Goal: Task Accomplishment & Management: Complete application form

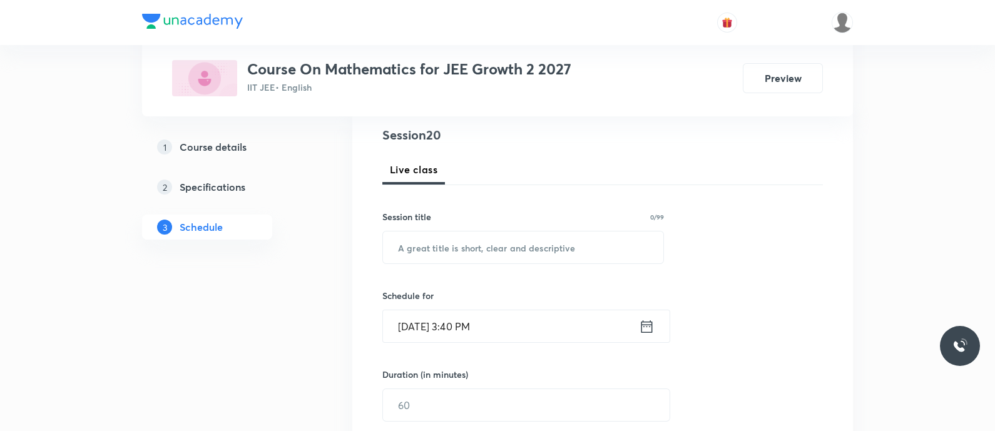
scroll to position [169, 0]
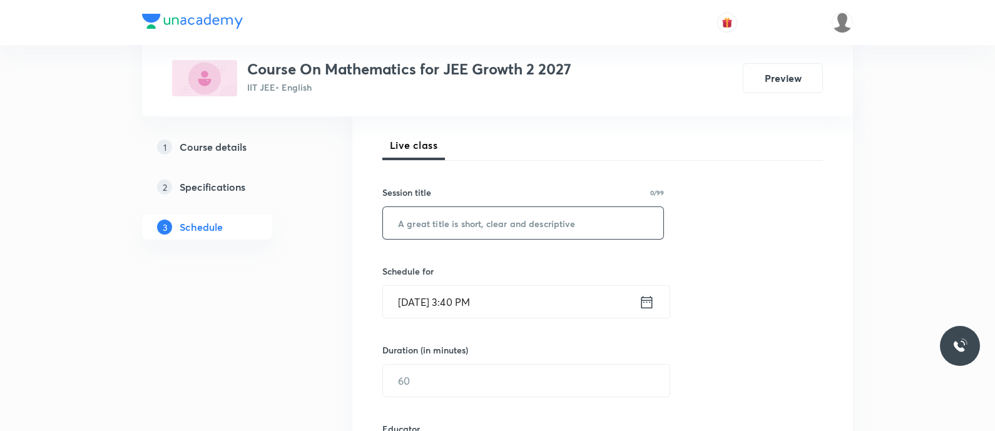
click at [441, 226] on input "text" at bounding box center [523, 223] width 280 height 32
paste input "Quadratics - Quadratic Equations"
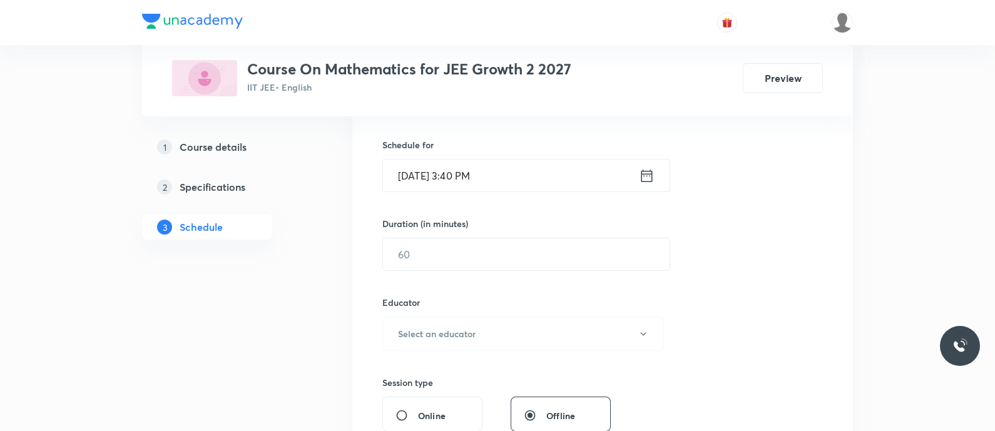
scroll to position [298, 0]
type input "Quadratics - Quadratic Equations"
click at [641, 178] on icon at bounding box center [647, 173] width 16 height 18
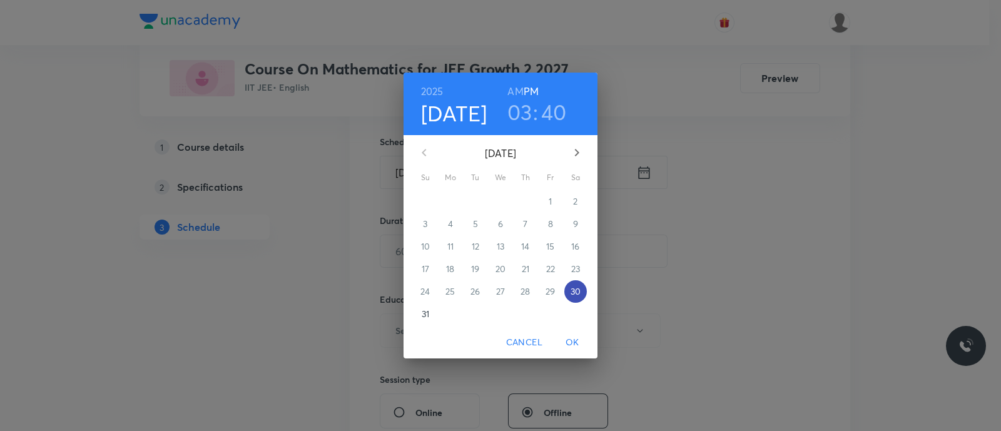
click at [577, 295] on p "30" at bounding box center [576, 291] width 10 height 13
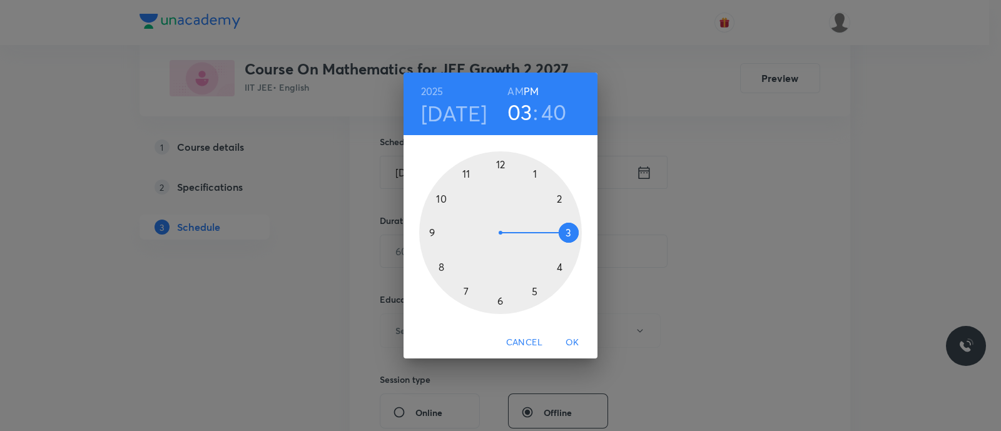
click at [535, 292] on div at bounding box center [500, 232] width 163 height 163
click at [502, 300] on div at bounding box center [500, 232] width 163 height 163
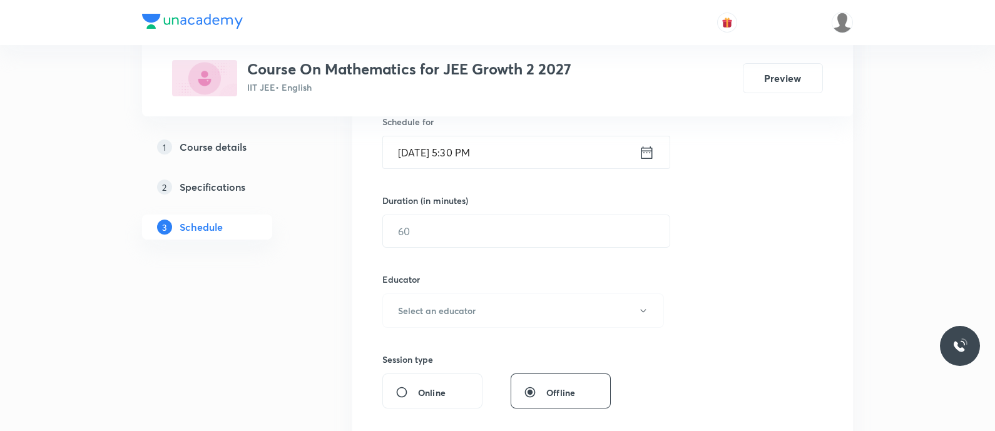
scroll to position [318, 0]
click at [441, 236] on input "text" at bounding box center [526, 231] width 287 height 32
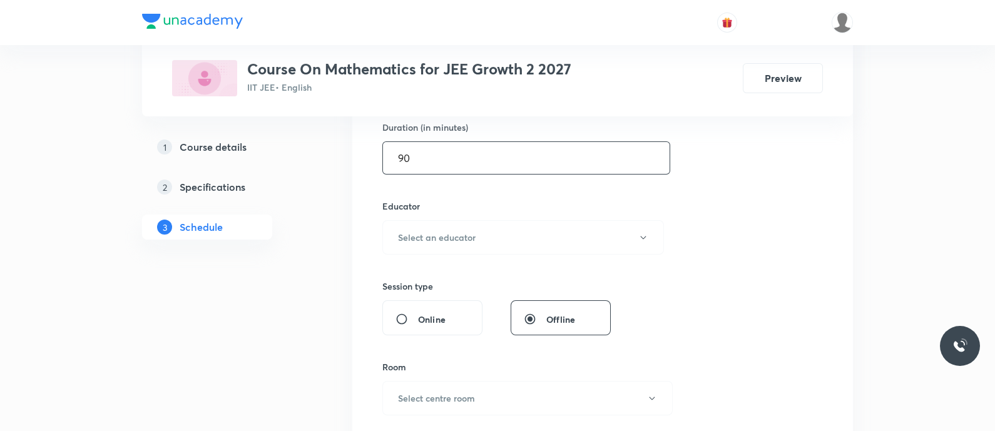
scroll to position [401, 0]
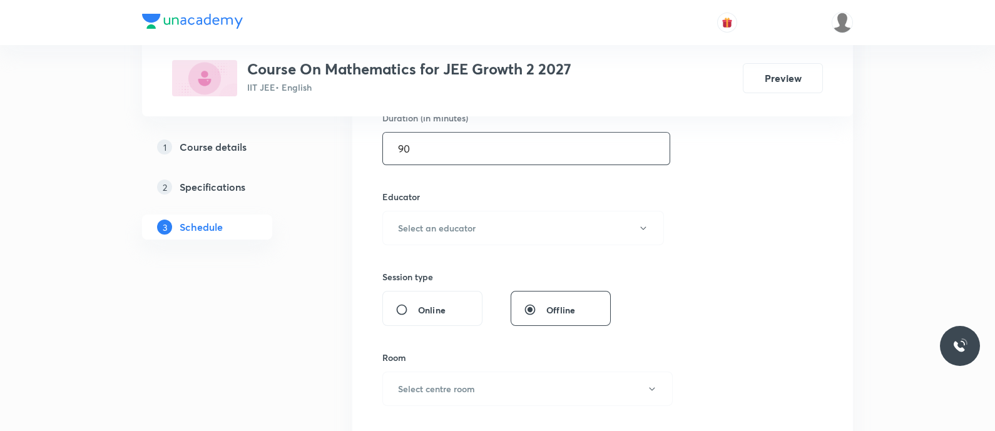
type input "90"
click at [441, 236] on button "Select an educator" at bounding box center [523, 228] width 282 height 34
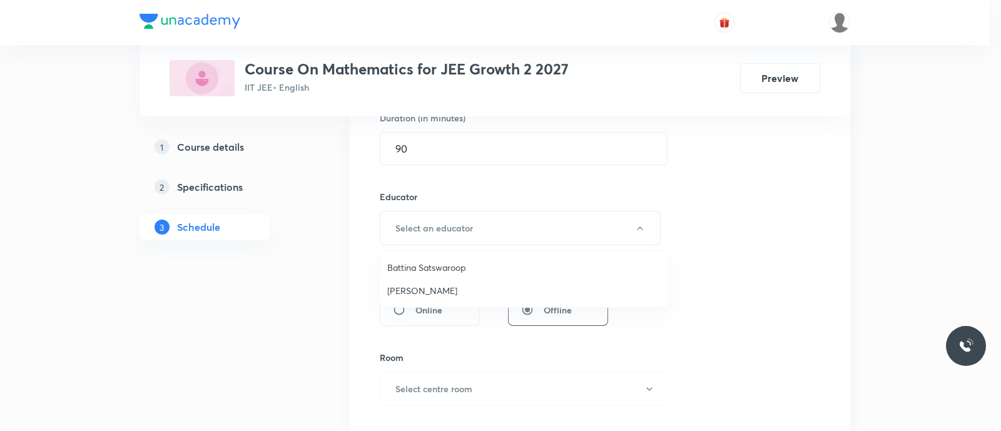
click at [409, 267] on span "Battina Satswaroop" at bounding box center [524, 267] width 274 height 13
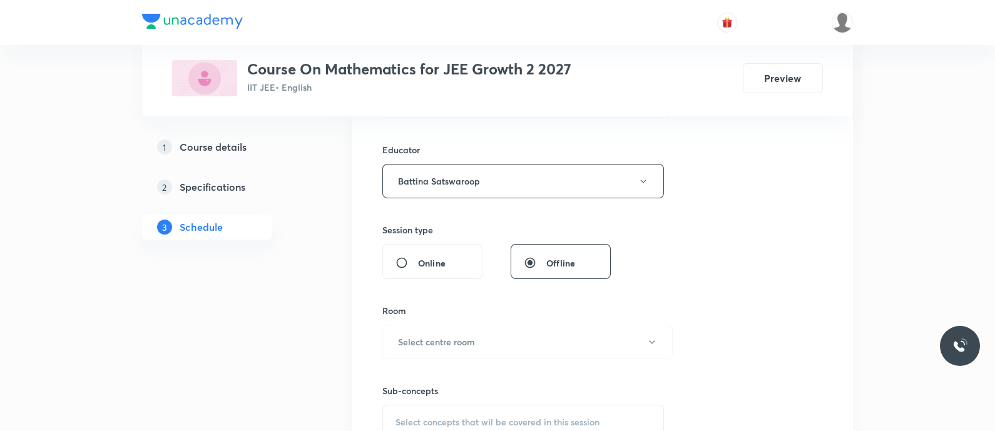
scroll to position [450, 0]
click at [424, 193] on button "Battina Satswaroop" at bounding box center [523, 178] width 282 height 34
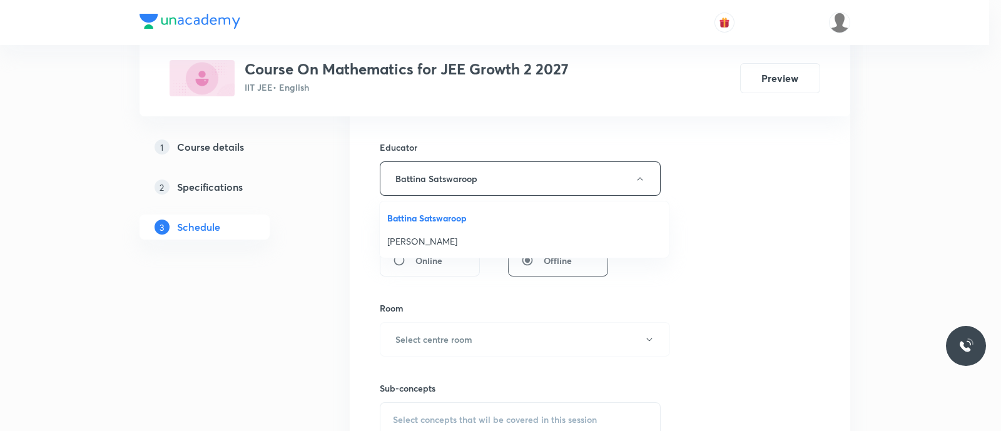
click at [420, 240] on span "[PERSON_NAME]" at bounding box center [524, 241] width 274 height 13
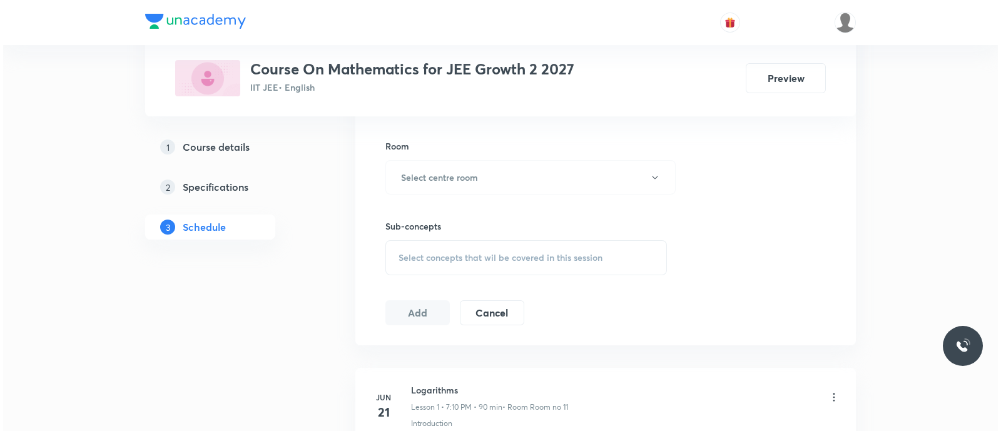
scroll to position [622, 0]
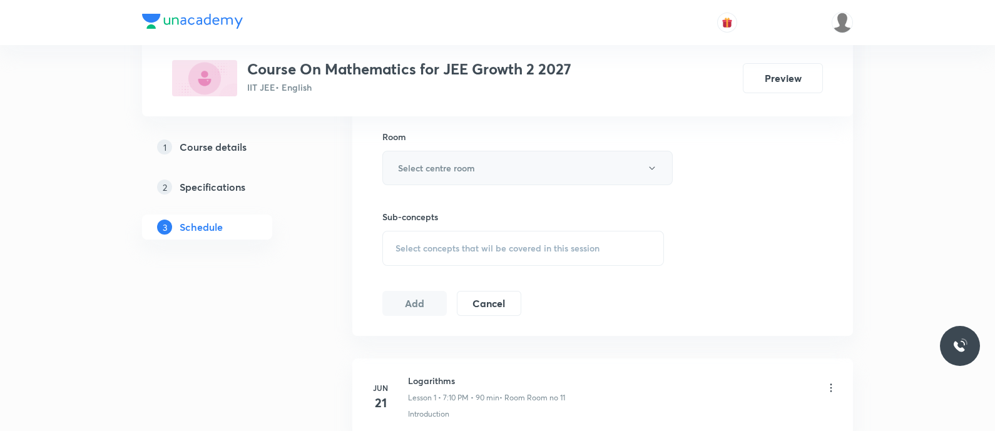
click at [412, 168] on h6 "Select centre room" at bounding box center [436, 167] width 77 height 13
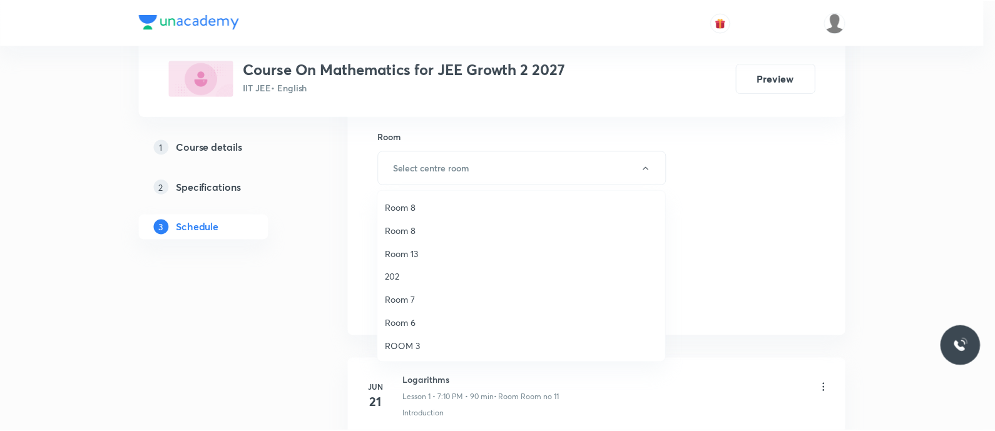
scroll to position [0, 0]
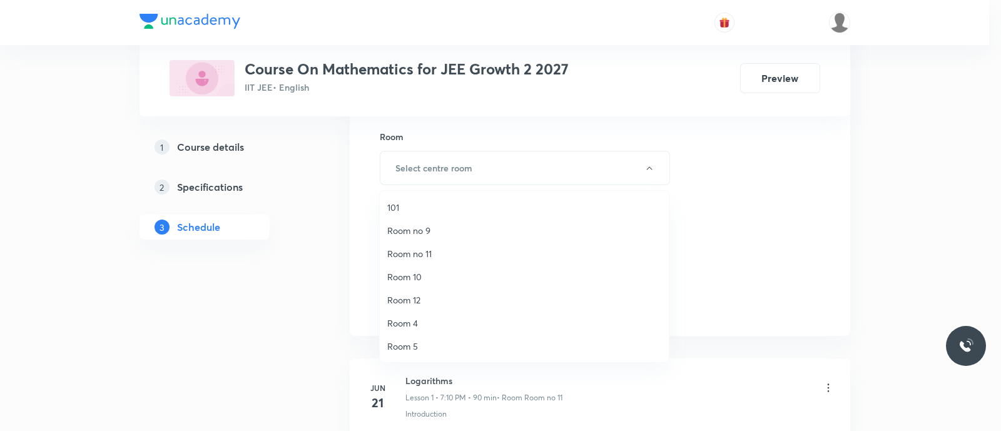
click at [425, 253] on span "Room no 11" at bounding box center [524, 253] width 274 height 13
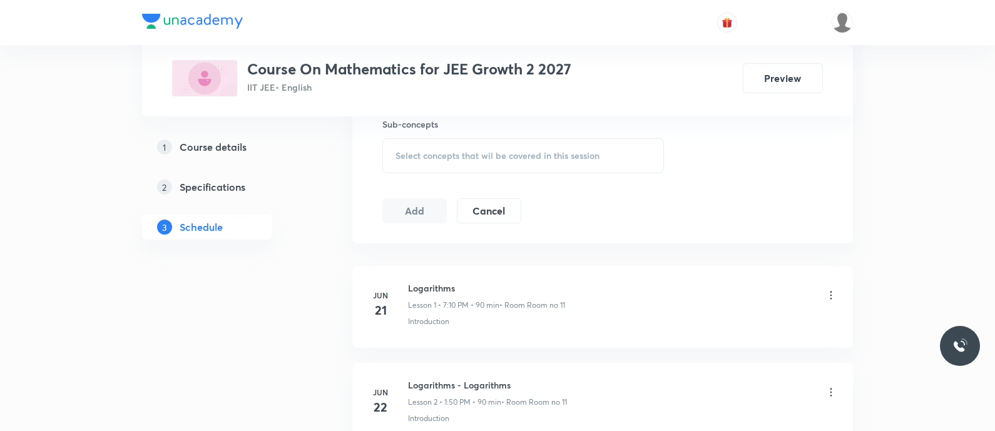
scroll to position [716, 0]
click at [411, 153] on span "Select concepts that wil be covered in this session" at bounding box center [497, 155] width 204 height 10
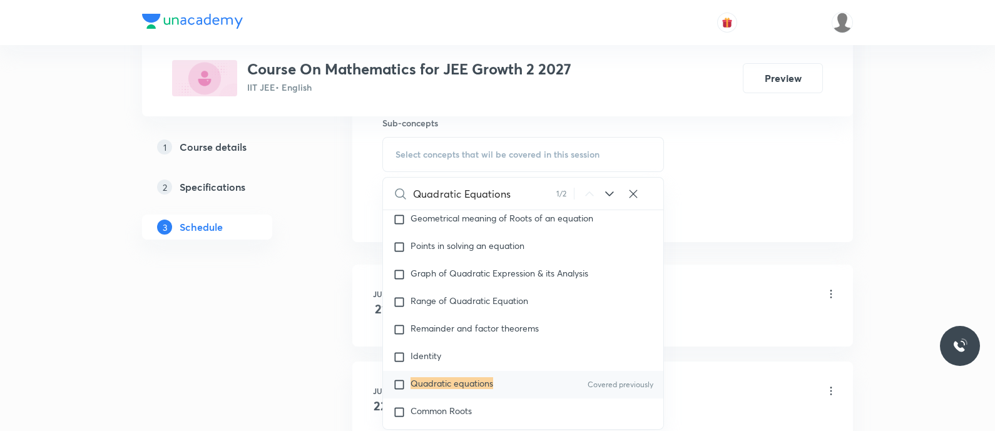
scroll to position [240, 0]
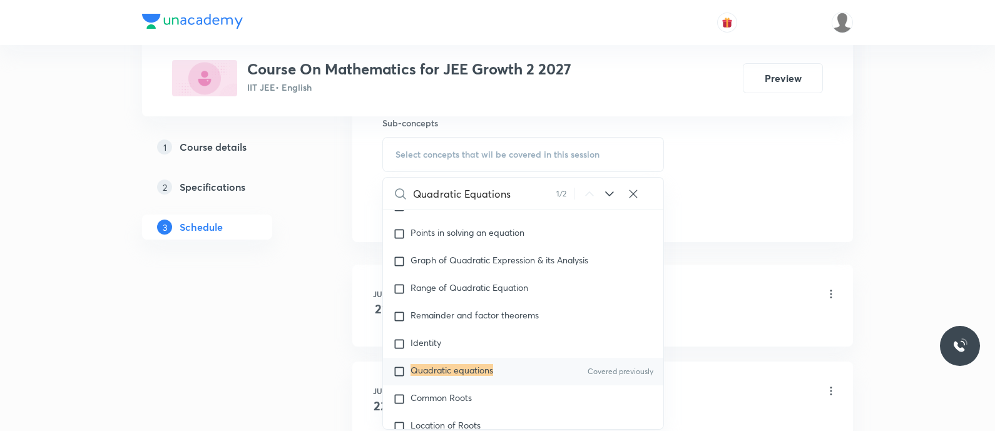
type input "Quadratic Equations"
click at [445, 370] on mark "Quadratic equations" at bounding box center [451, 370] width 83 height 12
checkbox input "true"
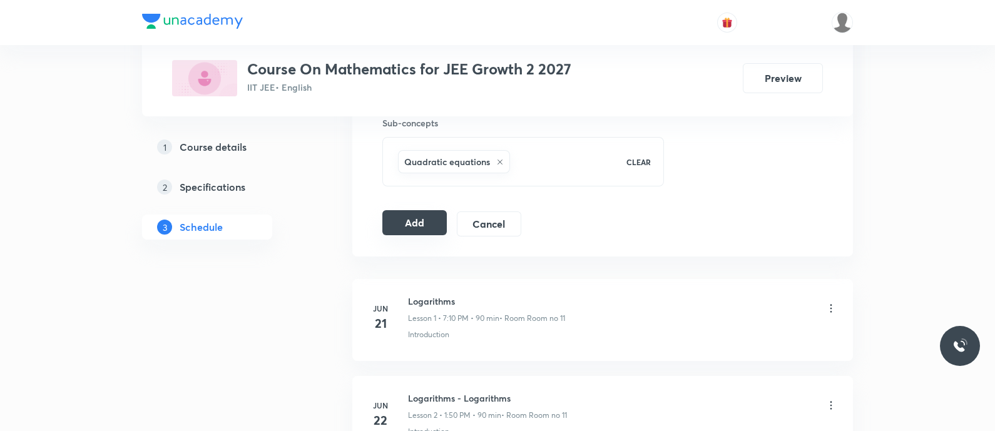
click at [407, 223] on button "Add" at bounding box center [414, 222] width 64 height 25
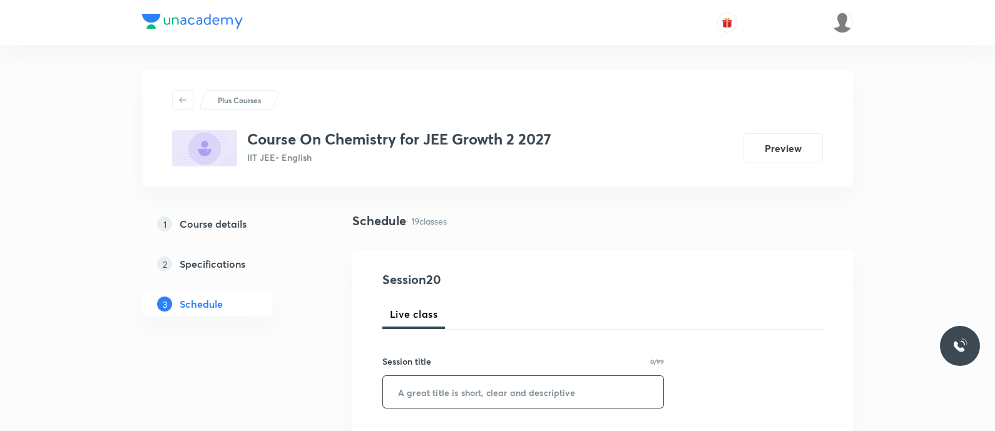
click at [507, 386] on input "text" at bounding box center [523, 392] width 280 height 32
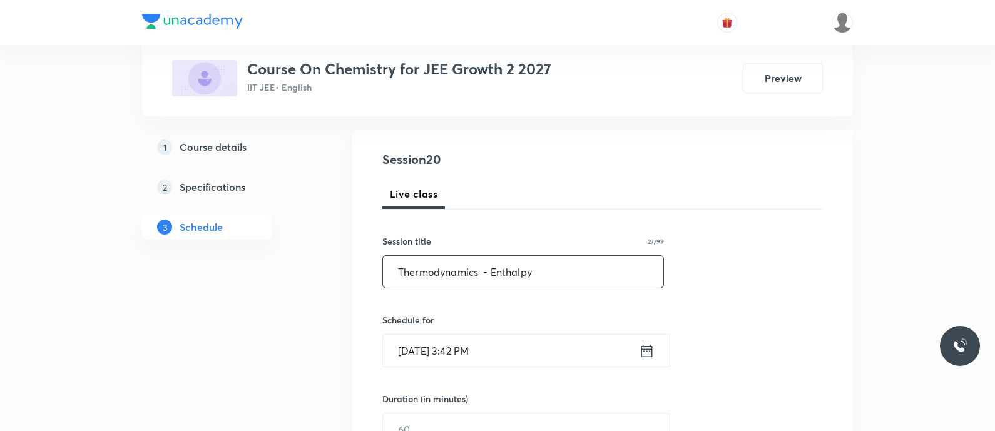
scroll to position [123, 0]
click at [482, 275] on input "Thermodynamics - Enthalpy" at bounding box center [523, 269] width 280 height 32
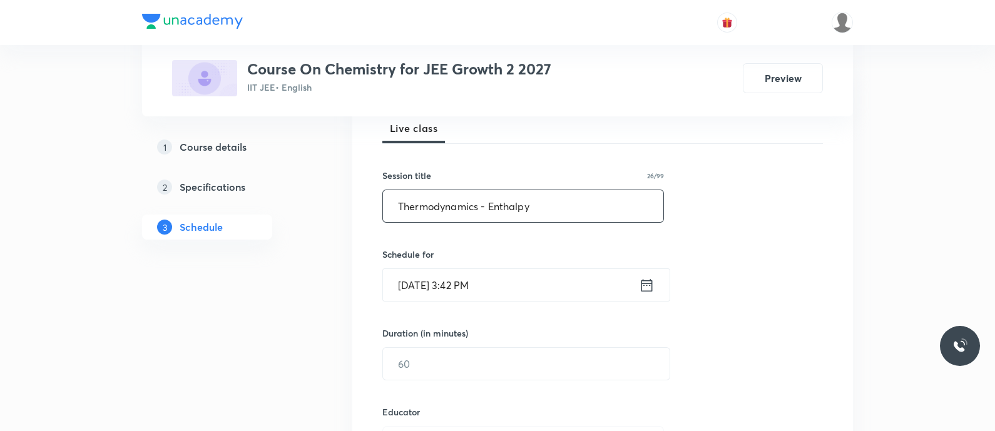
scroll to position [189, 0]
type input "Thermodynamics - Enthalpy"
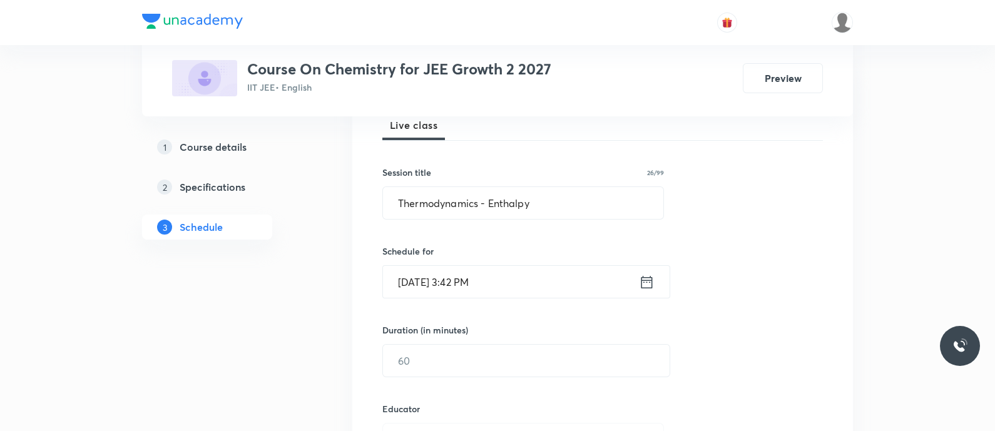
click at [648, 288] on icon at bounding box center [647, 282] width 16 height 18
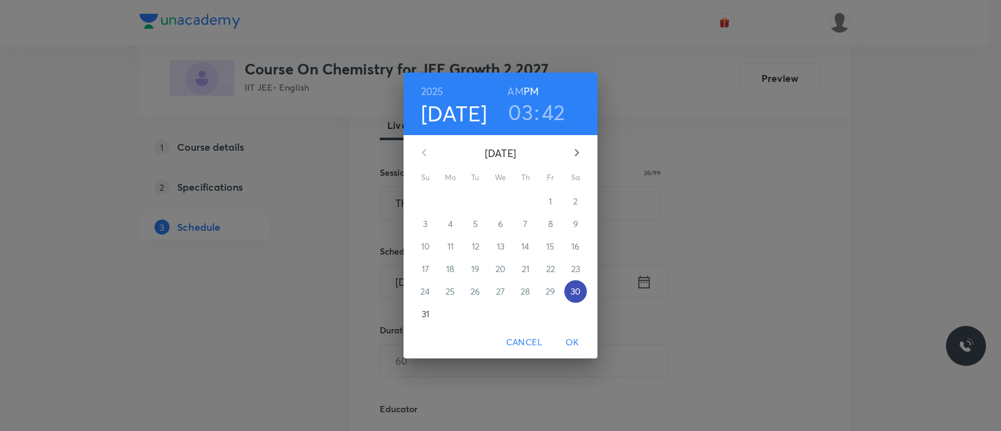
click at [576, 295] on p "30" at bounding box center [576, 291] width 10 height 13
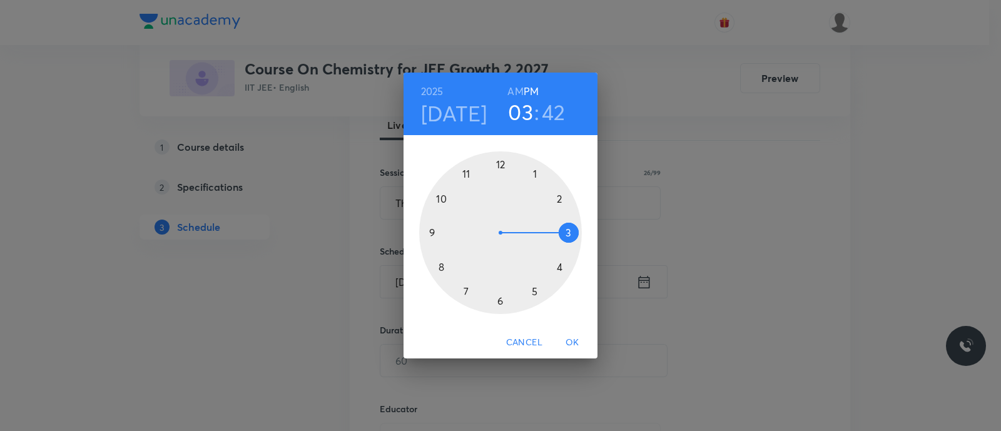
click at [468, 292] on div at bounding box center [500, 232] width 163 height 163
click at [559, 198] on div at bounding box center [500, 232] width 163 height 163
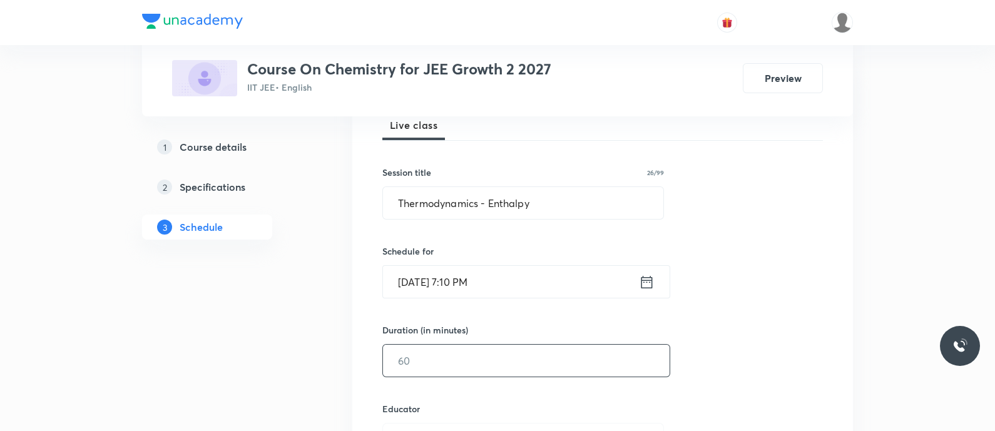
click at [525, 357] on input "text" at bounding box center [526, 361] width 287 height 32
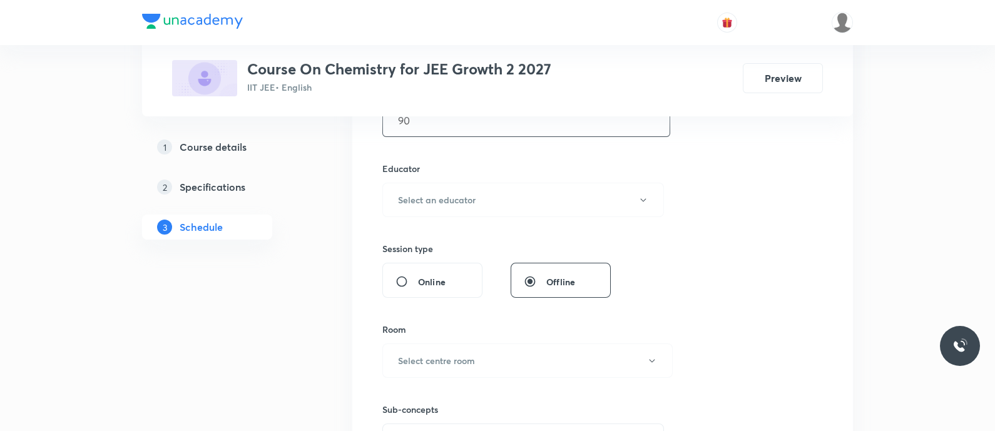
scroll to position [432, 0]
type input "90"
click at [421, 194] on h6 "Select an educator" at bounding box center [437, 197] width 78 height 13
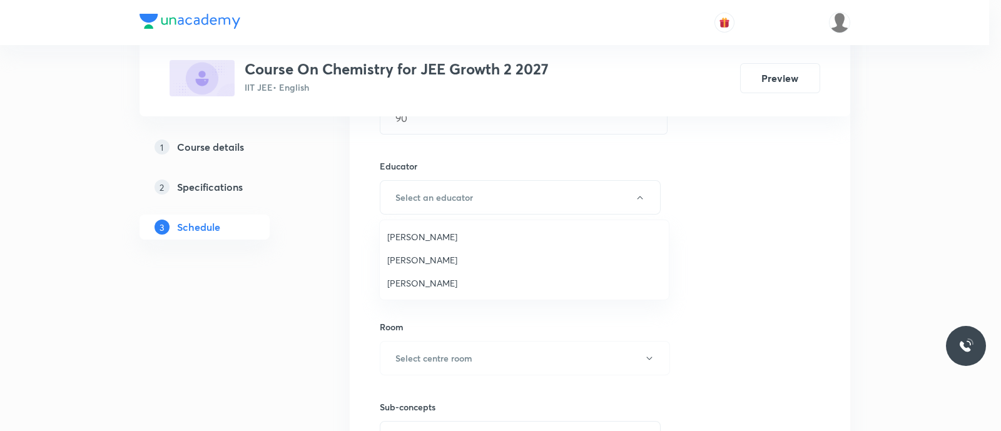
click at [415, 283] on span "Koneti Nagarjuna" at bounding box center [524, 283] width 274 height 13
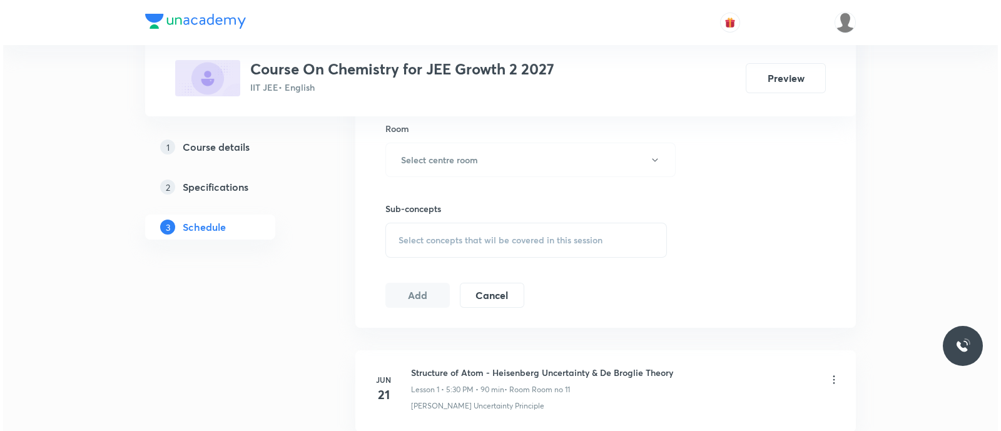
scroll to position [631, 0]
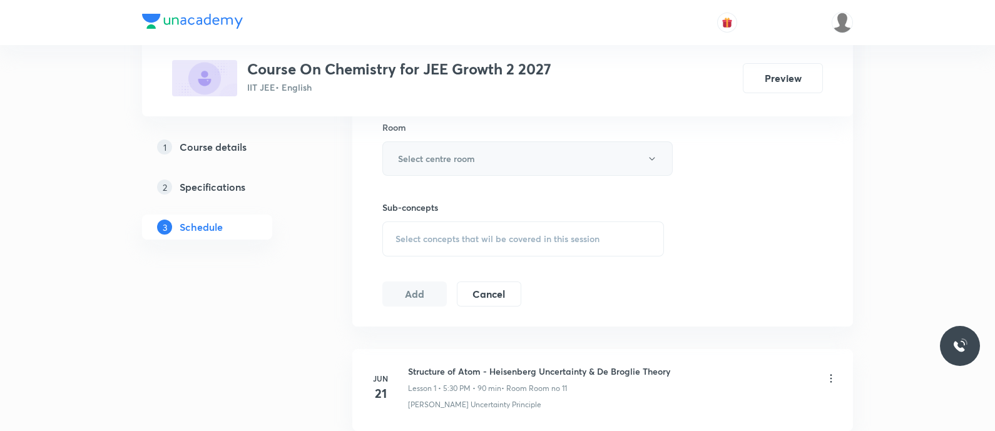
click at [430, 160] on h6 "Select centre room" at bounding box center [436, 158] width 77 height 13
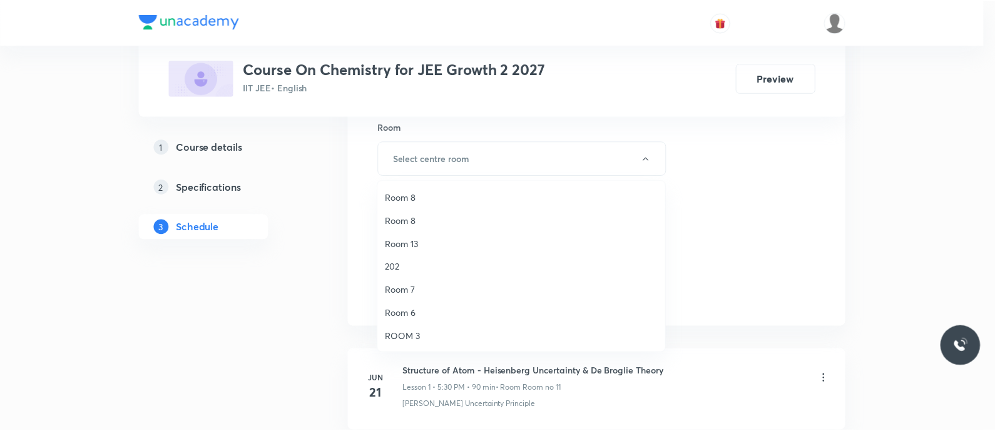
scroll to position [0, 0]
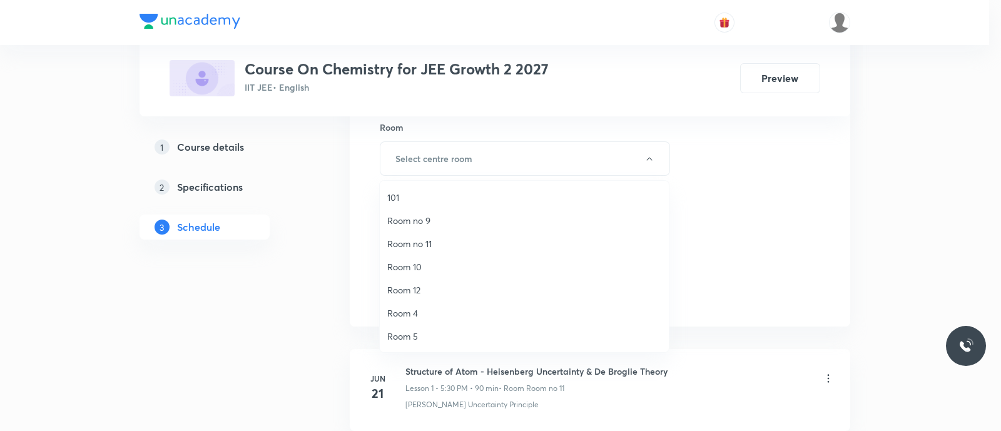
click at [429, 245] on span "Room no 11" at bounding box center [524, 243] width 274 height 13
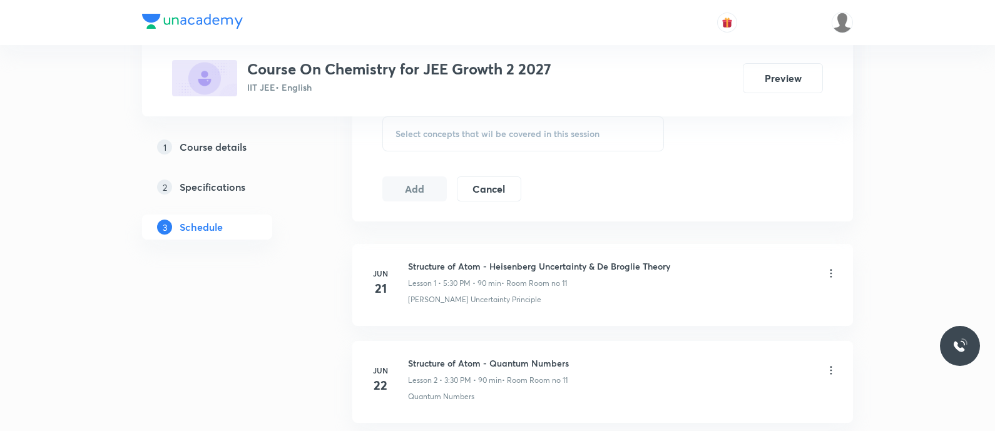
scroll to position [740, 0]
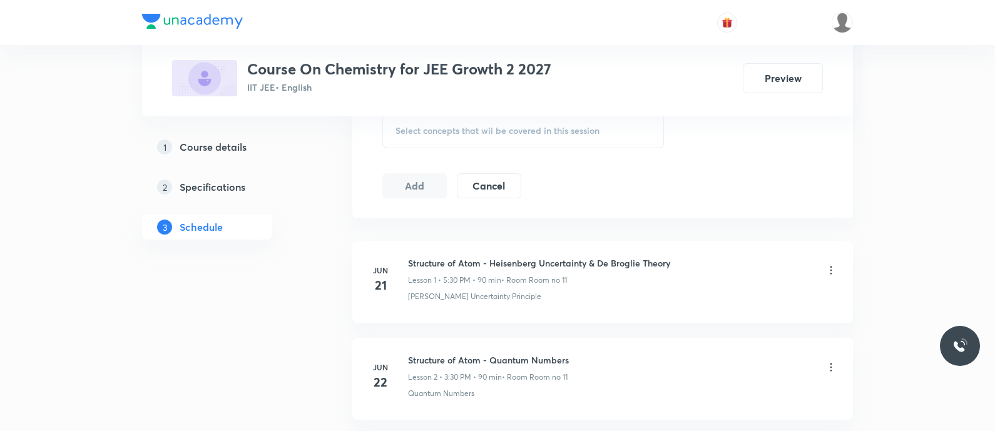
click at [403, 126] on span "Select concepts that wil be covered in this session" at bounding box center [497, 131] width 204 height 10
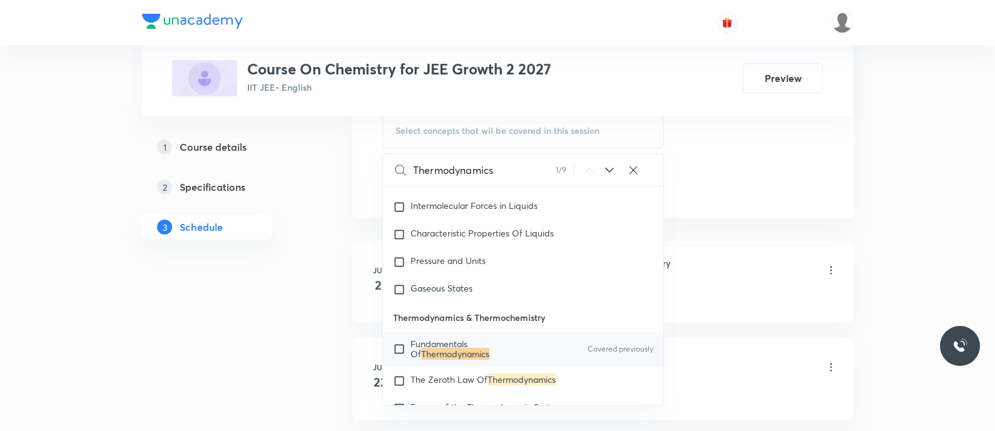
scroll to position [1998, 0]
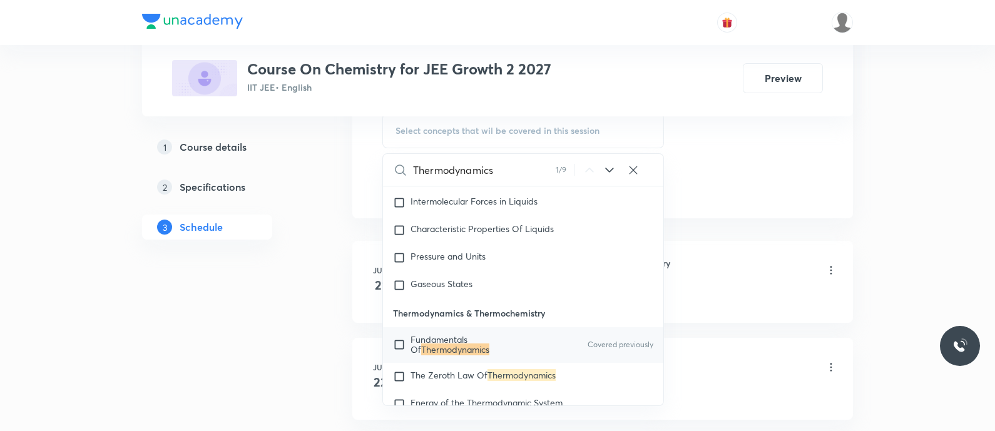
type input "Thermodynamics"
click at [509, 355] on p "Fundamentals Of Thermodynamics" at bounding box center [473, 345] width 126 height 20
checkbox input "true"
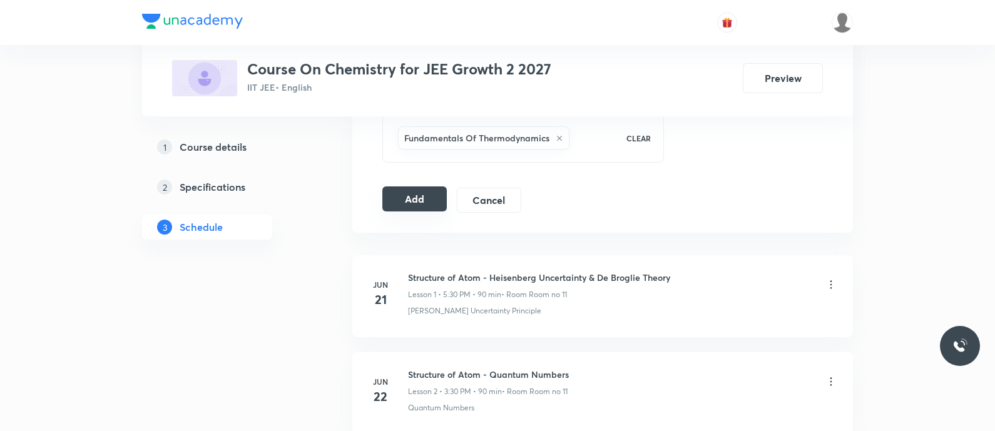
click at [409, 199] on button "Add" at bounding box center [414, 198] width 64 height 25
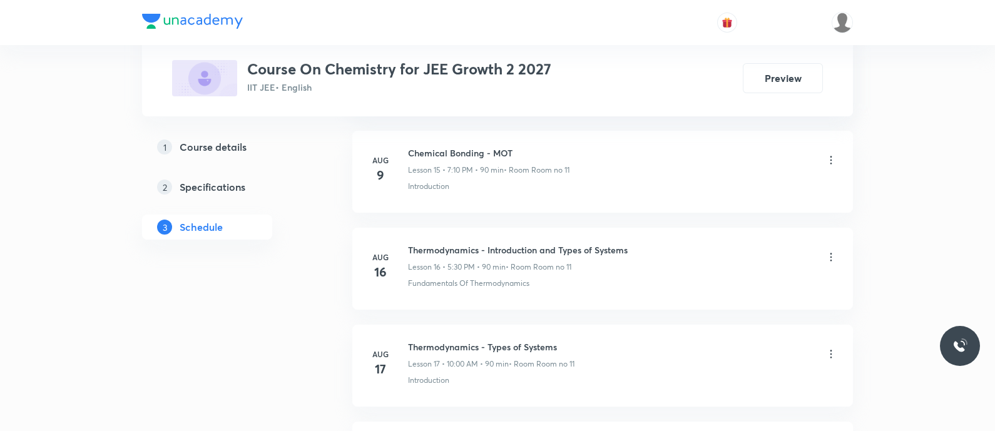
scroll to position [1931, 0]
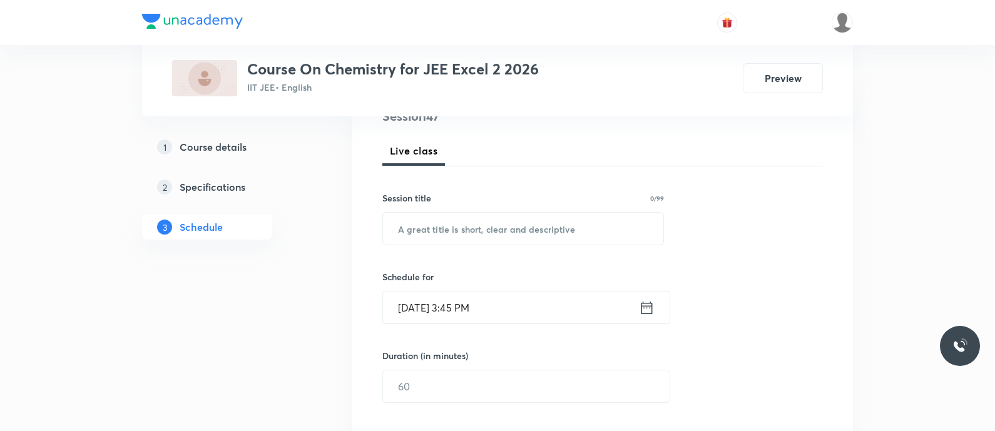
scroll to position [181, 0]
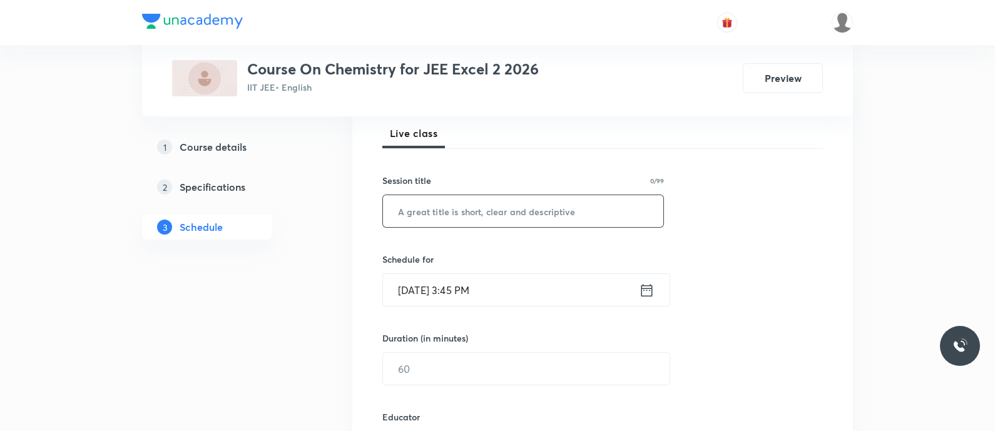
click at [420, 223] on input "text" at bounding box center [523, 211] width 280 height 32
paste input "Alkyl halides & Aryl halides - chemical properties"
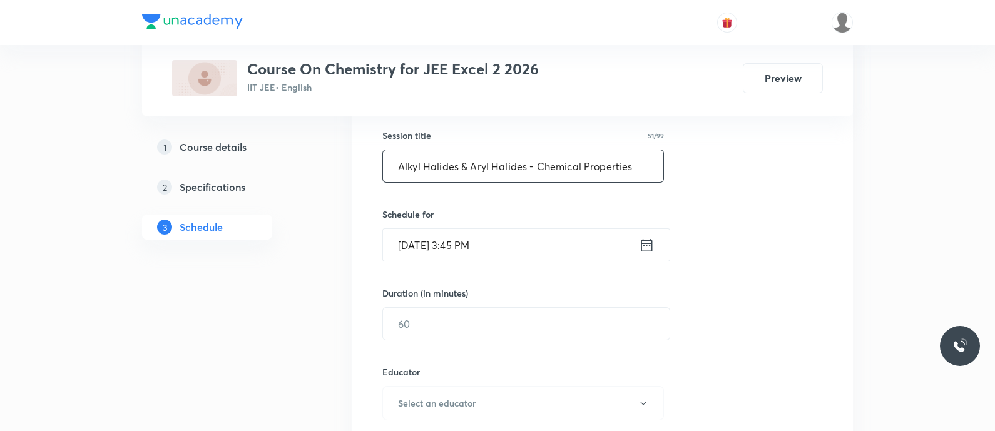
scroll to position [236, 0]
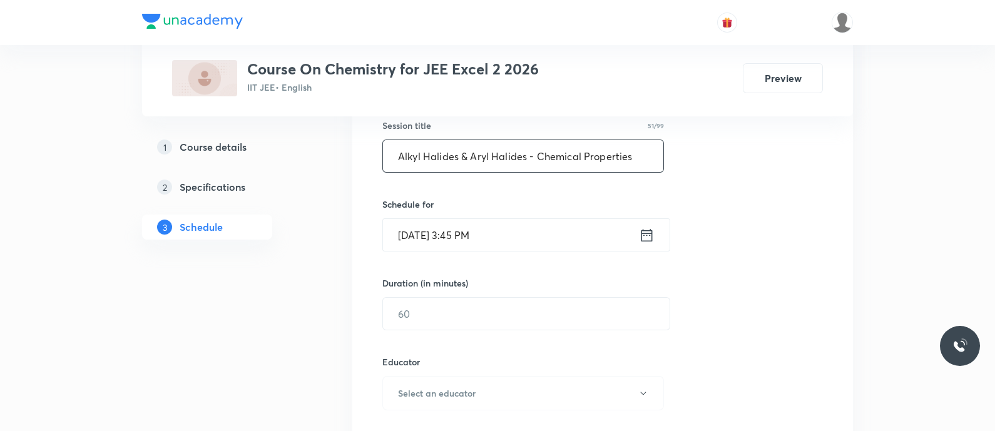
type input "Alkyl Halides & Aryl Halides - Chemical Properties"
click at [643, 236] on icon at bounding box center [647, 235] width 16 height 18
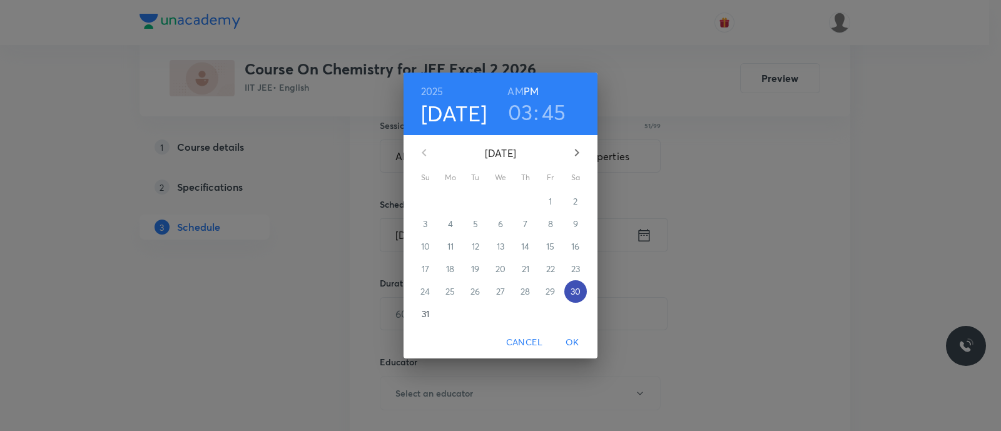
click at [573, 290] on p "30" at bounding box center [576, 291] width 10 height 13
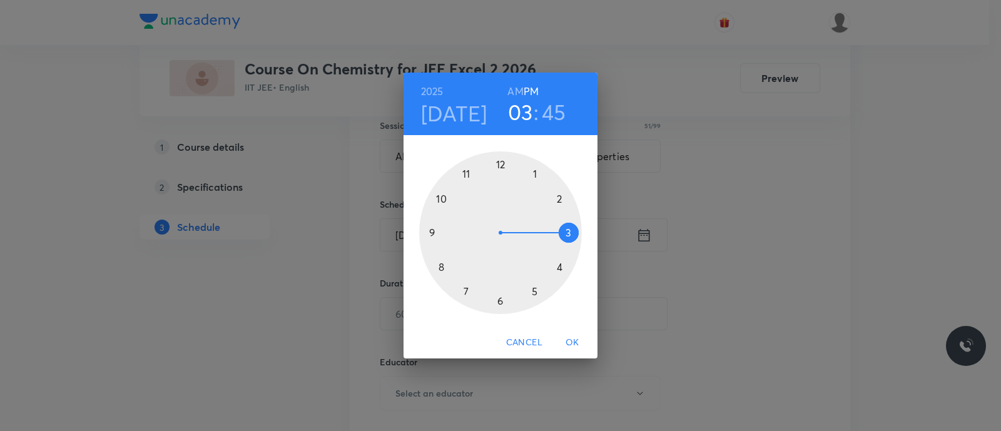
click at [535, 293] on div at bounding box center [500, 232] width 163 height 163
click at [502, 300] on div at bounding box center [500, 232] width 163 height 163
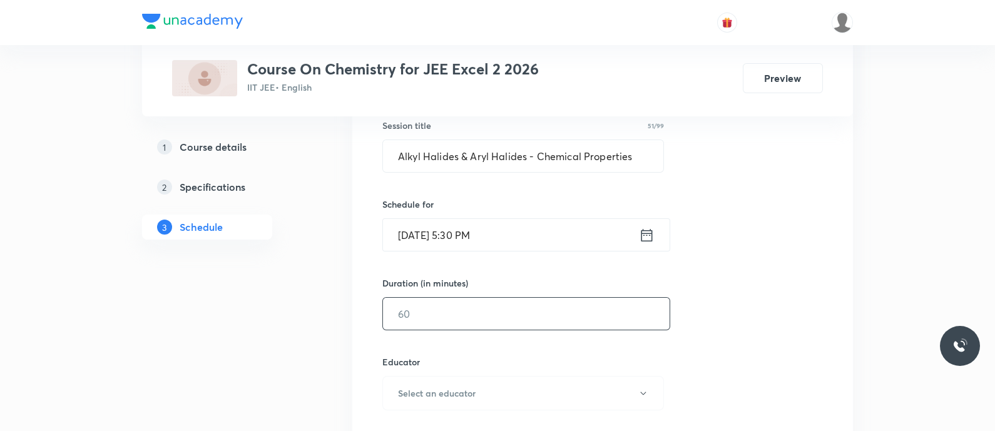
click at [491, 312] on input "text" at bounding box center [526, 314] width 287 height 32
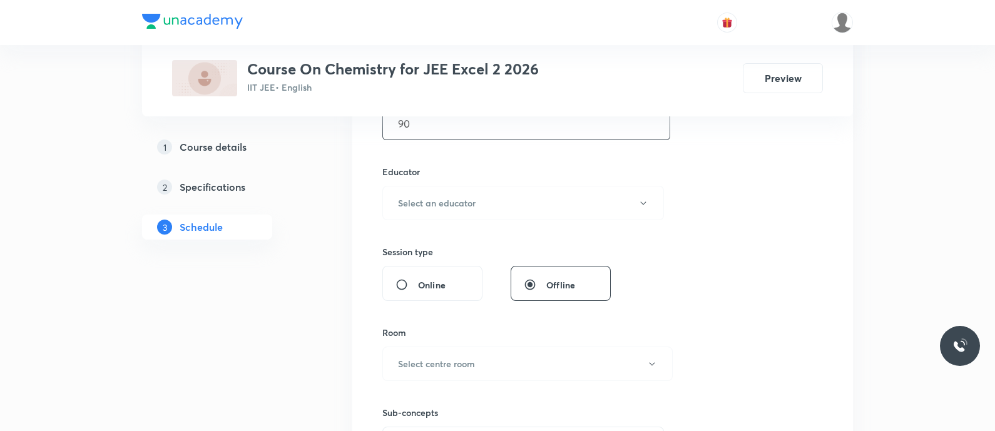
scroll to position [429, 0]
type input "90"
click at [449, 205] on h6 "Select an educator" at bounding box center [437, 200] width 78 height 13
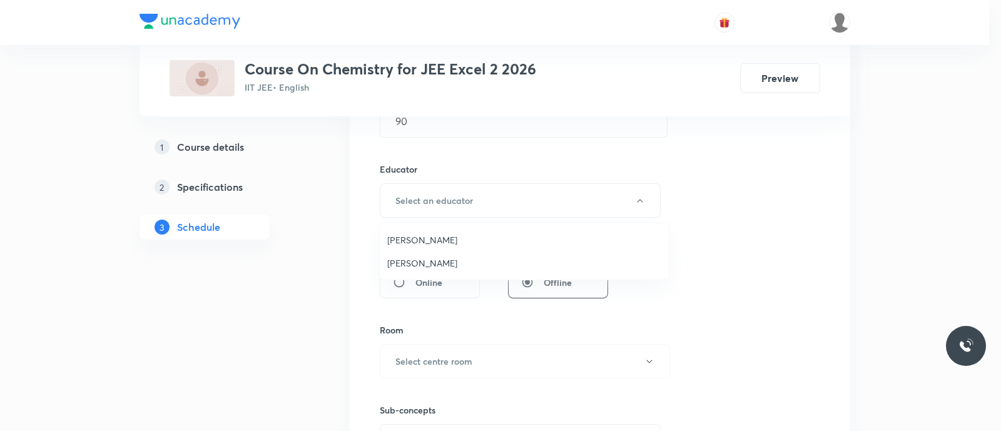
click at [430, 257] on span "Koneti Nagarjuna" at bounding box center [524, 263] width 274 height 13
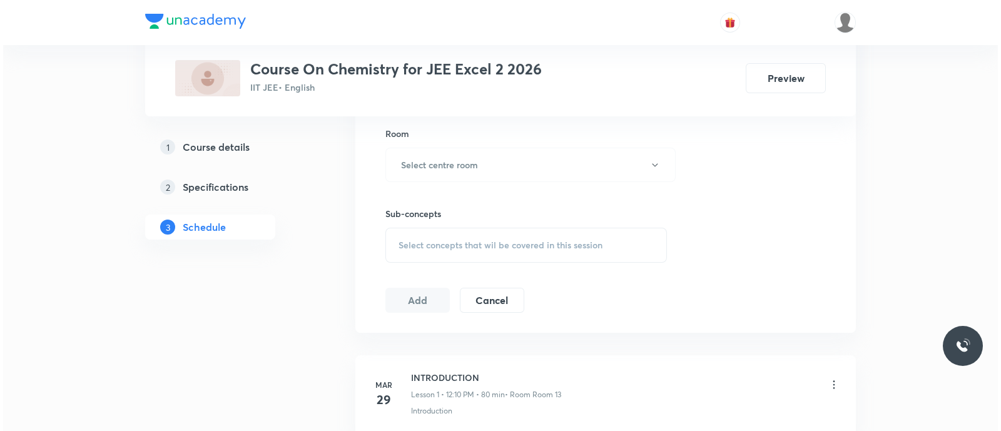
scroll to position [626, 0]
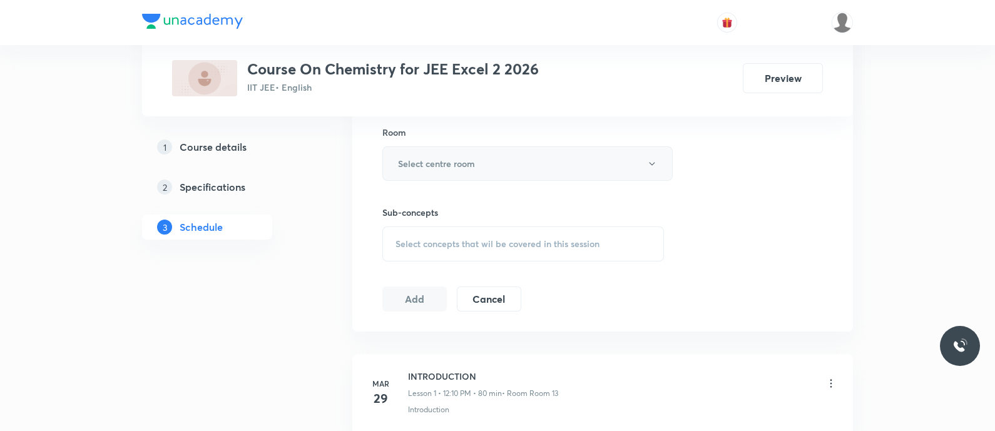
click at [425, 164] on h6 "Select centre room" at bounding box center [436, 163] width 77 height 13
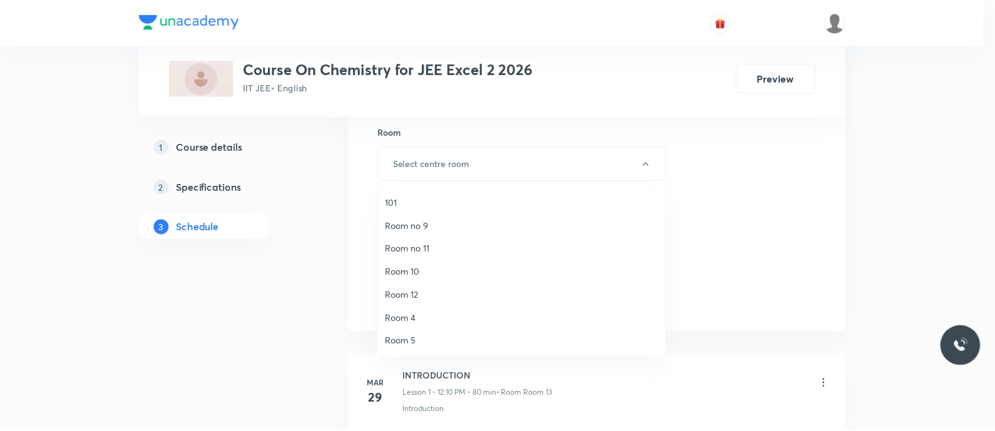
scroll to position [163, 0]
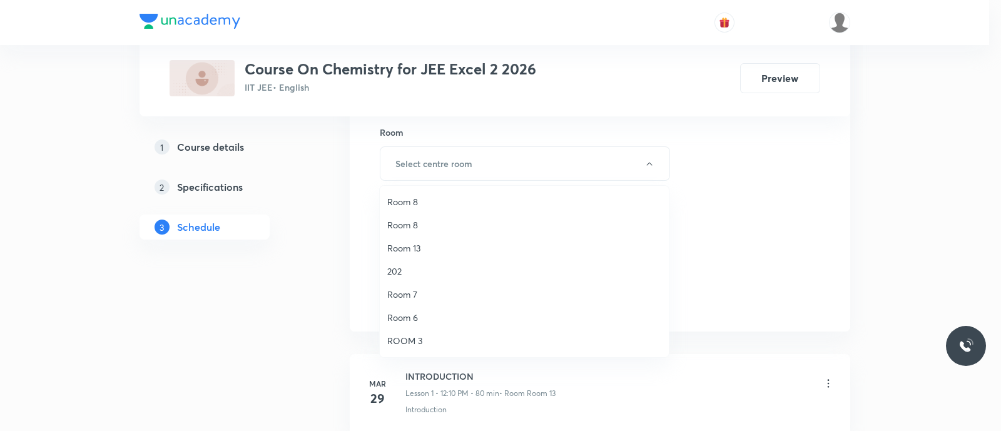
click at [408, 246] on span "Room 13" at bounding box center [524, 248] width 274 height 13
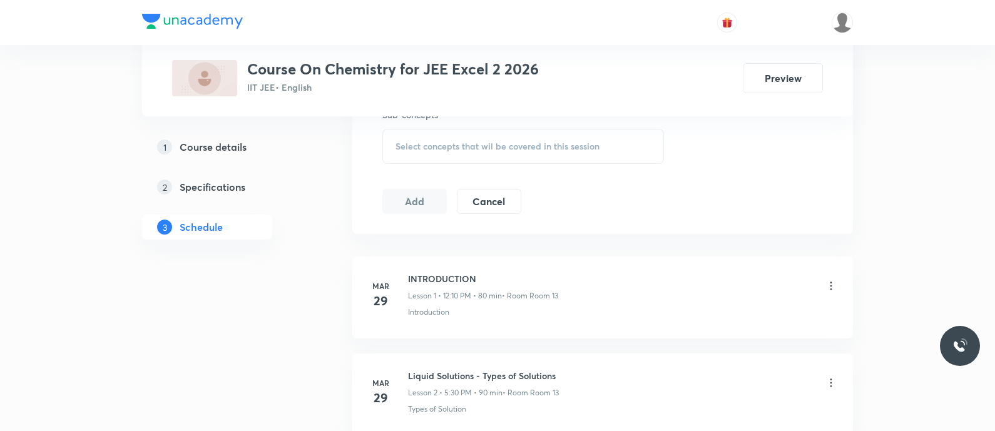
scroll to position [730, 0]
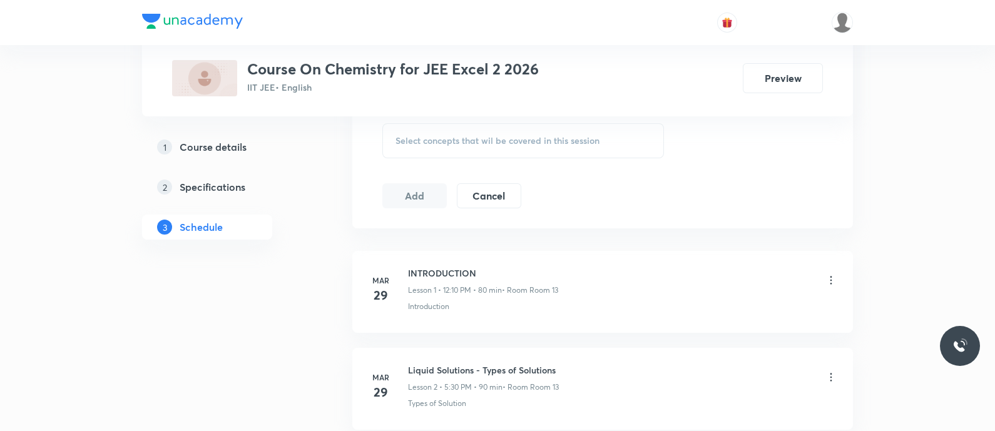
click at [400, 128] on div "Select concepts that wil be covered in this session" at bounding box center [523, 140] width 282 height 35
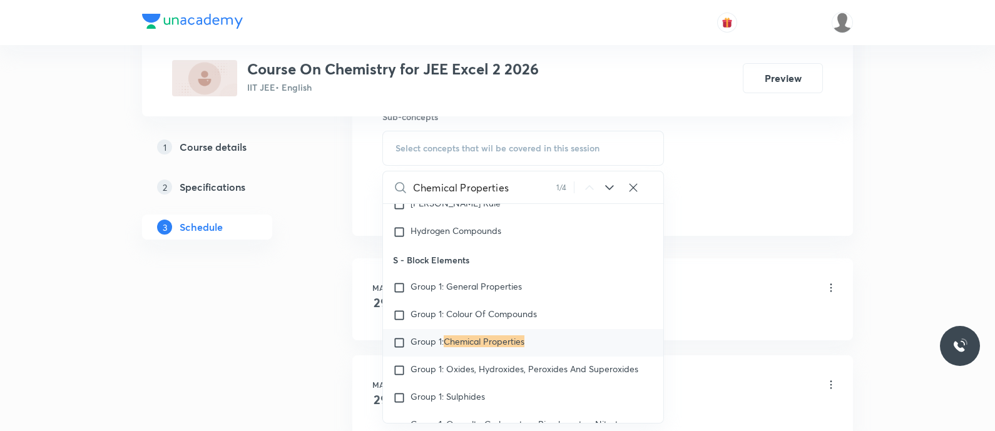
scroll to position [12184, 0]
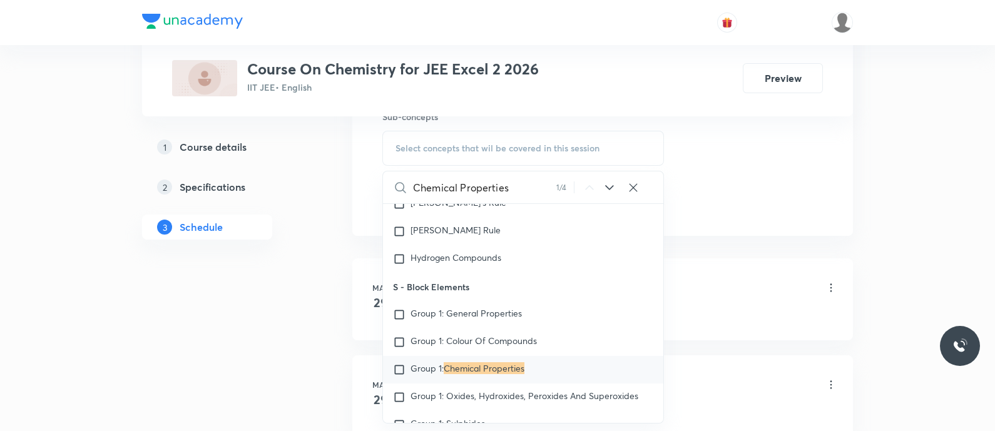
type input "Chemical Properties"
click at [604, 184] on icon at bounding box center [609, 187] width 15 height 15
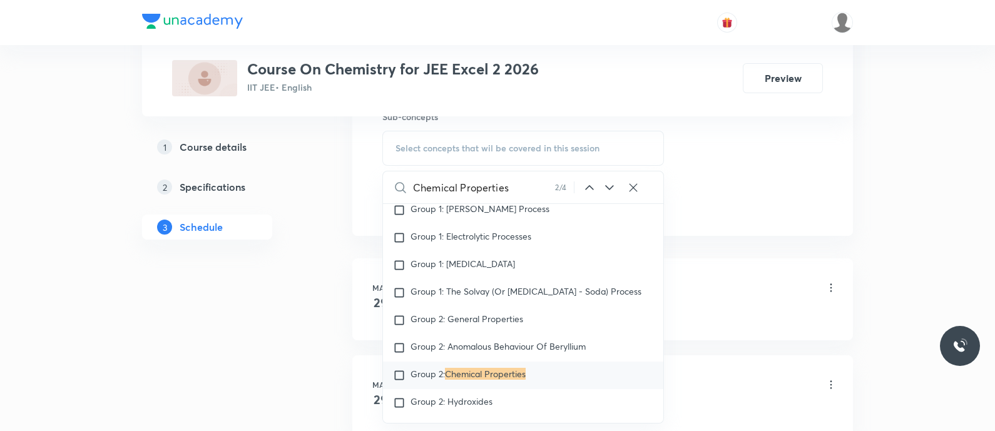
scroll to position [12694, 0]
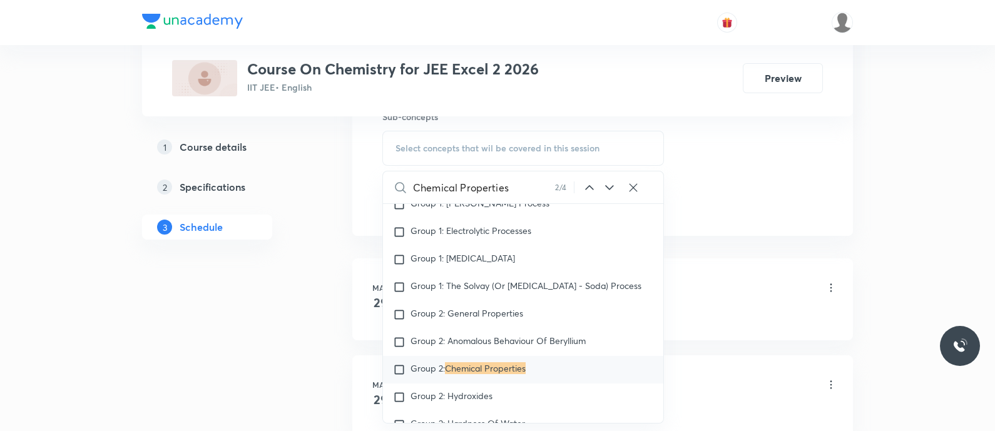
click at [604, 184] on icon at bounding box center [609, 187] width 15 height 15
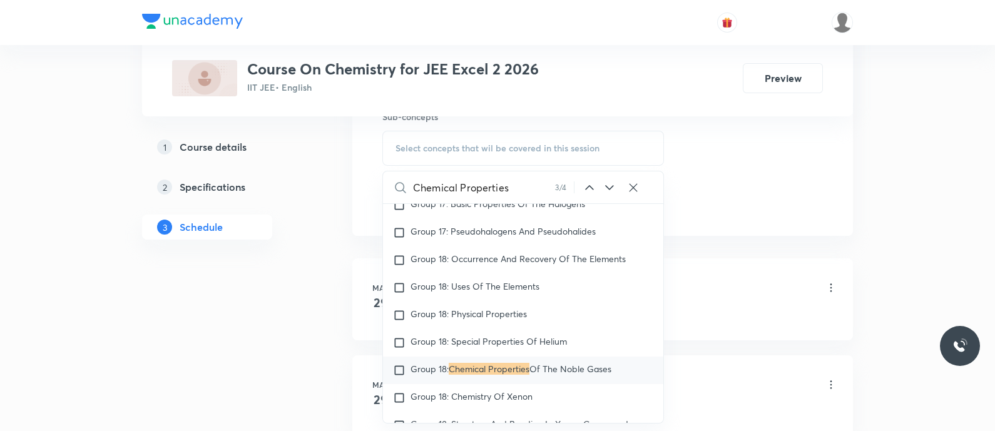
click at [604, 184] on icon at bounding box center [609, 187] width 15 height 15
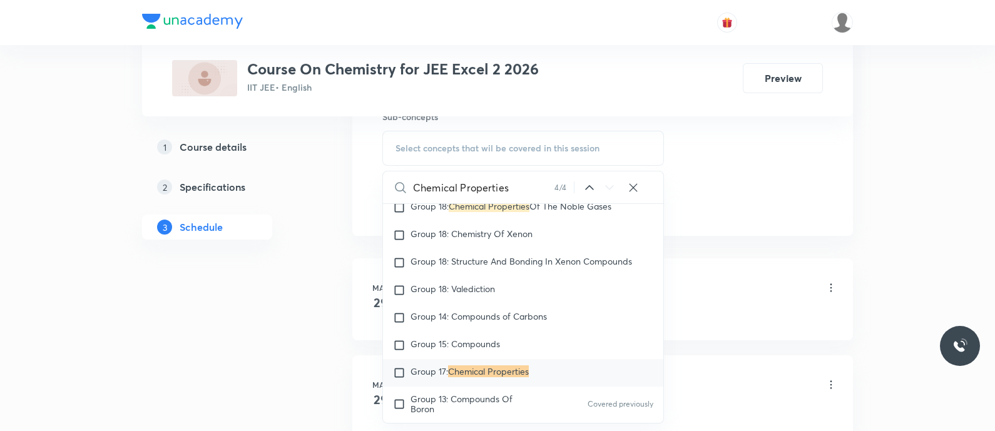
scroll to position [15366, 0]
click at [514, 190] on input "Chemical Properties" at bounding box center [483, 187] width 141 height 32
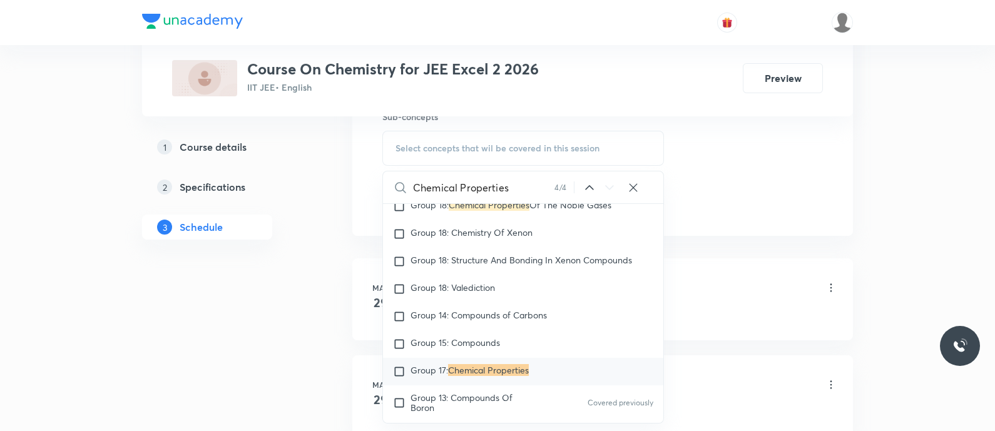
click at [514, 190] on input "Chemical Properties" at bounding box center [483, 187] width 141 height 32
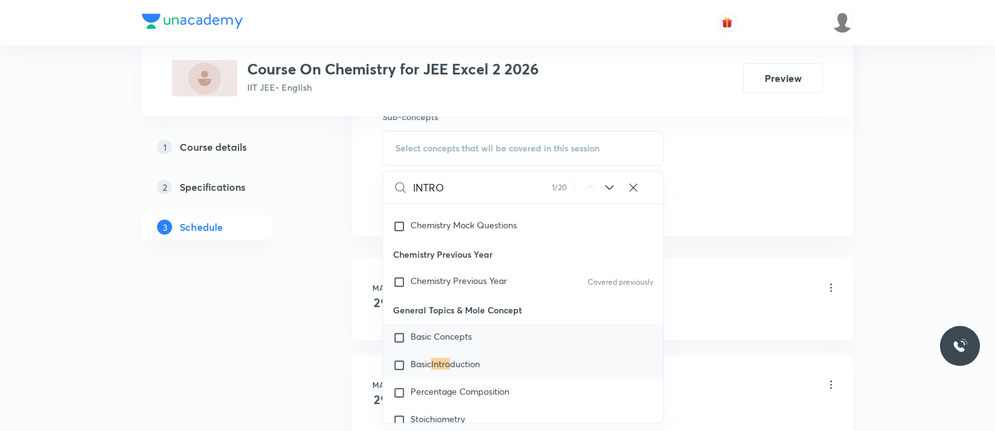
scroll to position [19, 0]
type input "INTRO"
click at [605, 185] on icon at bounding box center [609, 187] width 8 height 5
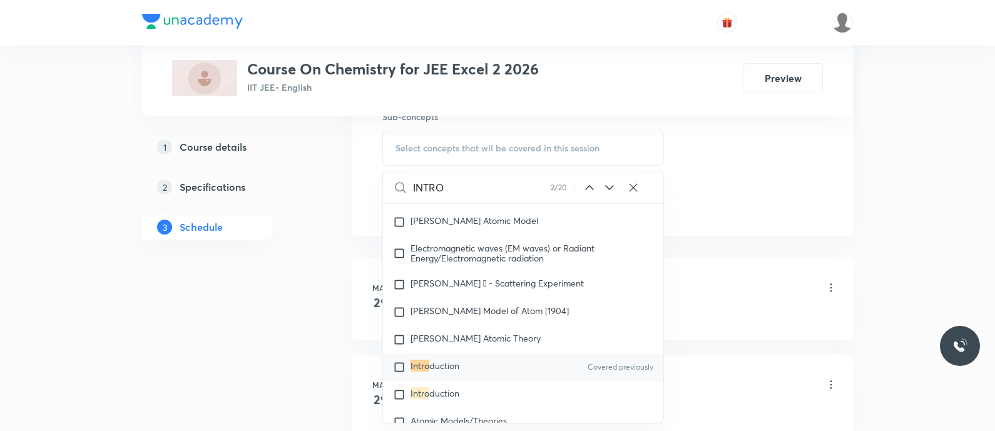
scroll to position [1293, 0]
click at [458, 361] on span "duction" at bounding box center [444, 365] width 30 height 12
checkbox input "true"
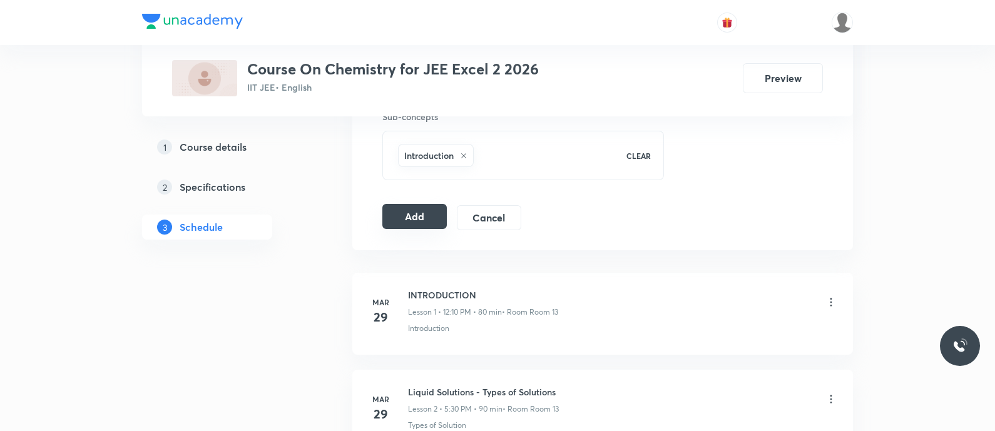
click at [397, 211] on button "Add" at bounding box center [414, 216] width 64 height 25
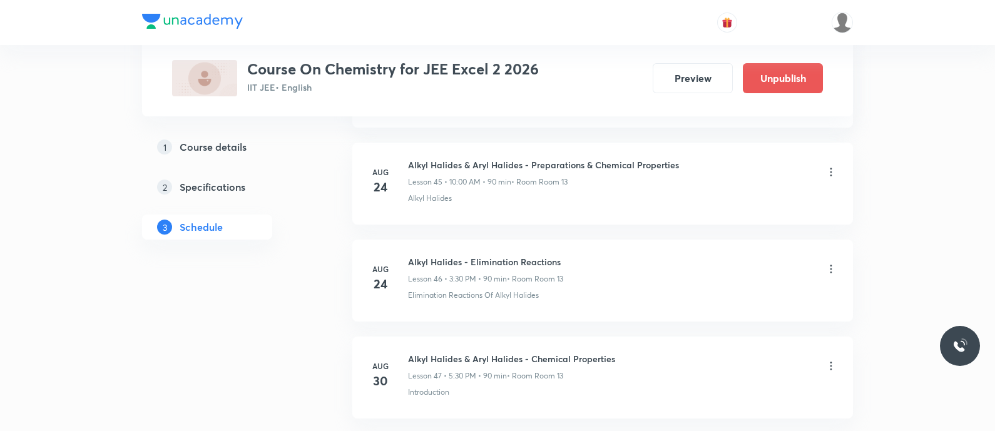
scroll to position [4544, 0]
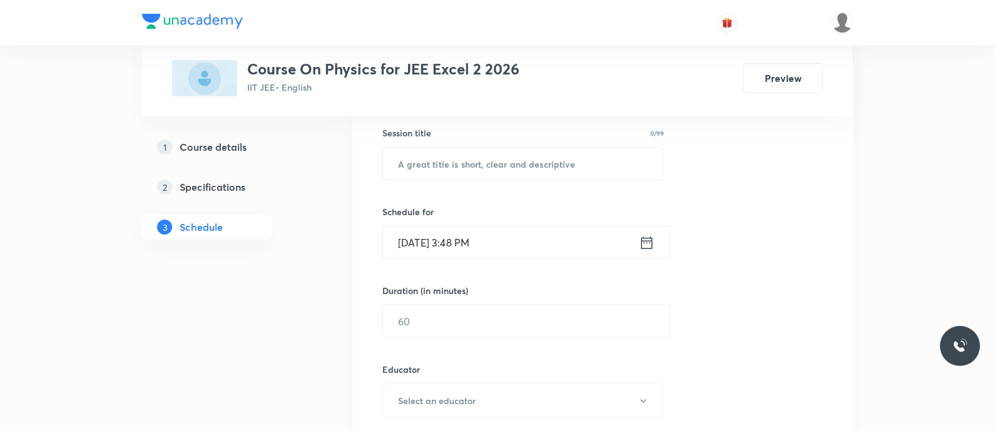
scroll to position [229, 0]
click at [407, 158] on input "text" at bounding box center [523, 163] width 280 height 32
paste input "Ray optics - Spherical mirrors"
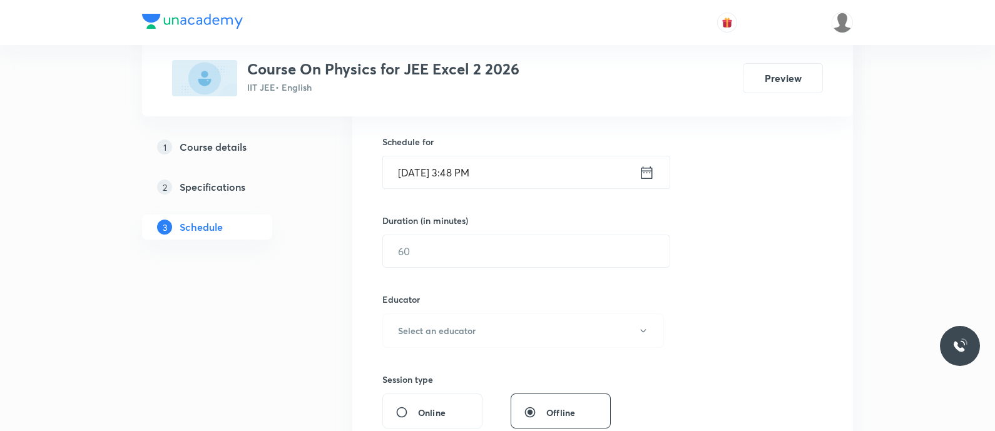
scroll to position [325, 0]
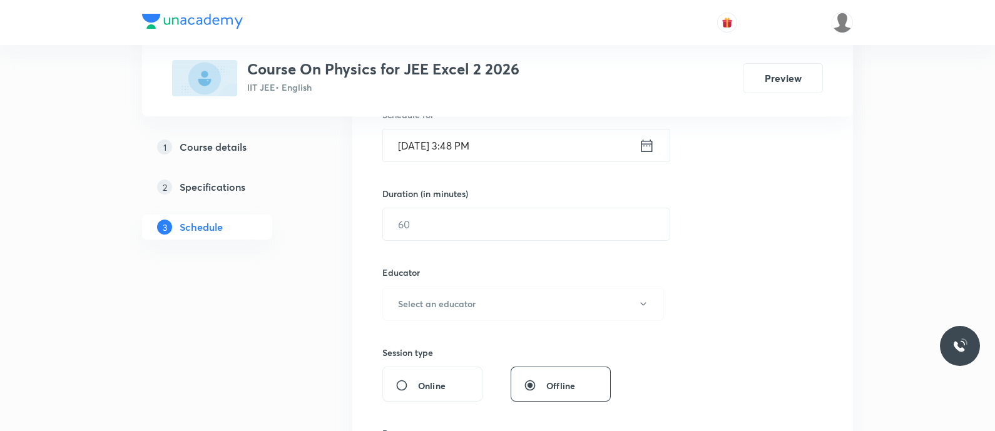
type input "Ray Optics - Spherical Mirrors"
click at [640, 142] on icon at bounding box center [647, 146] width 16 height 18
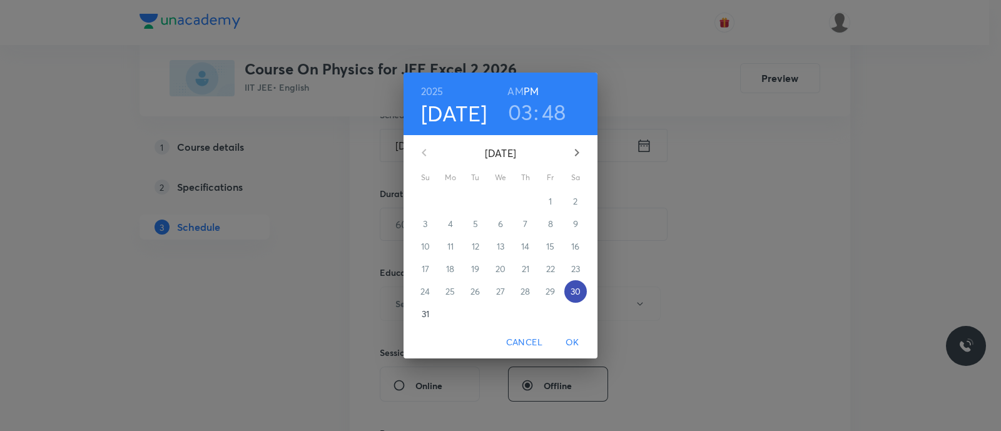
click at [577, 292] on p "30" at bounding box center [576, 291] width 10 height 13
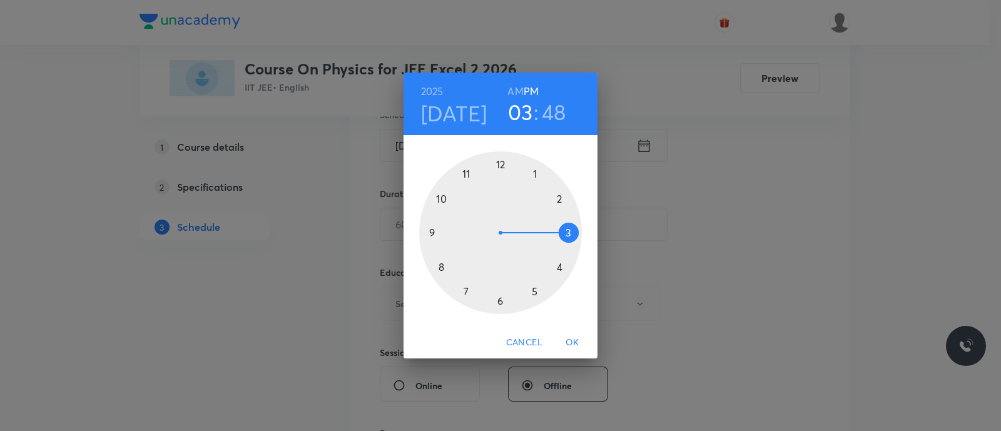
click at [466, 291] on div at bounding box center [500, 232] width 163 height 163
click at [561, 198] on div at bounding box center [500, 232] width 163 height 163
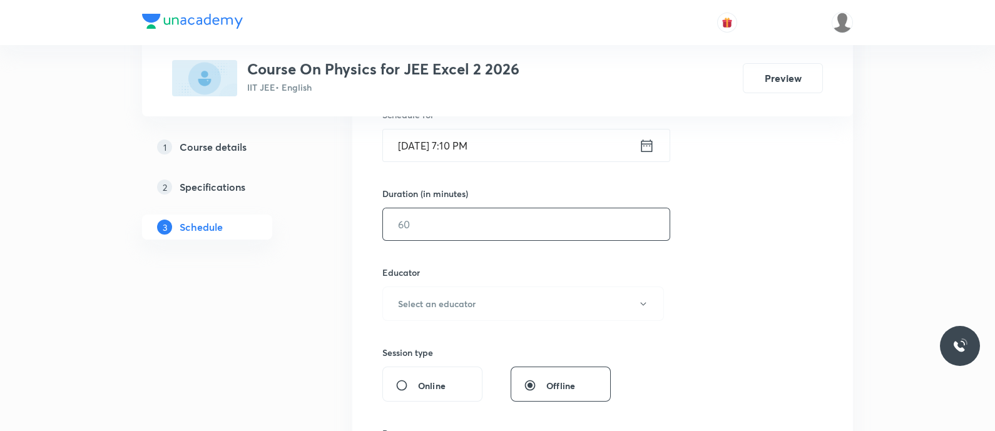
click at [516, 230] on input "text" at bounding box center [526, 224] width 287 height 32
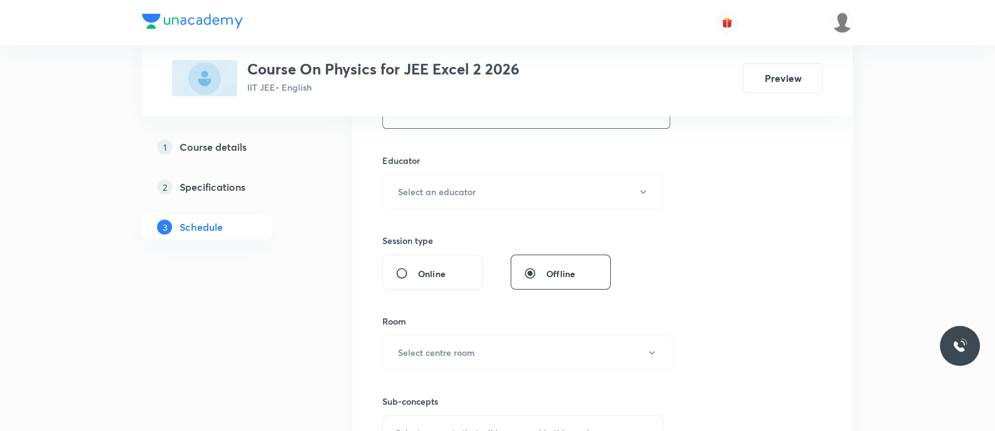
scroll to position [438, 0]
type input "90"
click at [486, 195] on button "Select an educator" at bounding box center [523, 191] width 282 height 34
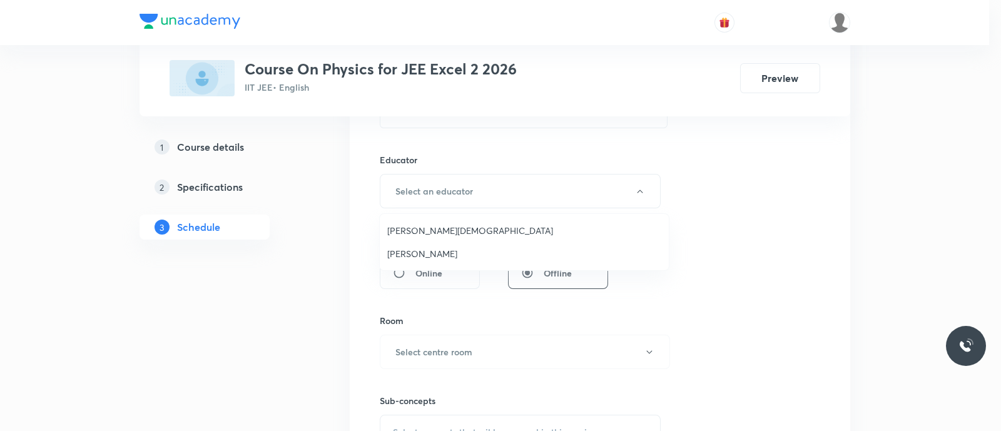
click at [459, 251] on span "Pradeep Kumar Guthi" at bounding box center [524, 253] width 274 height 13
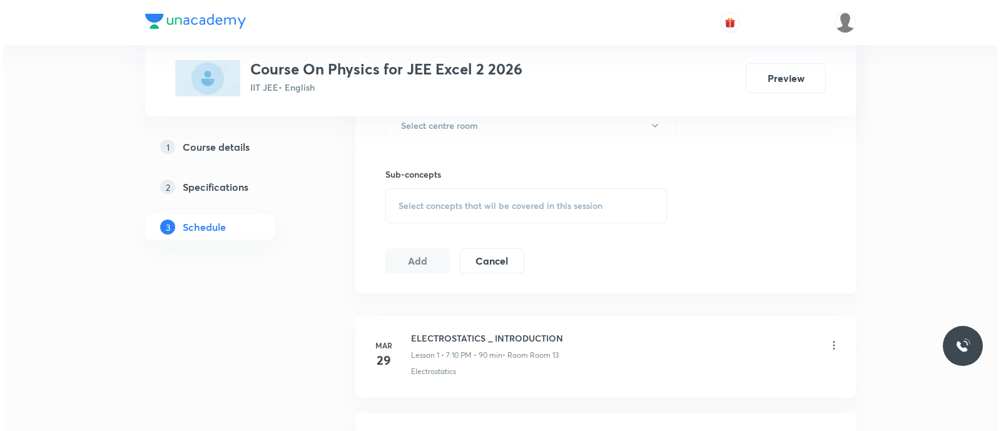
scroll to position [666, 0]
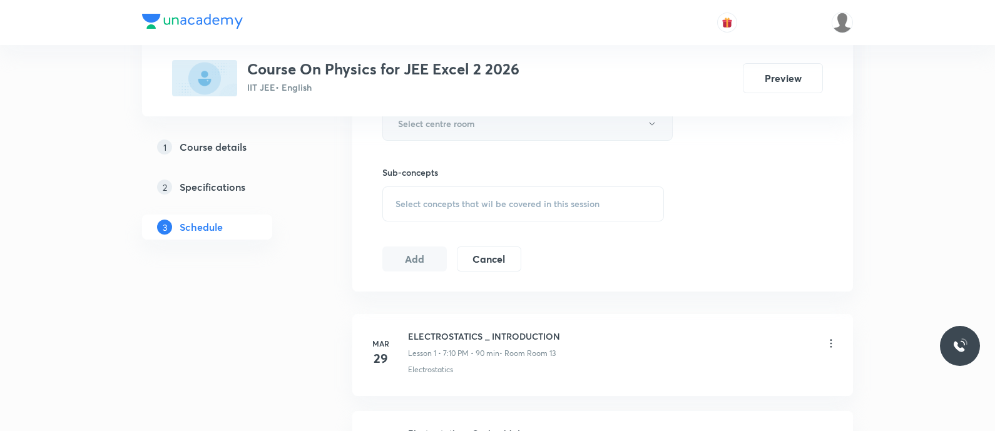
click at [435, 126] on h6 "Select centre room" at bounding box center [436, 123] width 77 height 13
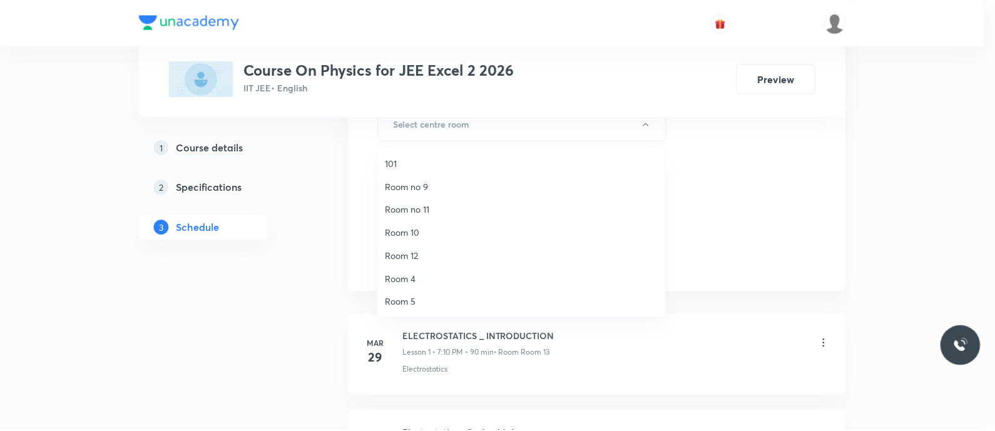
scroll to position [162, 0]
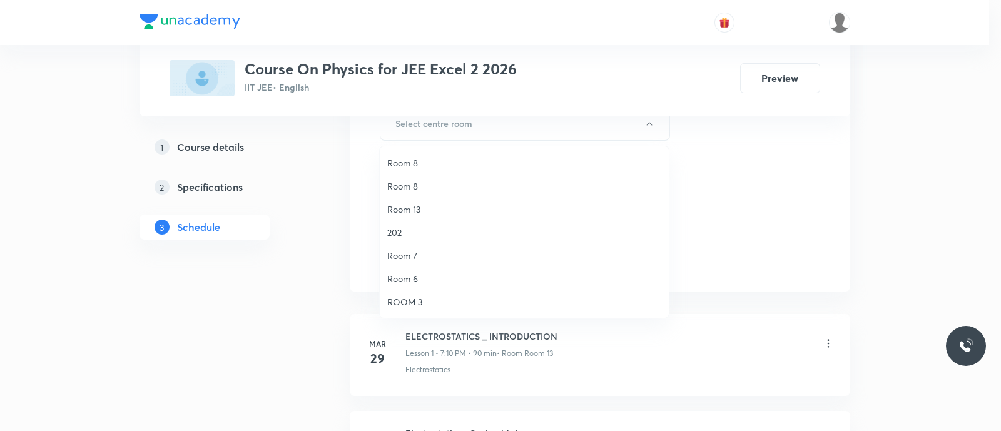
click at [424, 255] on span "Room 7" at bounding box center [524, 255] width 274 height 13
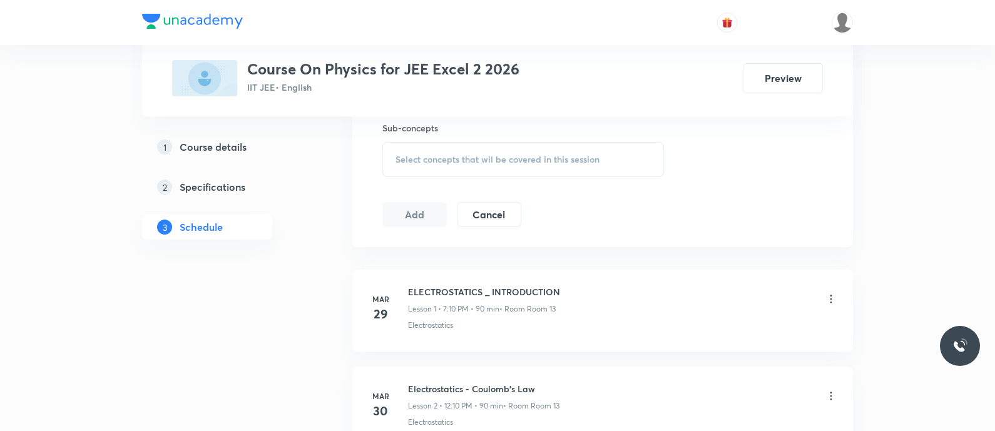
scroll to position [711, 0]
click at [391, 148] on div "Select concepts that wil be covered in this session" at bounding box center [523, 158] width 282 height 35
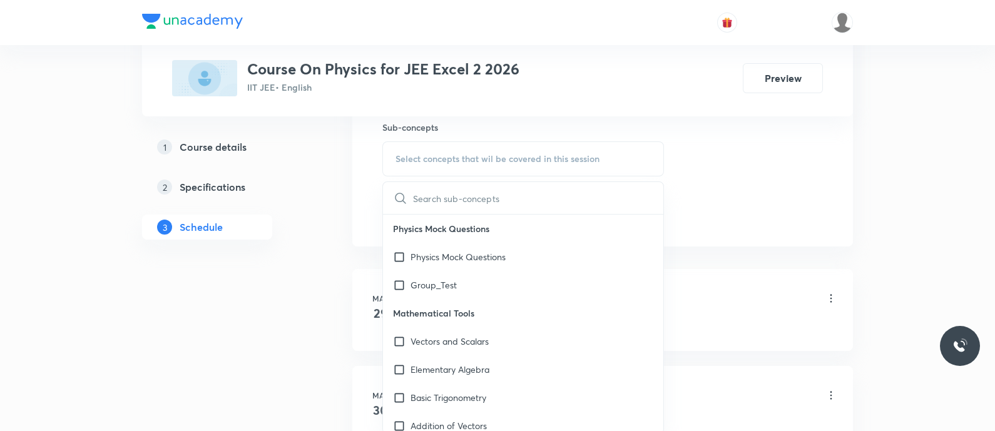
type input "Spherical Mirrors"
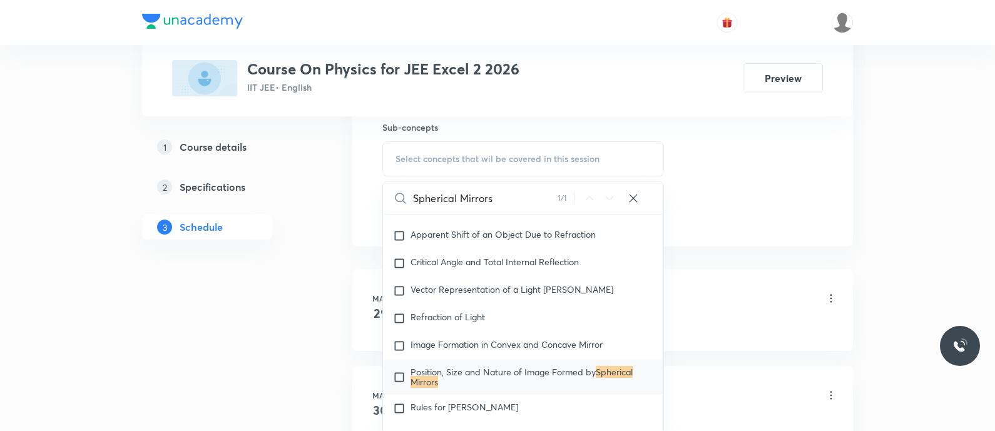
scroll to position [9980, 0]
click at [525, 198] on input "Spherical Mirrors" at bounding box center [485, 198] width 145 height 32
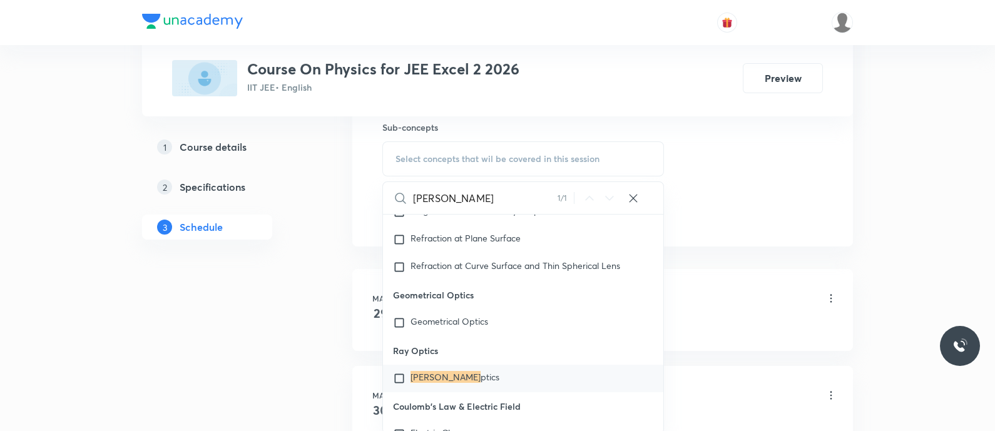
scroll to position [10485, 0]
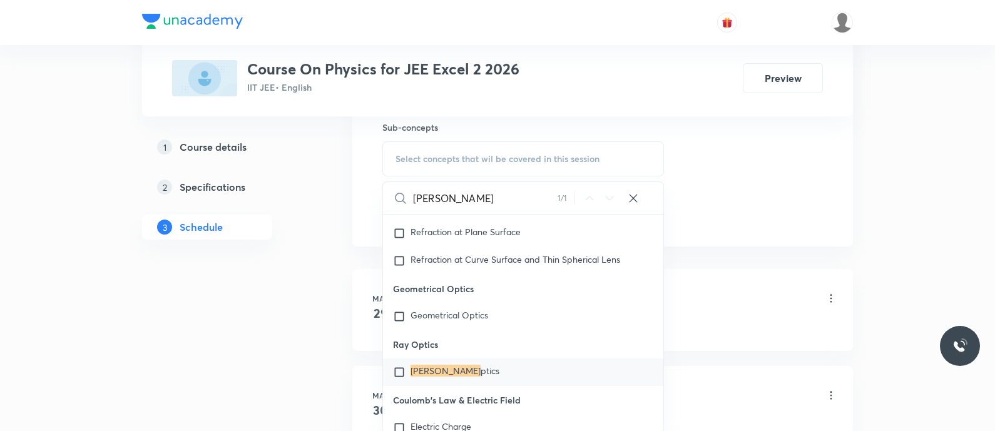
type input "RAY O"
click at [422, 367] on mark "Ray O" at bounding box center [445, 371] width 70 height 12
checkbox input "true"
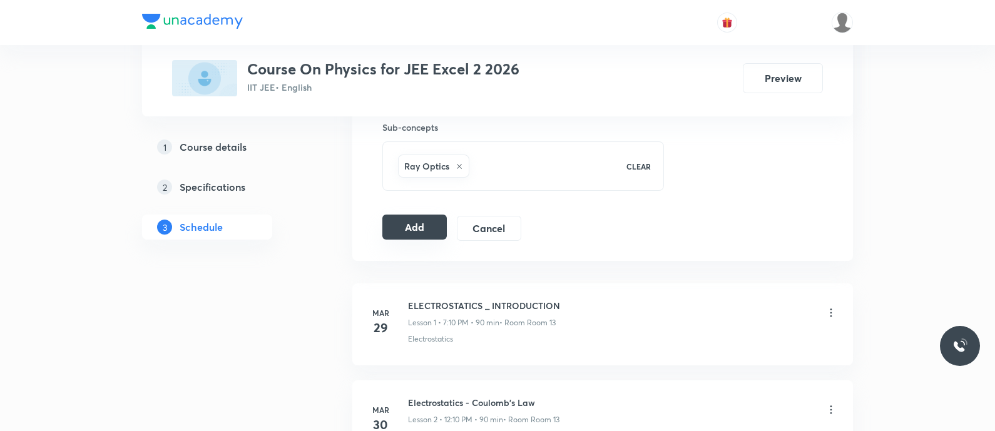
click at [415, 219] on button "Add" at bounding box center [414, 227] width 64 height 25
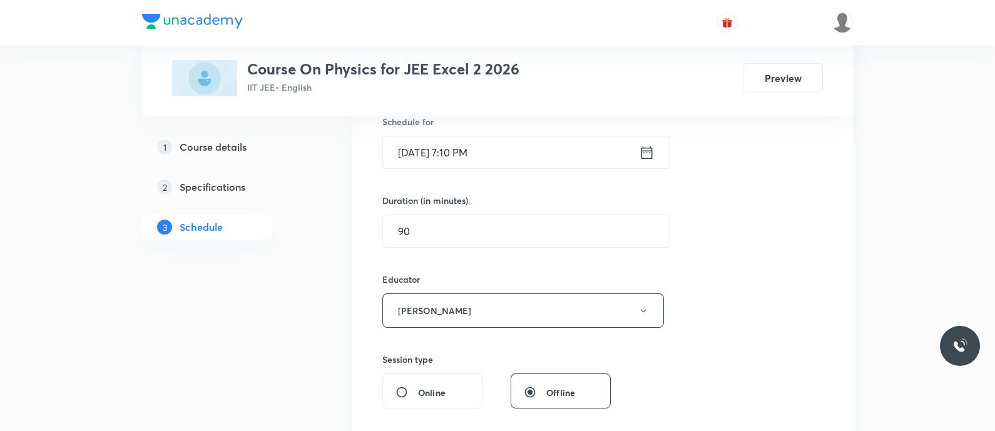
scroll to position [326, 0]
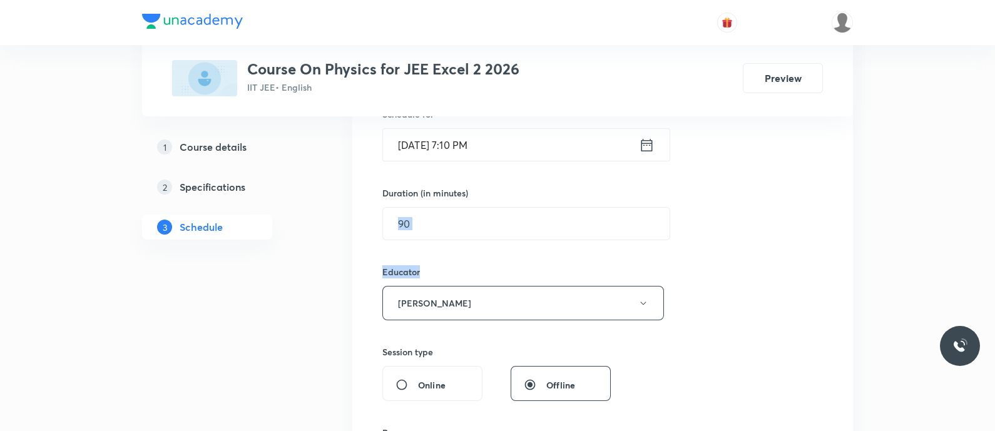
drag, startPoint x: 477, startPoint y: 270, endPoint x: 468, endPoint y: 243, distance: 28.5
click at [468, 243] on div "Session 44 Live class Session title 30/99 Ray Optics - Spherical Mirrors ​ Sche…" at bounding box center [602, 285] width 440 height 682
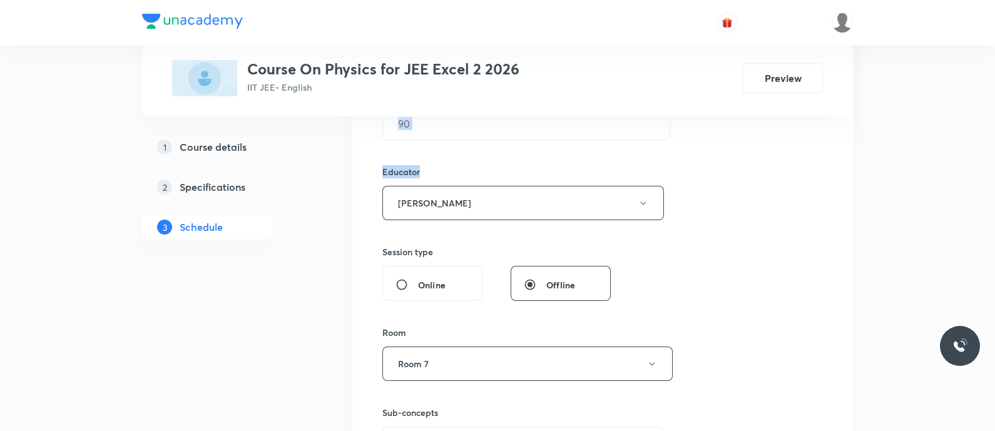
scroll to position [427, 0]
click at [452, 201] on button "[PERSON_NAME]" at bounding box center [523, 202] width 282 height 34
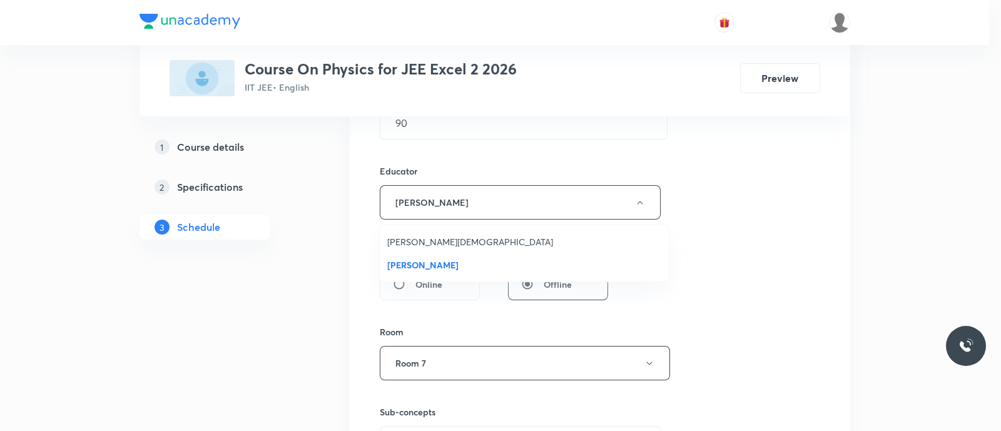
click at [447, 242] on span "[PERSON_NAME][DEMOGRAPHIC_DATA]" at bounding box center [524, 241] width 274 height 13
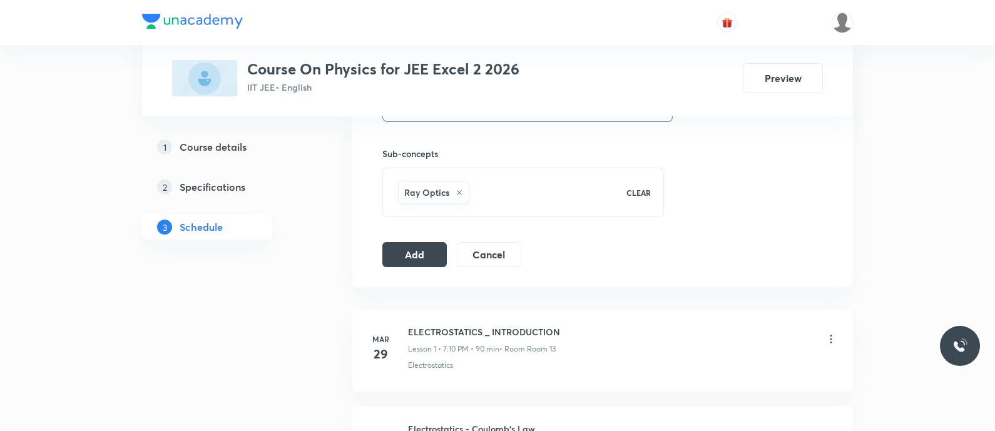
scroll to position [693, 0]
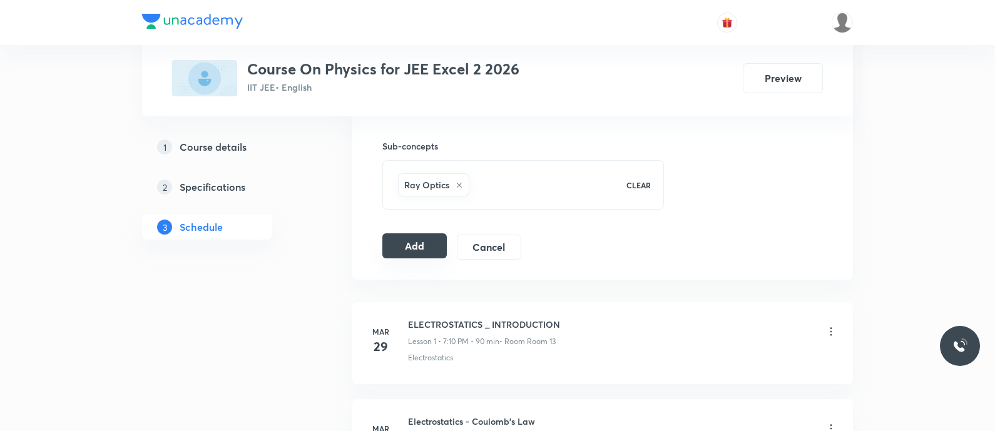
click at [427, 240] on button "Add" at bounding box center [414, 245] width 64 height 25
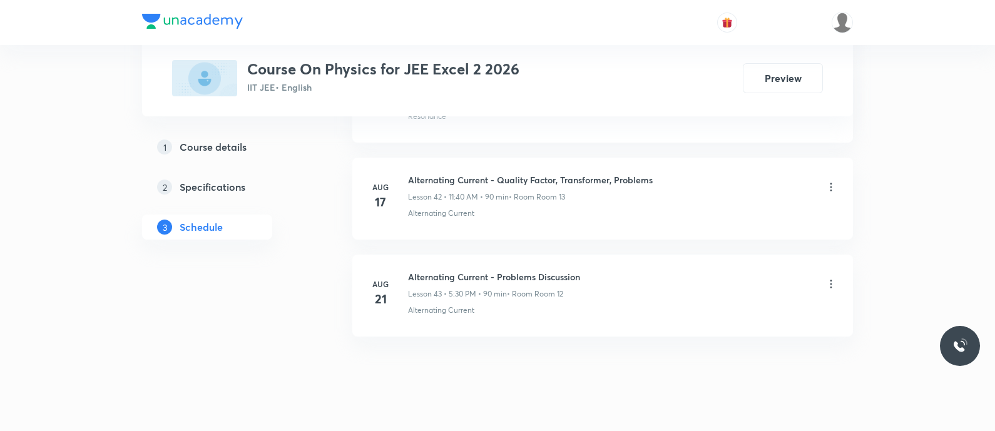
scroll to position [4254, 0]
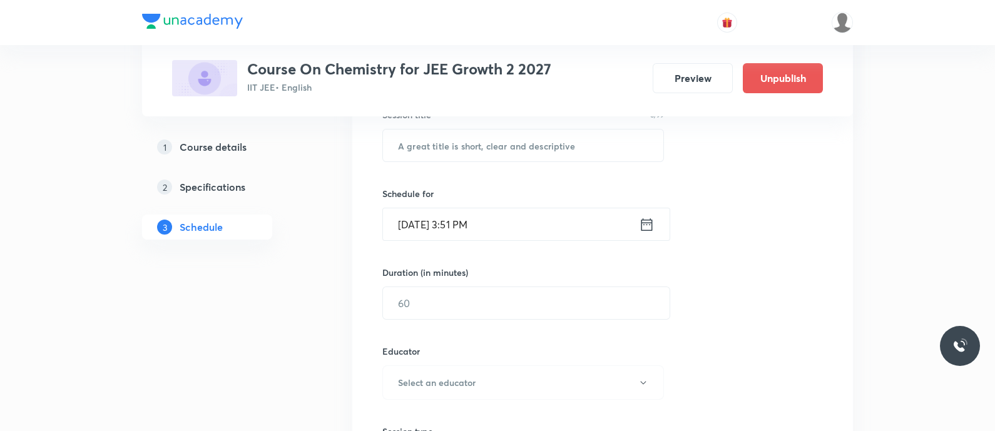
scroll to position [247, 0]
click at [413, 144] on input "text" at bounding box center [523, 146] width 280 height 32
paste input "Thermodynamics enthalpy"
click at [487, 149] on input "Thermodynamics enthalpy" at bounding box center [523, 146] width 280 height 32
click at [452, 148] on input "Thermodynamics - Enthalpy" at bounding box center [523, 146] width 280 height 32
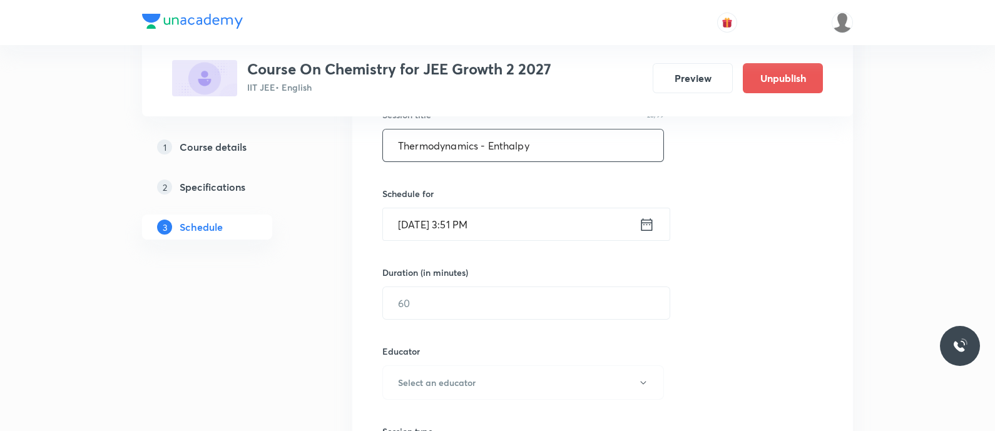
click at [452, 148] on input "Thermodynamics - Enthalpy" at bounding box center [523, 146] width 280 height 32
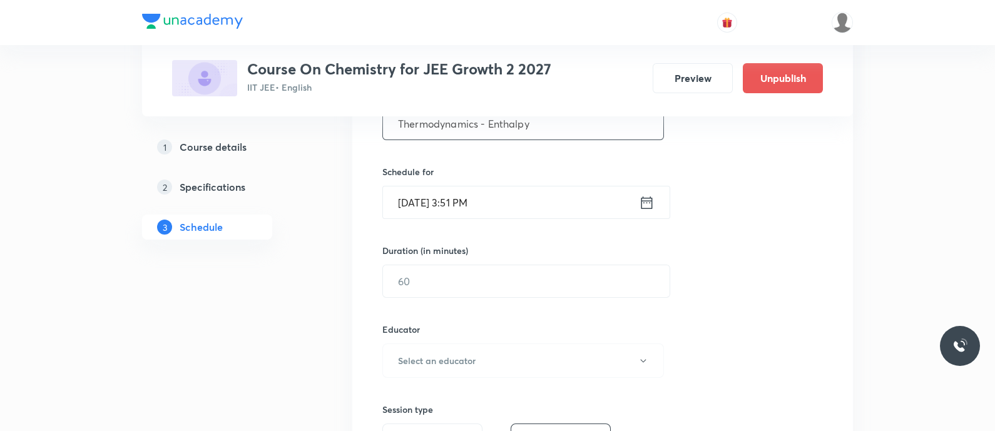
scroll to position [273, 0]
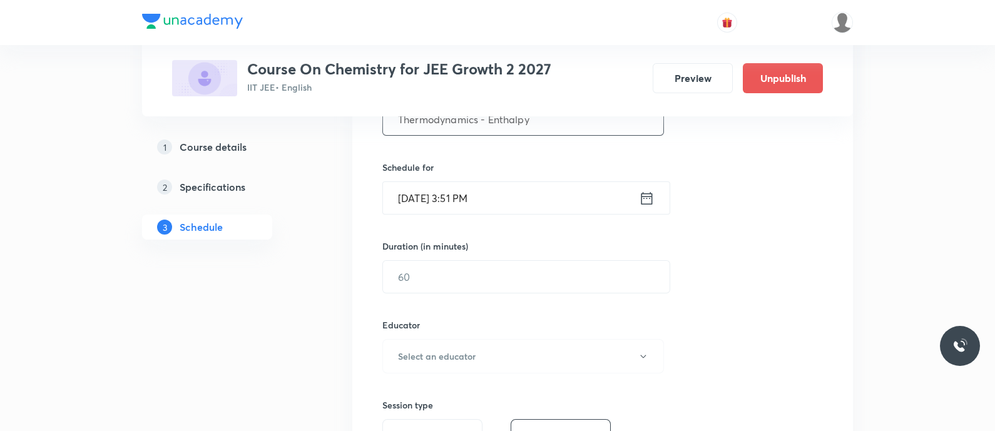
type input "Thermodynamics - Enthalpy"
click at [646, 197] on icon at bounding box center [646, 197] width 11 height 13
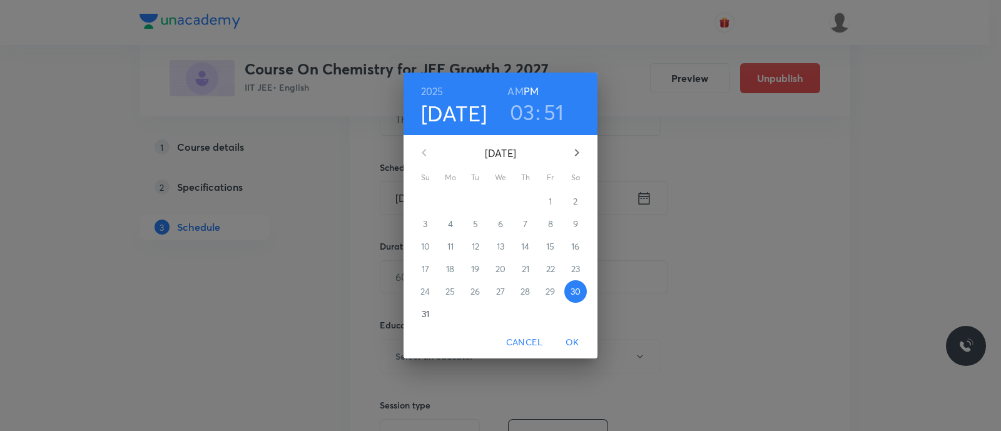
click at [427, 312] on p "31" at bounding box center [426, 314] width 8 height 13
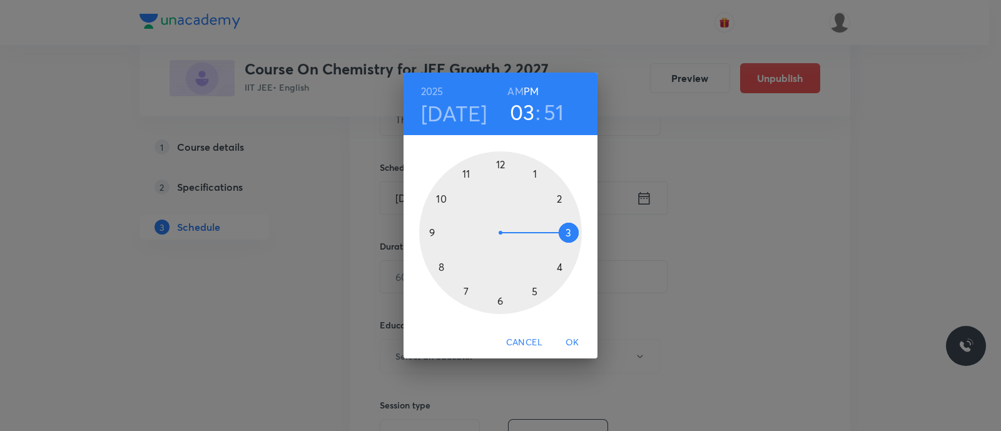
click at [441, 198] on div at bounding box center [500, 232] width 163 height 163
click at [516, 91] on h6 "AM" at bounding box center [515, 92] width 16 height 18
click at [501, 167] on div at bounding box center [500, 232] width 163 height 163
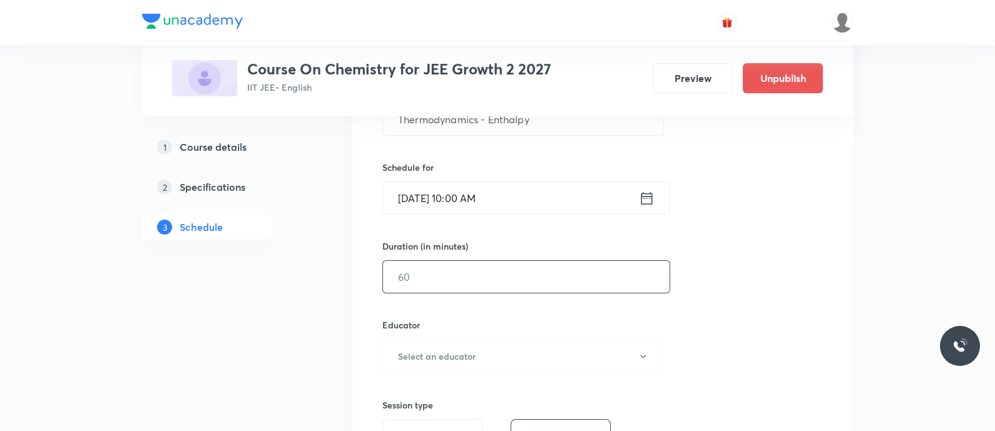
click at [476, 273] on input "text" at bounding box center [526, 277] width 287 height 32
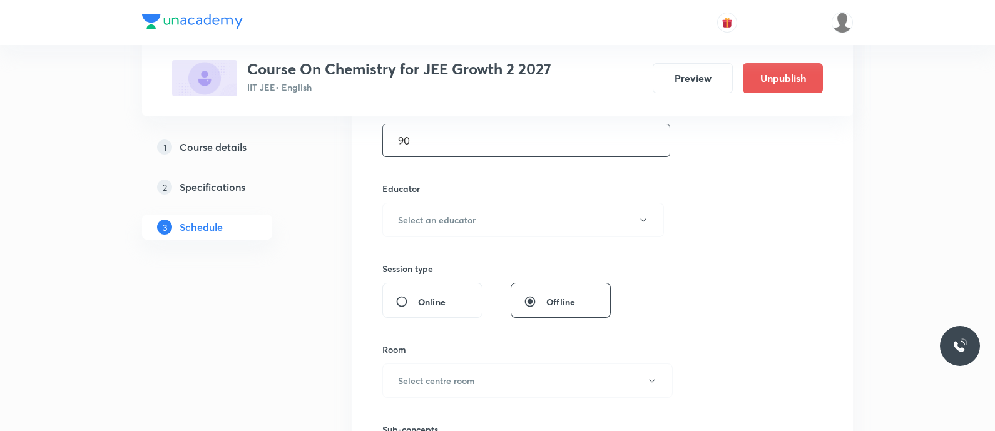
scroll to position [459, 0]
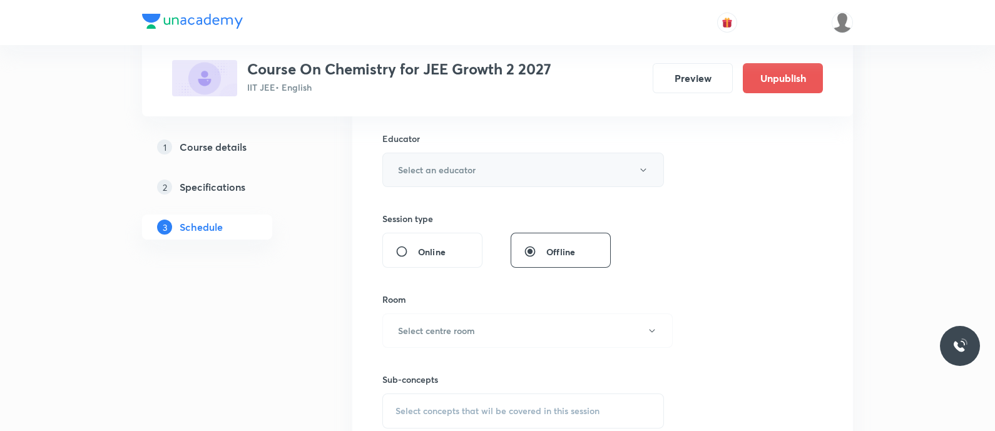
type input "90"
click at [435, 158] on button "Select an educator" at bounding box center [523, 170] width 282 height 34
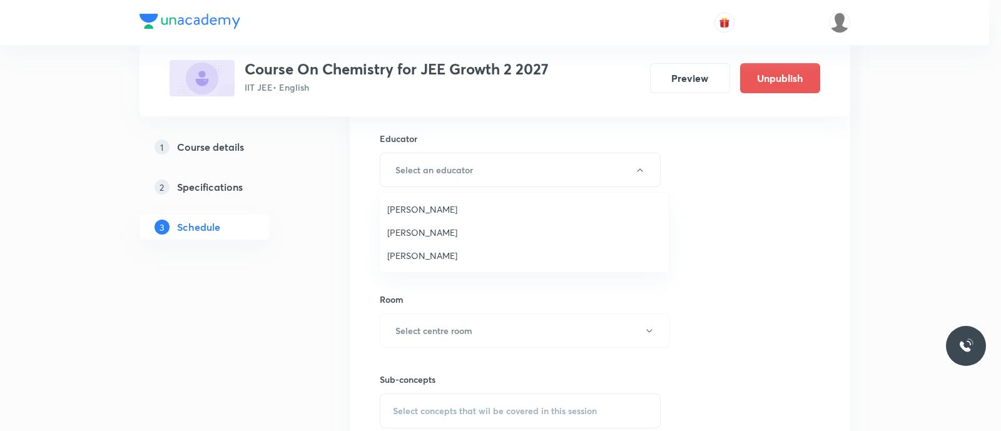
click at [429, 252] on span "Koneti Nagarjuna" at bounding box center [524, 255] width 274 height 13
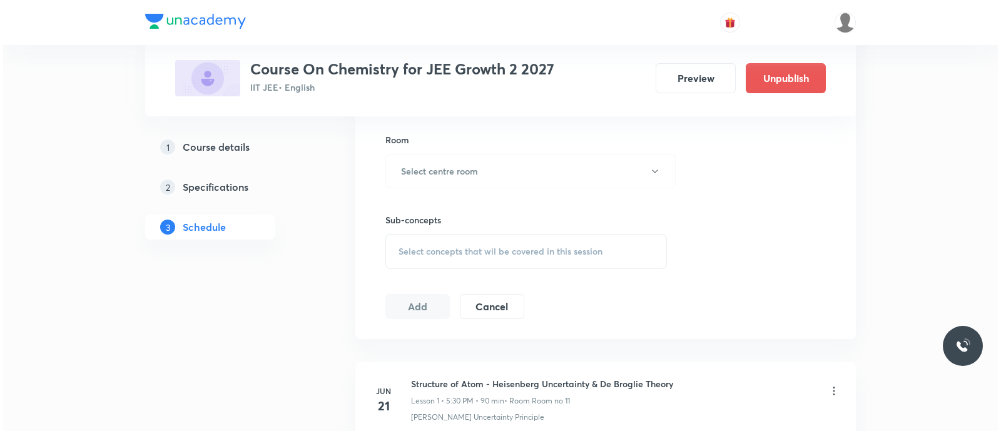
scroll to position [620, 0]
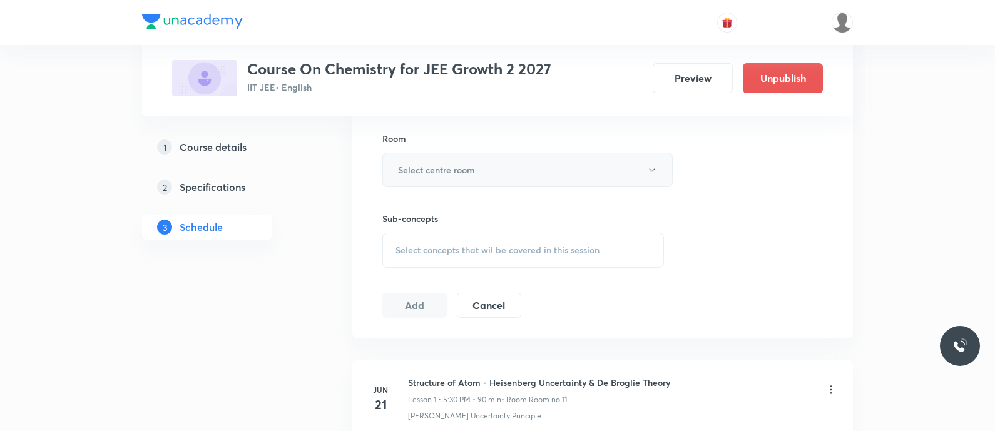
click at [431, 160] on button "Select centre room" at bounding box center [527, 170] width 290 height 34
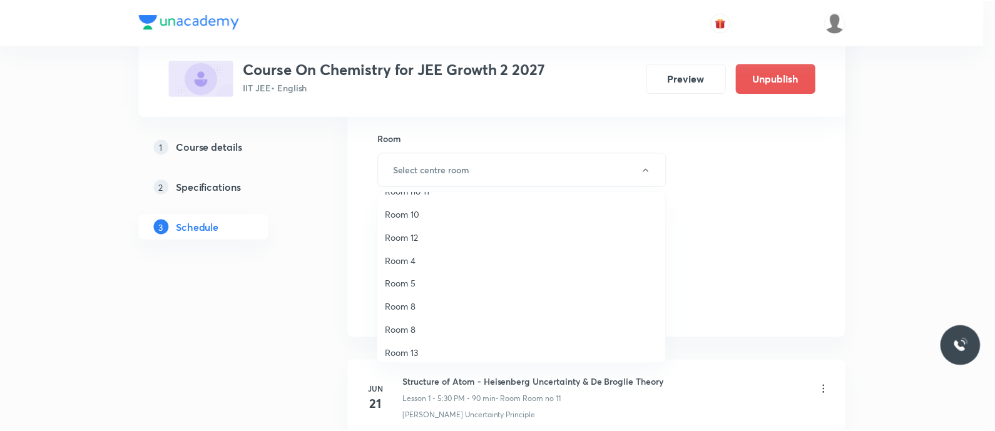
scroll to position [0, 0]
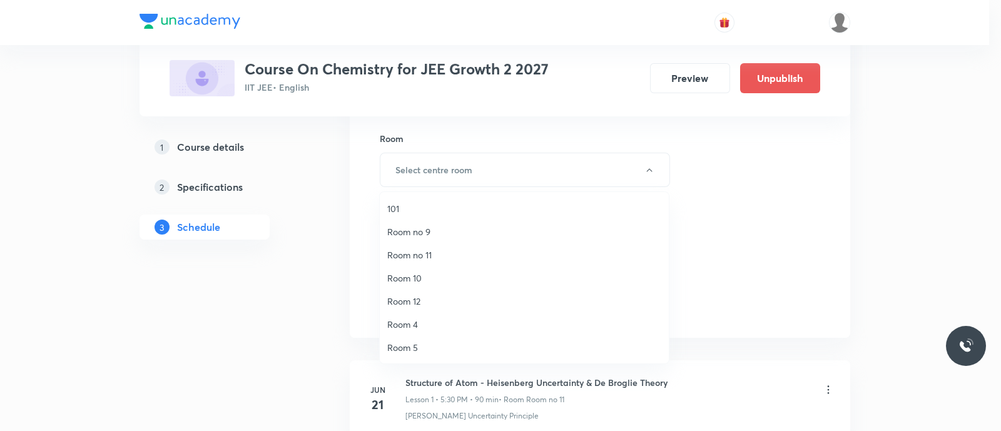
click at [424, 258] on span "Room no 11" at bounding box center [524, 254] width 274 height 13
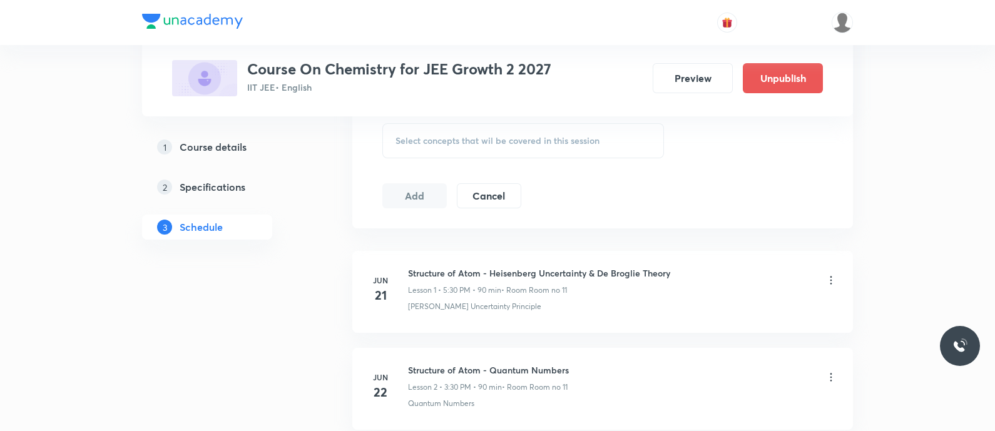
scroll to position [735, 0]
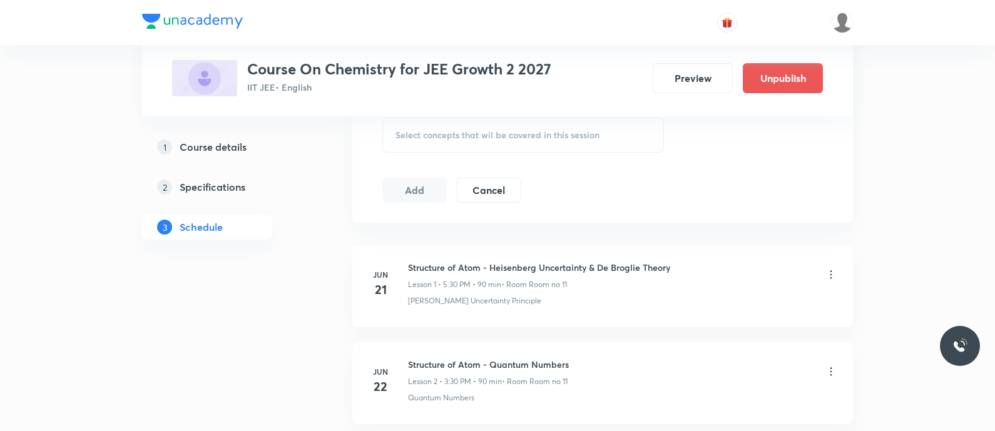
click at [412, 130] on span "Select concepts that wil be covered in this session" at bounding box center [497, 135] width 204 height 10
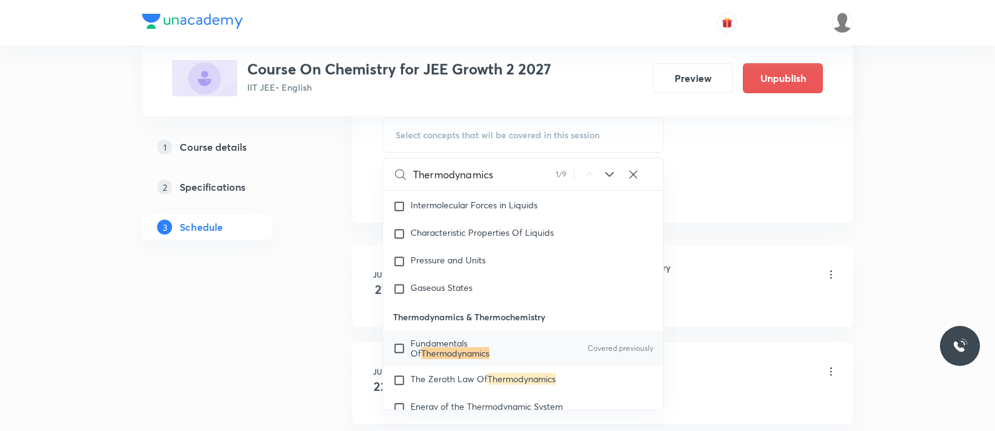
scroll to position [1998, 0]
type input "Thermodynamics"
click at [421, 355] on mark "Thermodynamics" at bounding box center [455, 354] width 68 height 12
checkbox input "true"
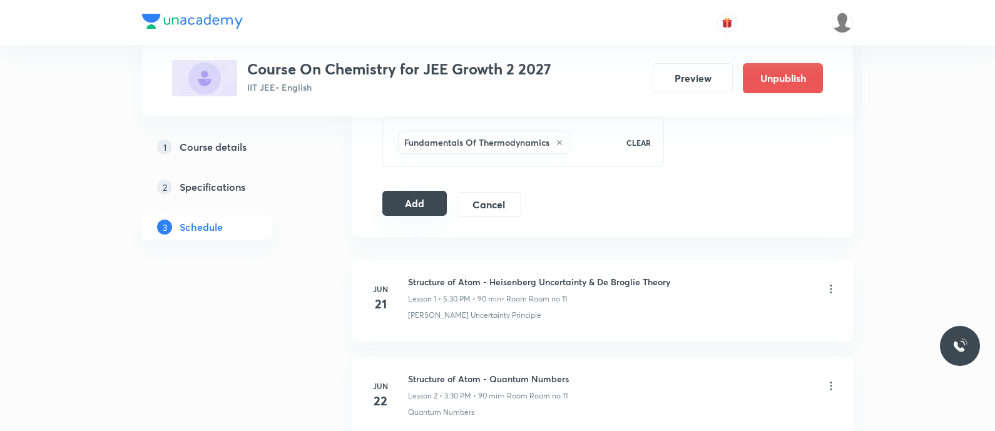
click at [411, 203] on button "Add" at bounding box center [414, 203] width 64 height 25
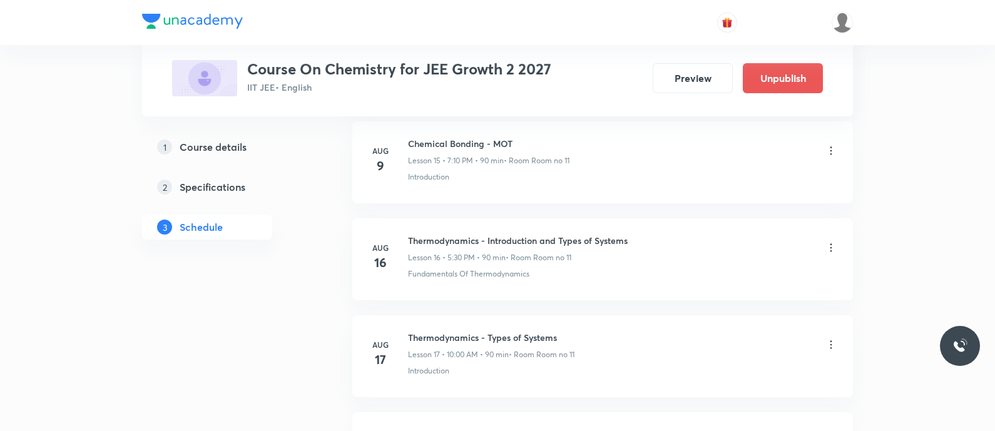
scroll to position [2028, 0]
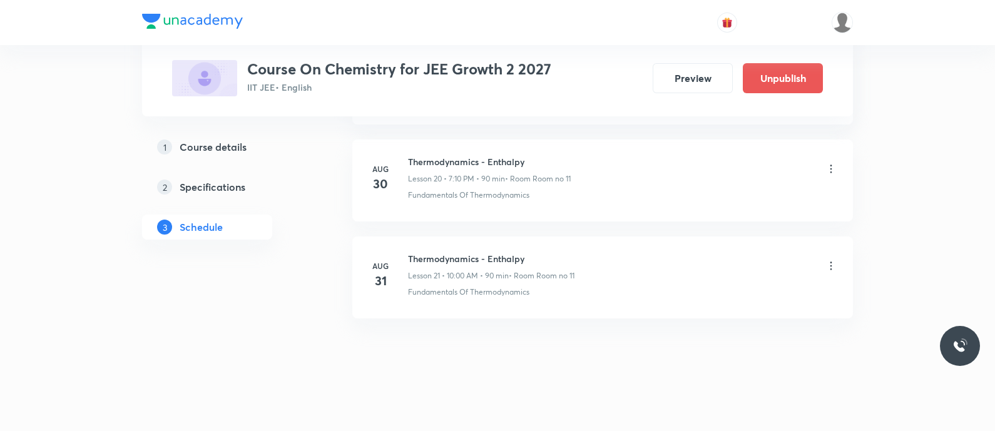
drag, startPoint x: 282, startPoint y: 320, endPoint x: 304, endPoint y: 326, distance: 23.2
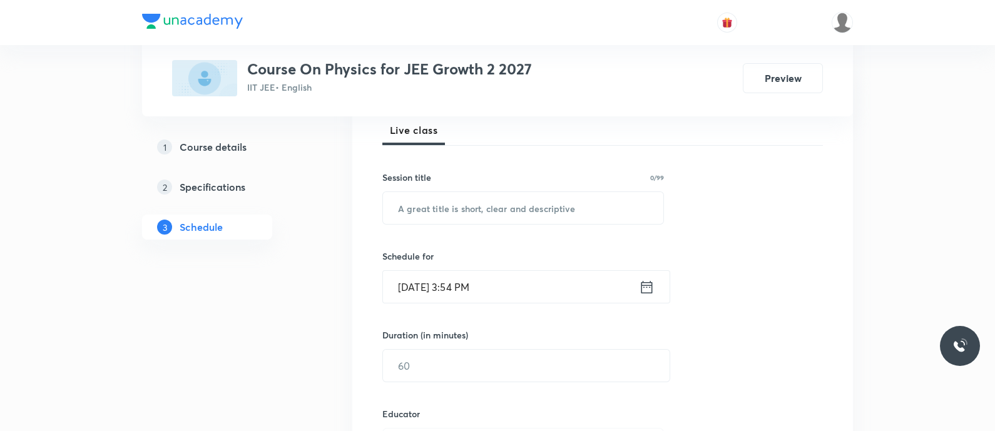
scroll to position [185, 0]
click at [412, 210] on input "text" at bounding box center [523, 207] width 280 height 32
paste input "Work energy power - Work, work done by variable force, kinetic energy, work ene…"
click at [560, 208] on input "Work energy power - Work, work done by Variable Force, Kinetic Energy, Work Ene…" at bounding box center [523, 207] width 280 height 32
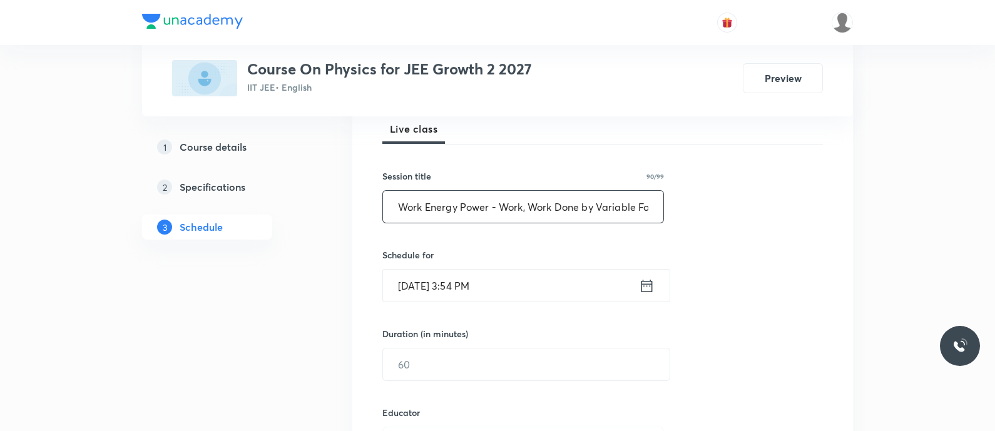
type input "Work Energy Power - Work, Work Done by Variable Force, Kinetic Energy, Work Ene…"
click at [653, 290] on icon at bounding box center [647, 286] width 16 height 18
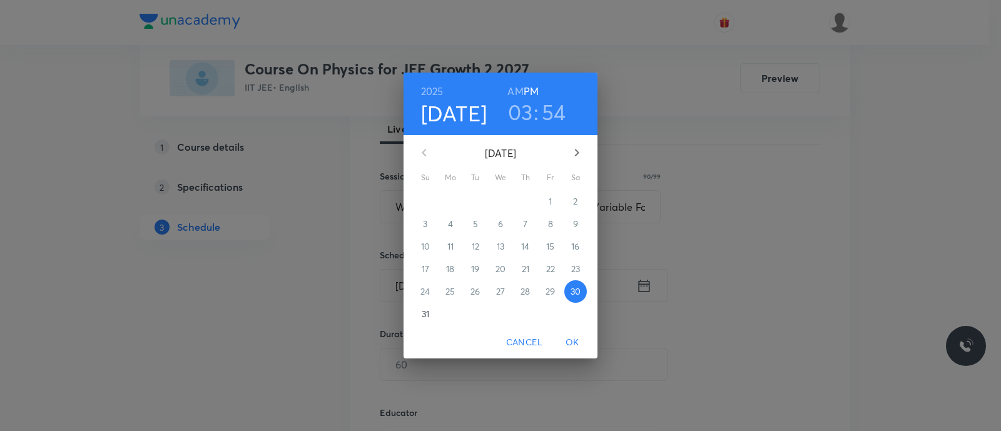
click at [432, 312] on span "31" at bounding box center [425, 314] width 23 height 13
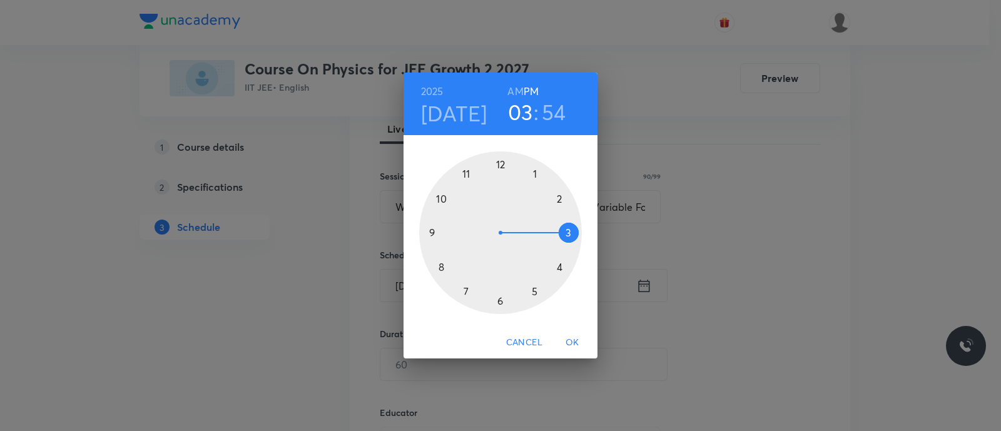
click at [466, 176] on div at bounding box center [500, 232] width 163 height 163
click at [512, 86] on h6 "AM" at bounding box center [515, 92] width 16 height 18
click at [440, 267] on div at bounding box center [500, 232] width 163 height 163
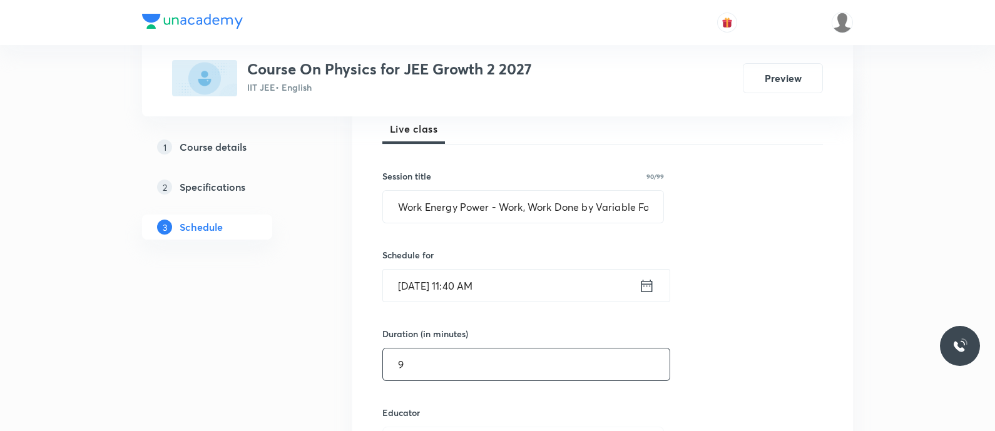
click at [422, 366] on input "9" at bounding box center [526, 364] width 287 height 32
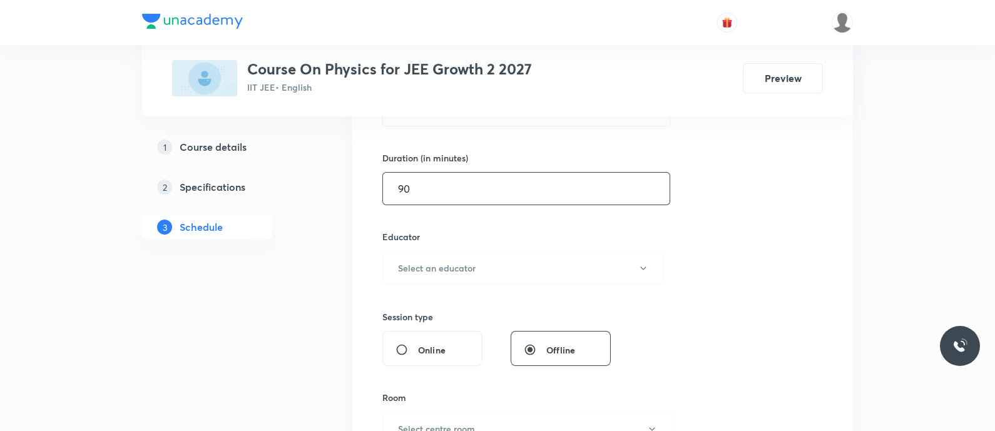
scroll to position [362, 0]
type input "90"
click at [438, 273] on button "Select an educator" at bounding box center [523, 267] width 282 height 34
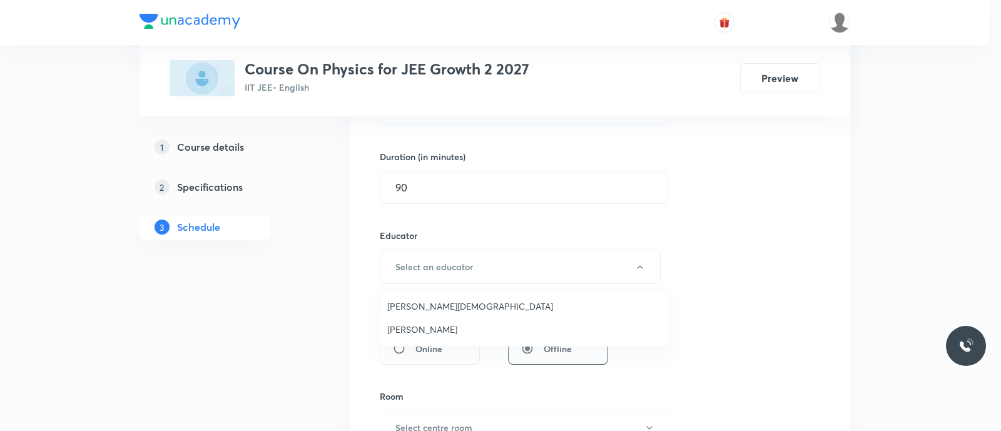
click at [436, 308] on span "[PERSON_NAME][DEMOGRAPHIC_DATA]" at bounding box center [524, 306] width 274 height 13
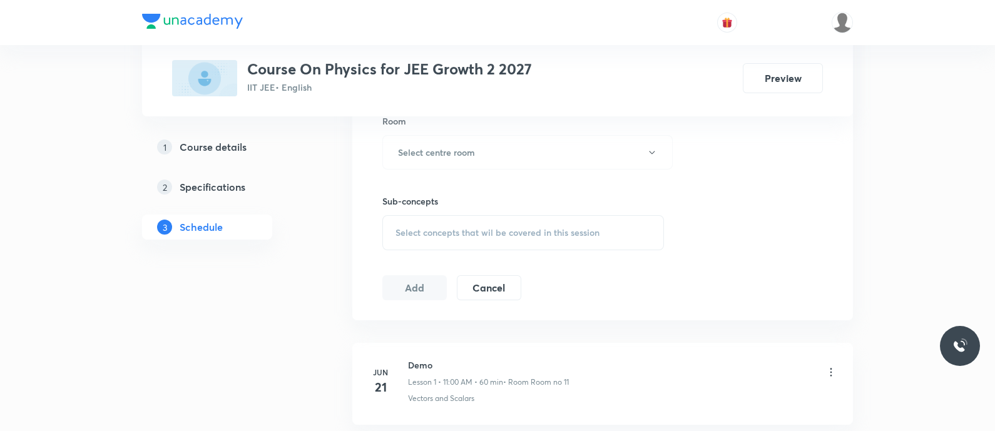
scroll to position [641, 0]
click at [422, 145] on h6 "Select centre room" at bounding box center [436, 149] width 77 height 13
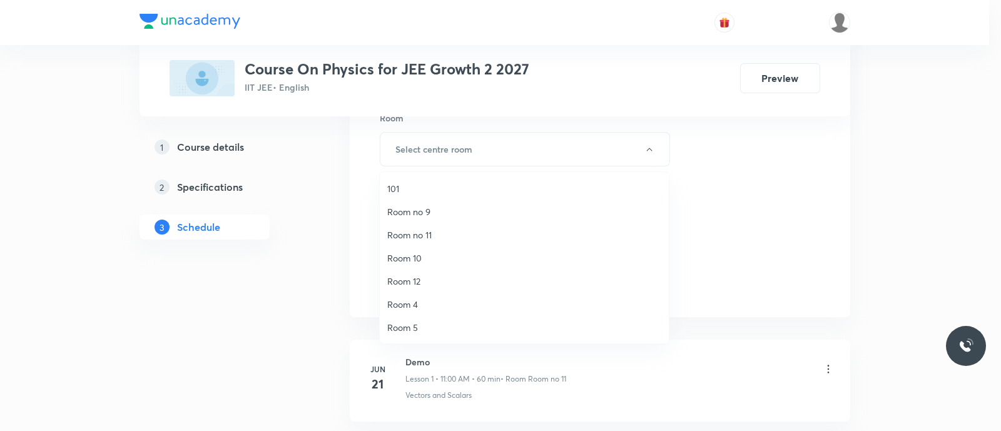
click at [421, 233] on span "Room no 11" at bounding box center [524, 234] width 274 height 13
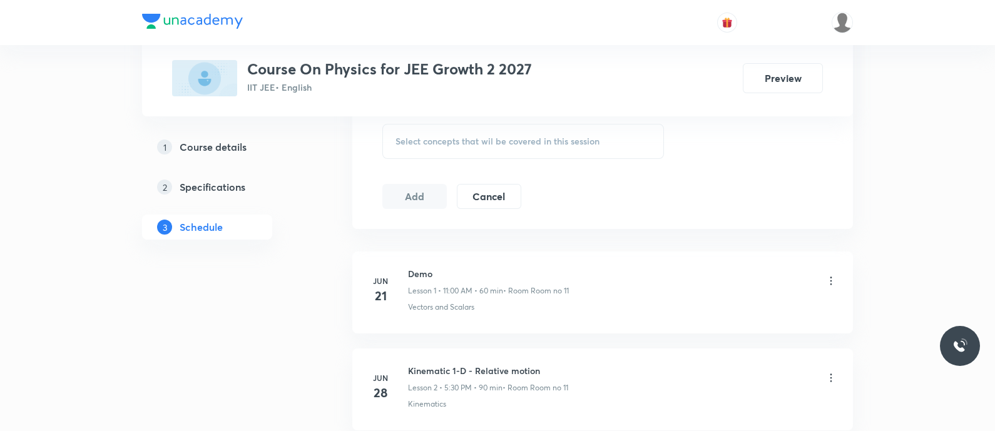
scroll to position [730, 0]
click at [424, 140] on span "Select concepts that wil be covered in this session" at bounding box center [497, 141] width 204 height 10
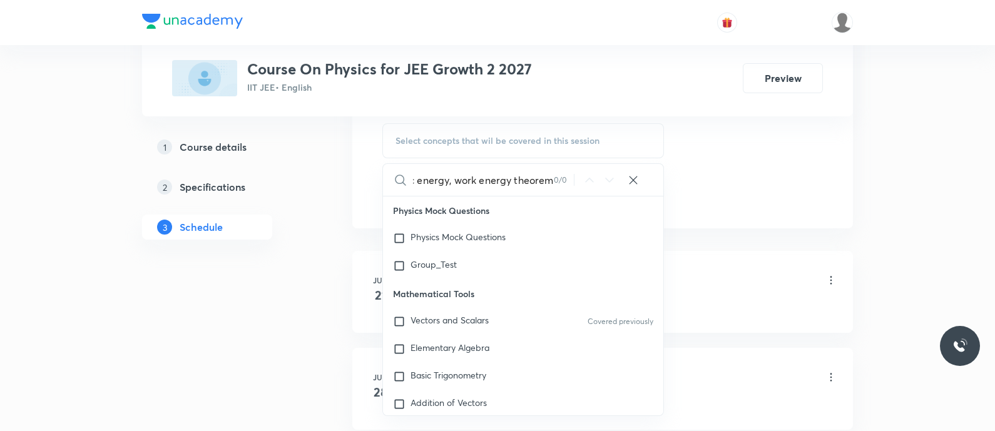
scroll to position [0, 0]
click at [511, 176] on input "work energy theorem" at bounding box center [483, 180] width 141 height 32
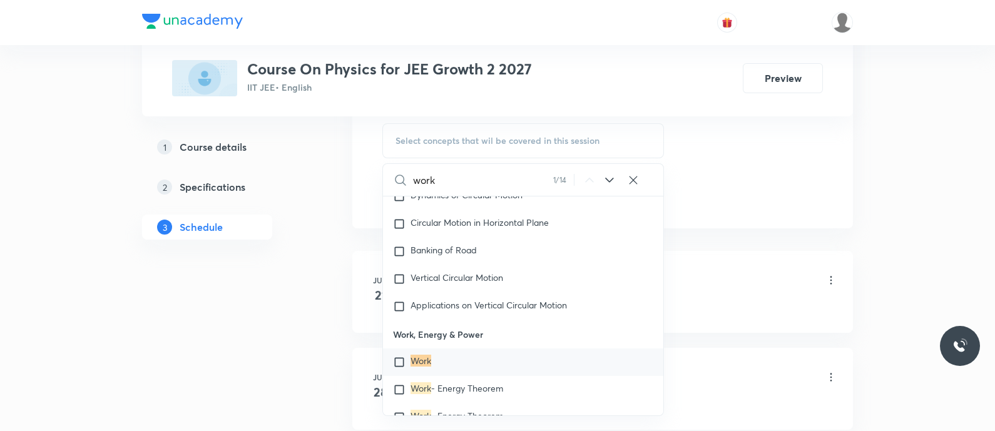
scroll to position [3025, 0]
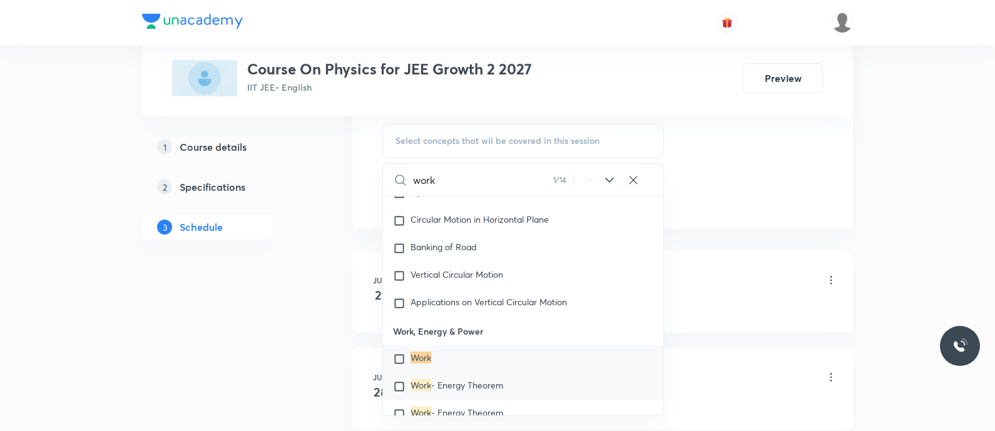
type input "work"
click at [436, 379] on span "- Energy Theorem" at bounding box center [467, 385] width 72 height 12
checkbox input "true"
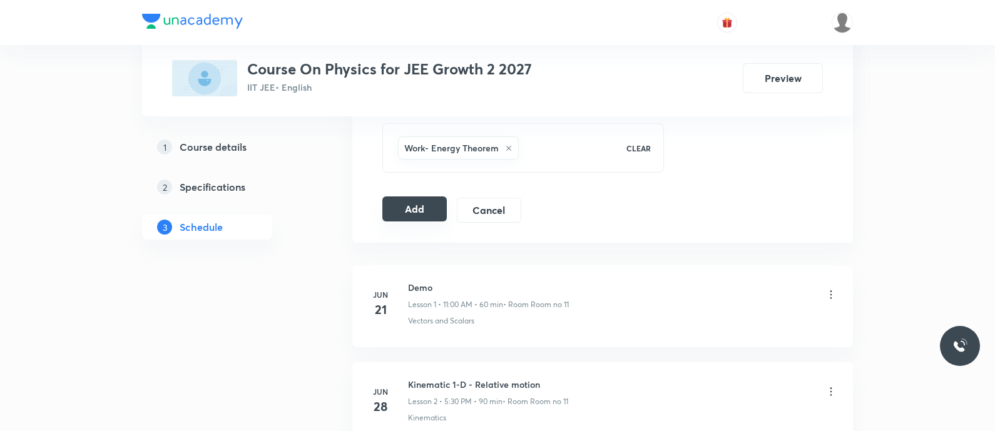
click at [415, 205] on button "Add" at bounding box center [414, 208] width 64 height 25
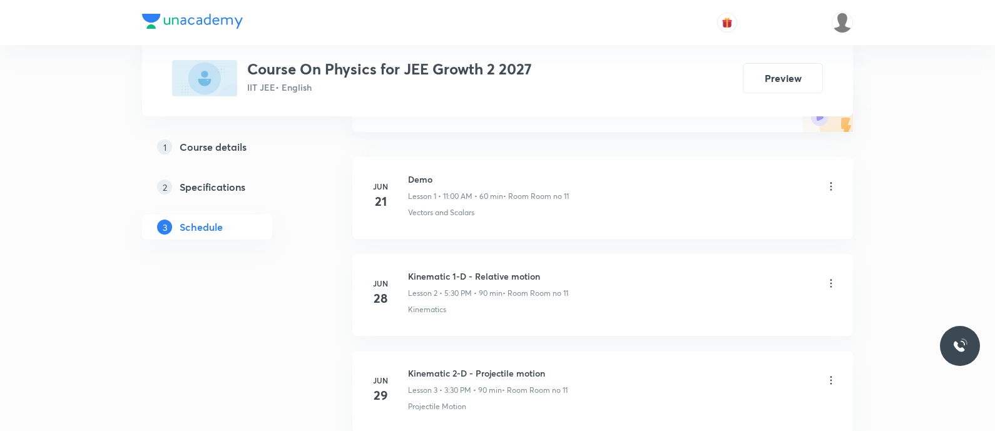
scroll to position [0, 0]
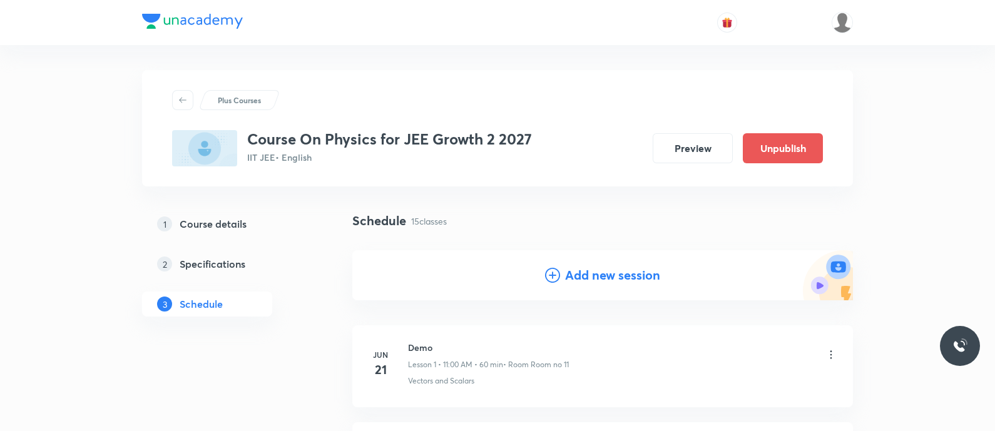
click at [553, 275] on icon at bounding box center [552, 275] width 15 height 15
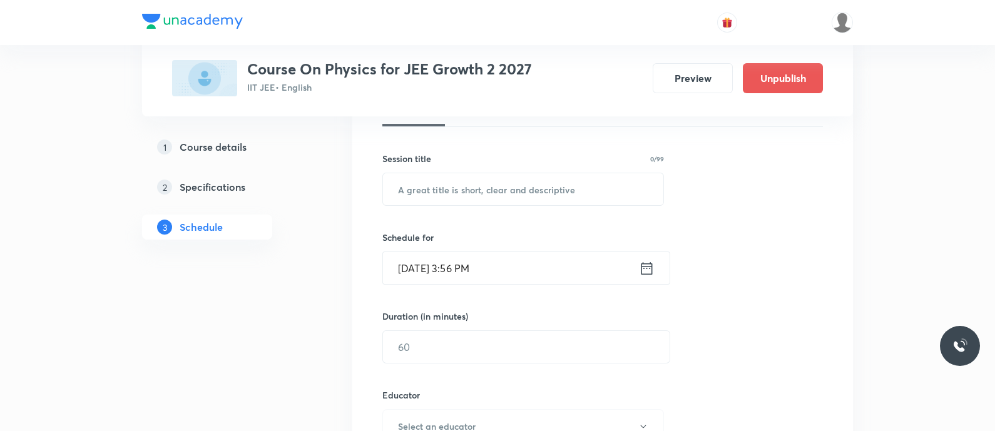
scroll to position [208, 0]
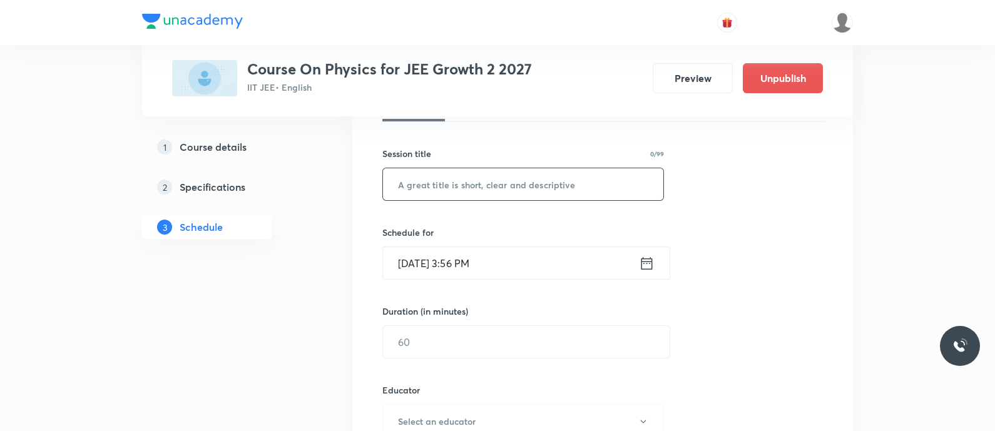
click at [439, 186] on input "text" at bounding box center [523, 184] width 280 height 32
paste input "Work energy power - Conservative forces, potential energy"
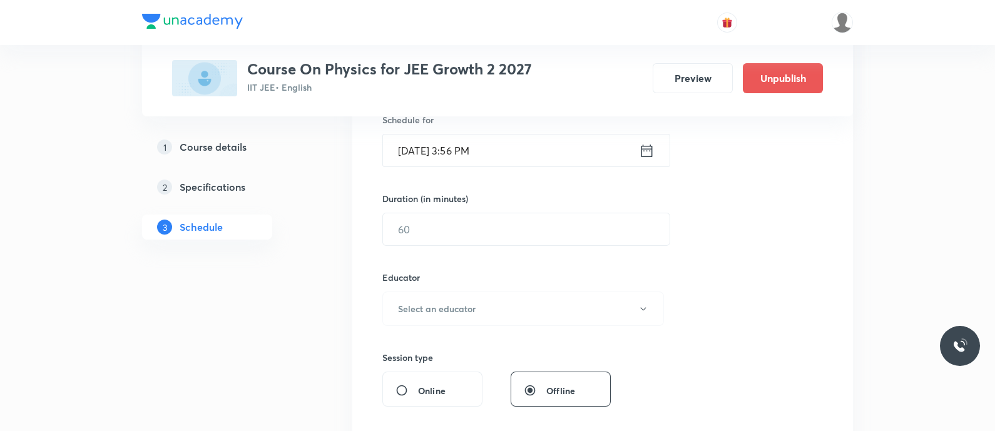
scroll to position [322, 0]
type input "Work Energy Power - Conservative Forces, Potential Energy"
click at [643, 142] on icon at bounding box center [646, 148] width 11 height 13
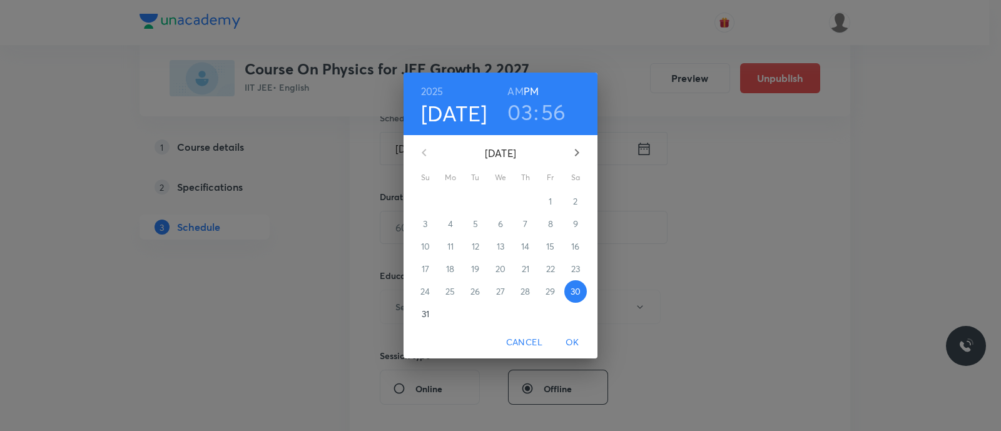
click at [424, 310] on p "31" at bounding box center [426, 314] width 8 height 13
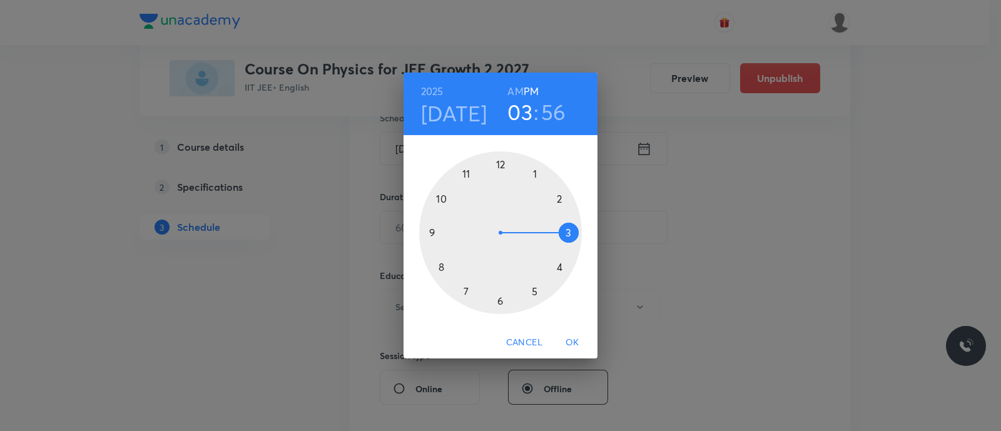
click at [571, 233] on div at bounding box center [500, 232] width 163 height 163
click at [501, 300] on div at bounding box center [500, 232] width 163 height 163
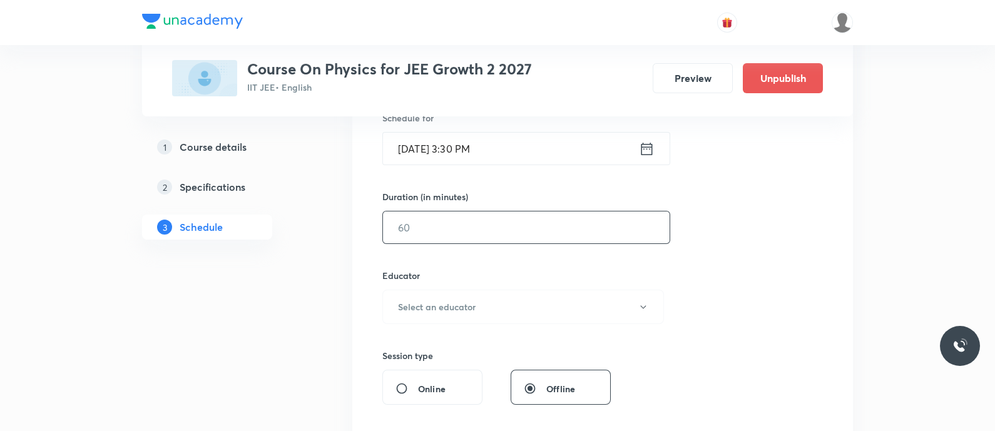
click at [416, 231] on input "text" at bounding box center [526, 227] width 287 height 32
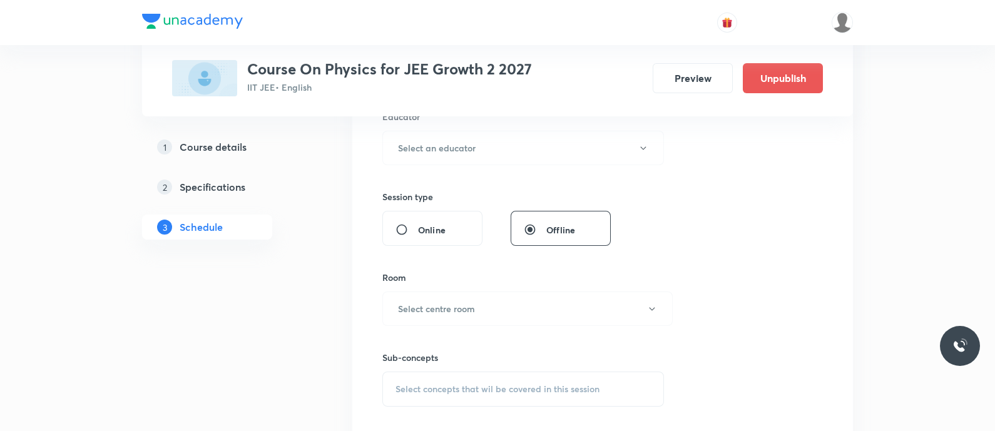
scroll to position [484, 0]
type input "90"
click at [428, 139] on h6 "Select an educator" at bounding box center [437, 144] width 78 height 13
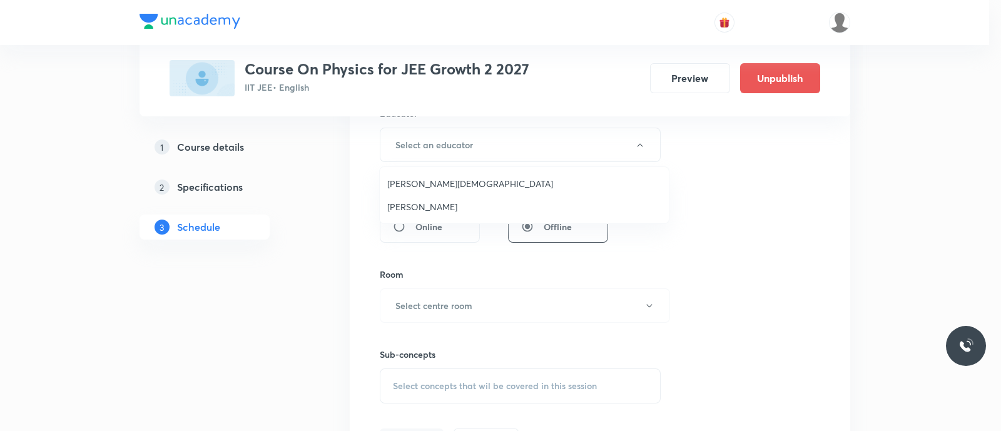
click at [441, 186] on span "Nammi Venkata Rama Krishna" at bounding box center [524, 183] width 274 height 13
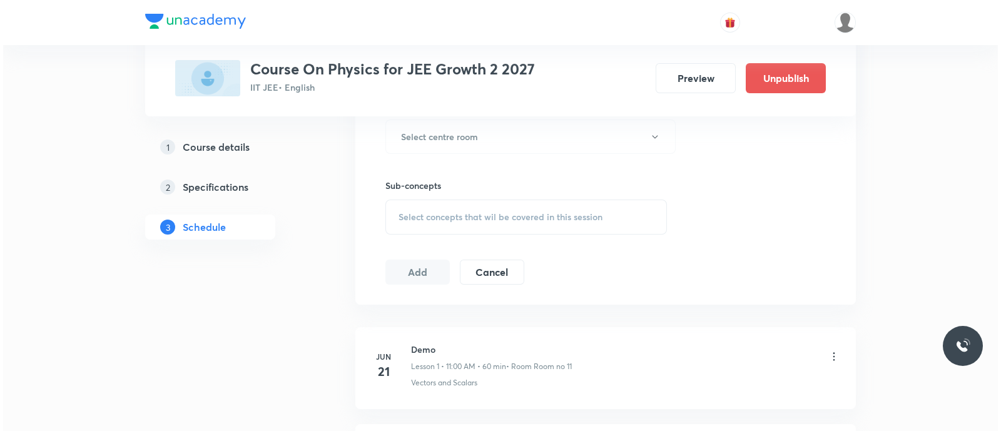
scroll to position [654, 0]
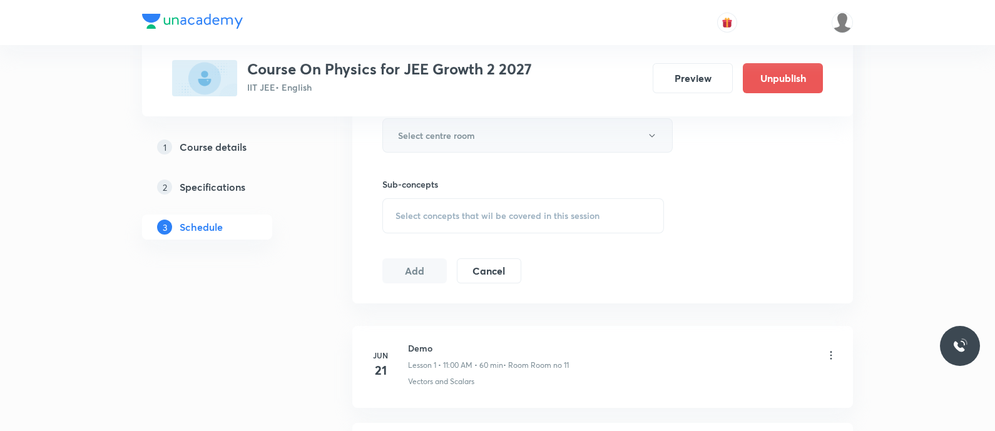
click at [442, 138] on h6 "Select centre room" at bounding box center [436, 135] width 77 height 13
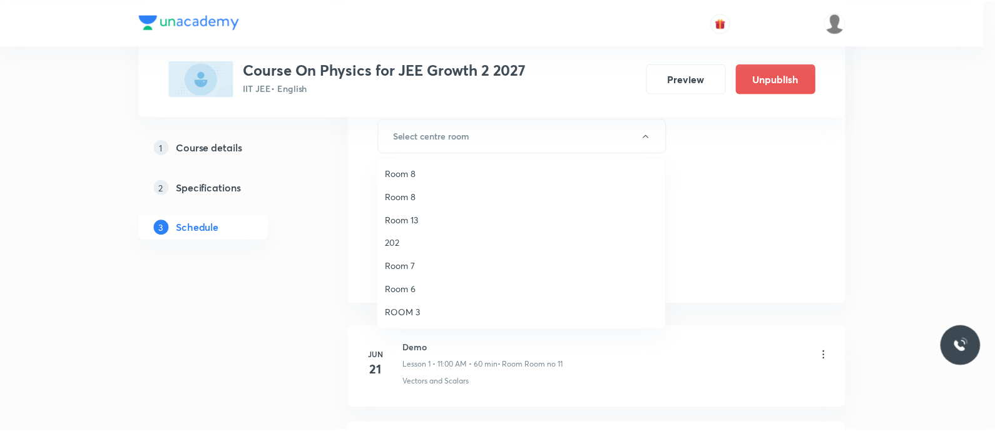
scroll to position [0, 0]
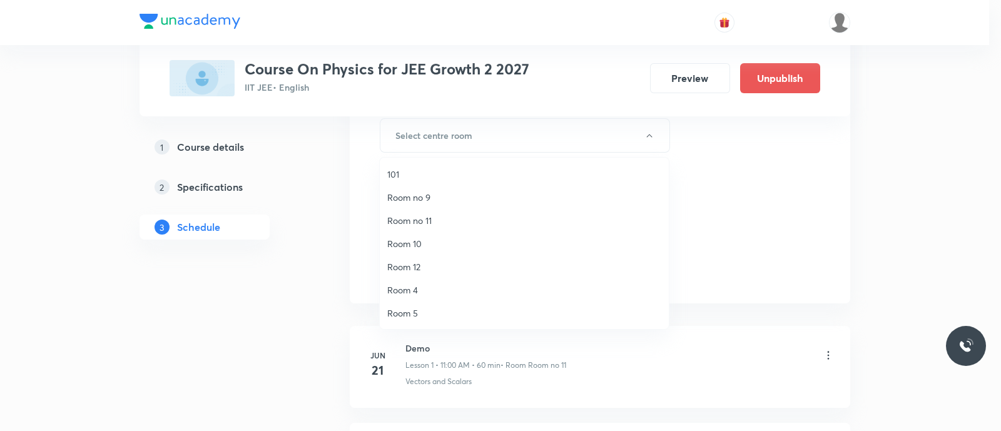
click at [427, 220] on span "Room no 11" at bounding box center [524, 220] width 274 height 13
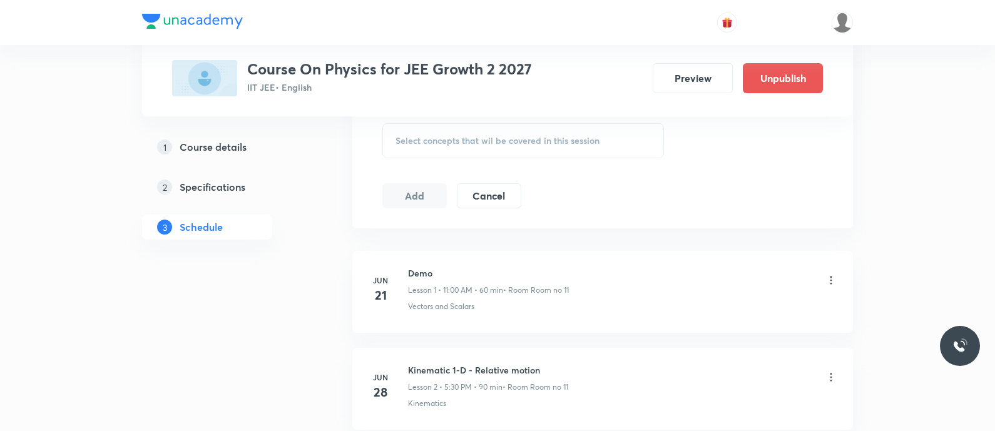
scroll to position [731, 0]
click at [421, 134] on span "Select concepts that wil be covered in this session" at bounding box center [497, 139] width 204 height 10
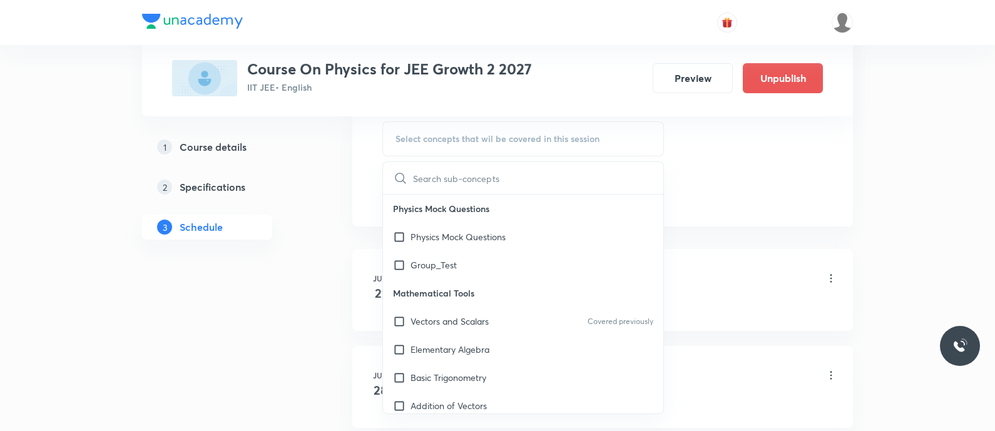
type input "Conservative Forces"
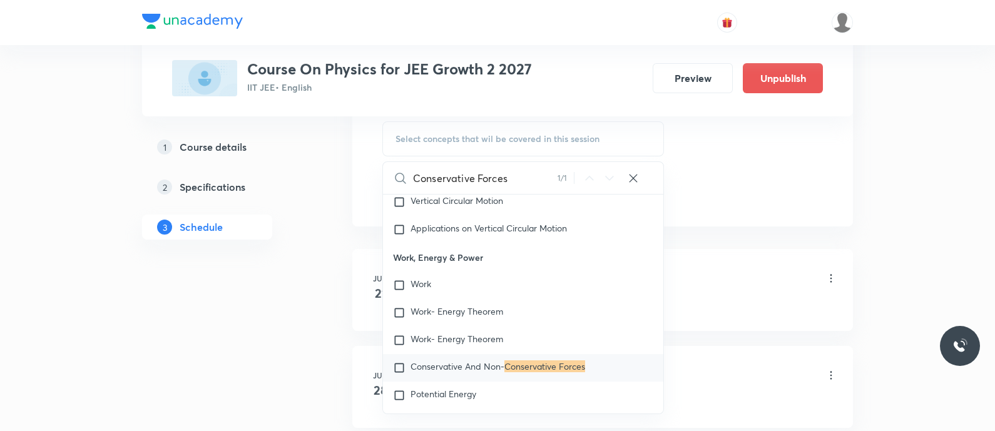
scroll to position [3107, 0]
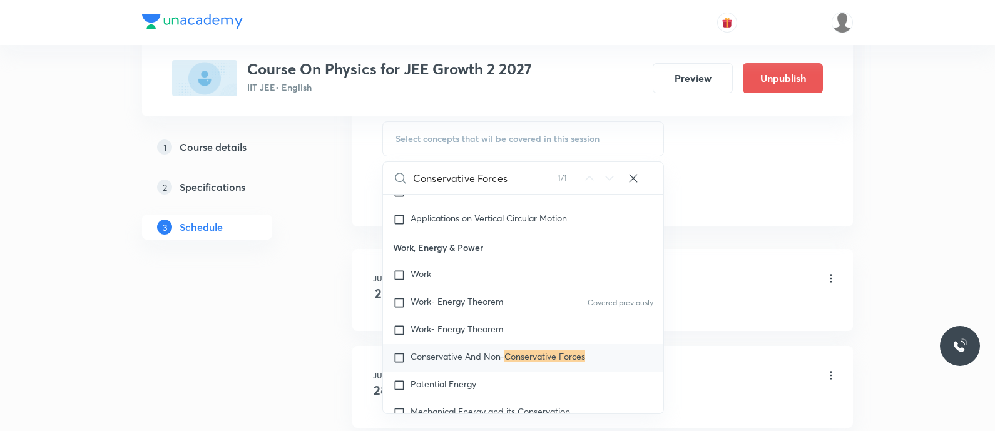
click at [532, 174] on input "Conservative Forces" at bounding box center [485, 178] width 145 height 32
click at [532, 174] on input "text" at bounding box center [485, 178] width 145 height 32
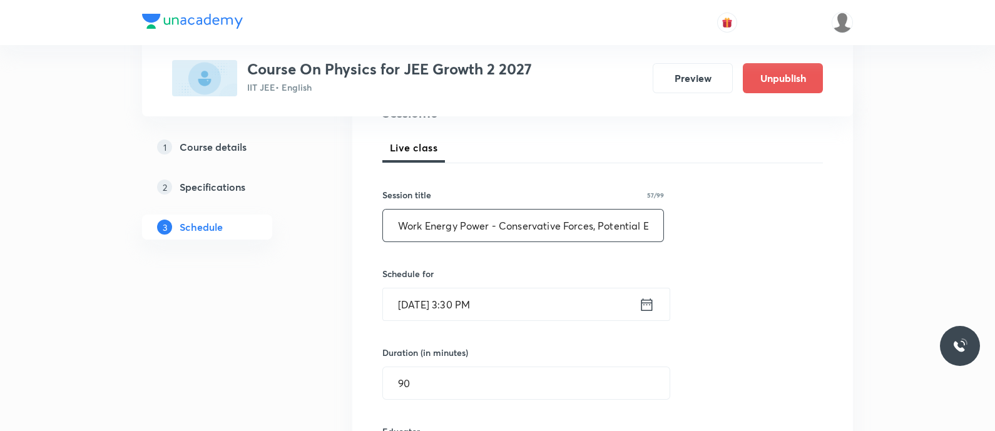
scroll to position [0, 27]
type input "INTRO"
click at [579, 221] on input "Work Energy Power - Conservative Forces, Potential Energy" at bounding box center [523, 226] width 280 height 32
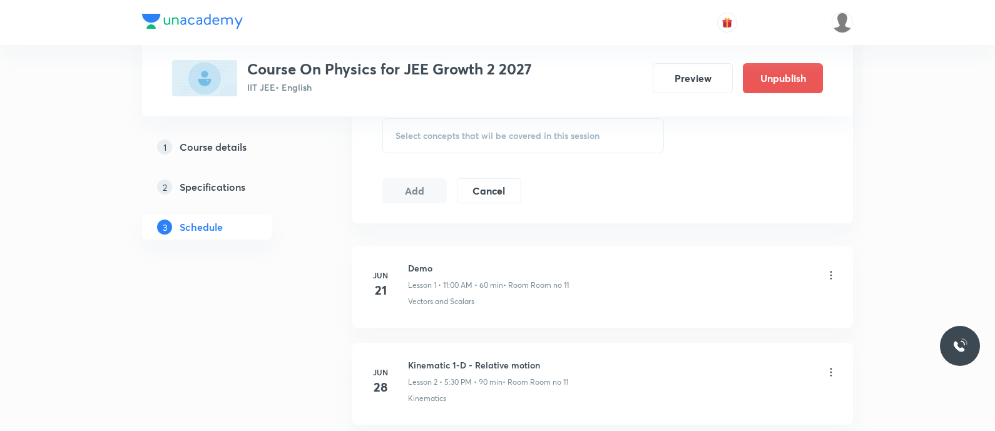
scroll to position [0, 0]
click at [479, 141] on div "Select concepts that wil be covered in this session" at bounding box center [523, 135] width 282 height 35
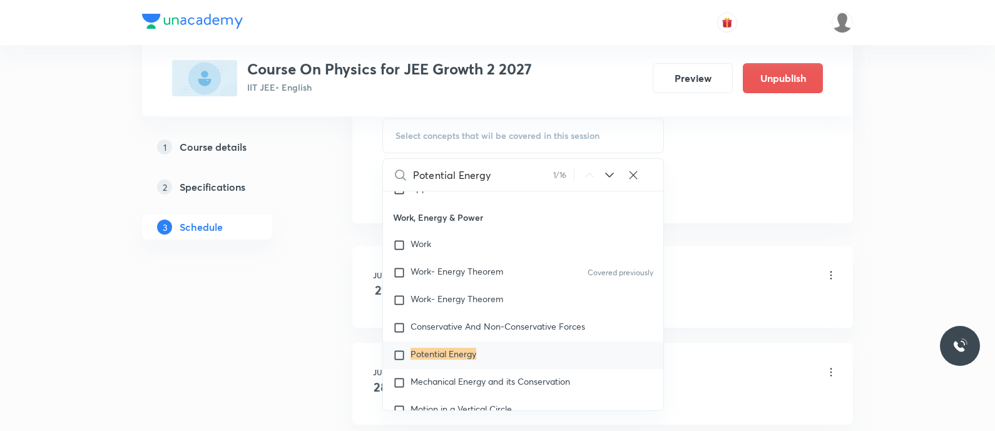
scroll to position [3135, 0]
type input "Potential Energy"
click at [432, 347] on mark "Potential Energy" at bounding box center [443, 353] width 66 height 12
checkbox input "true"
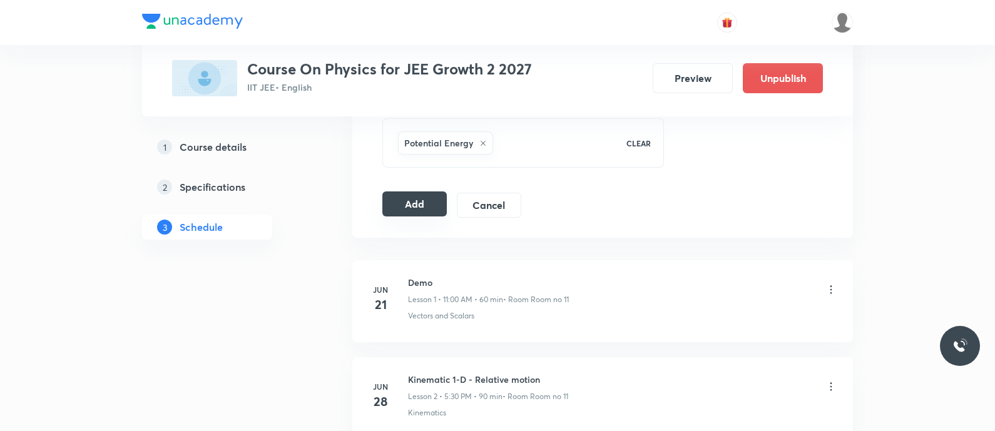
click at [412, 206] on button "Add" at bounding box center [414, 203] width 64 height 25
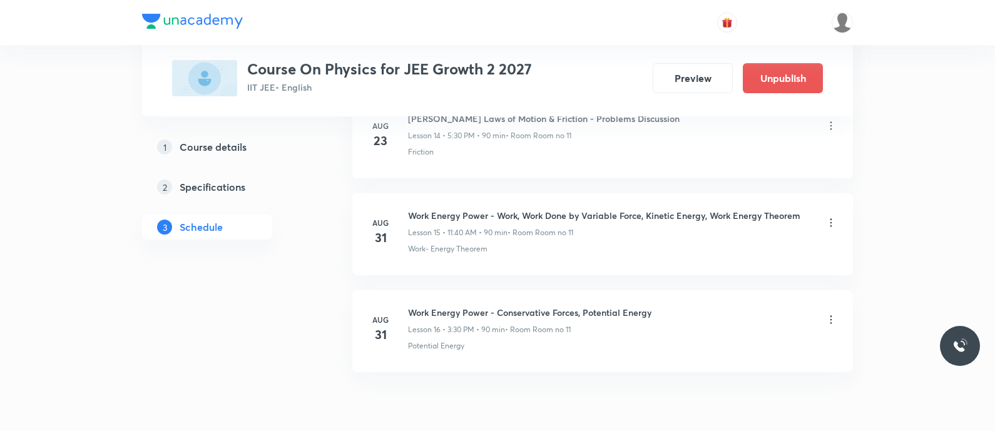
scroll to position [1545, 0]
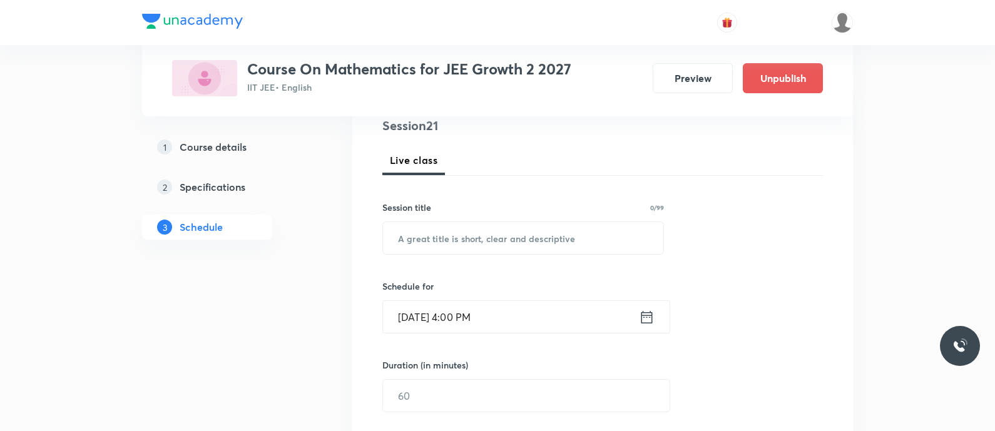
scroll to position [155, 0]
click at [484, 232] on input "text" at bounding box center [523, 237] width 280 height 32
paste input "Quadratics - Quadratic Equations"
click at [465, 237] on input "Quadratics - Quadratic Equations" at bounding box center [523, 237] width 280 height 32
click at [454, 237] on input "Quadratics - Quadratic Equations" at bounding box center [523, 237] width 280 height 32
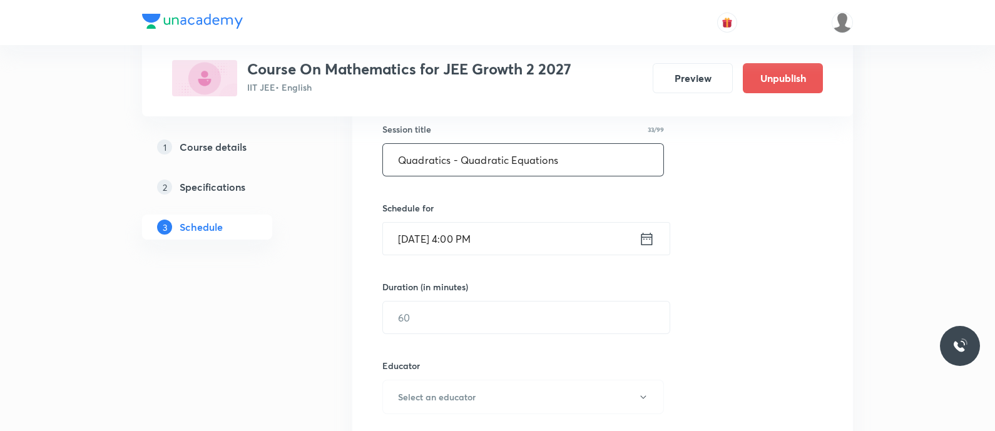
scroll to position [239, 0]
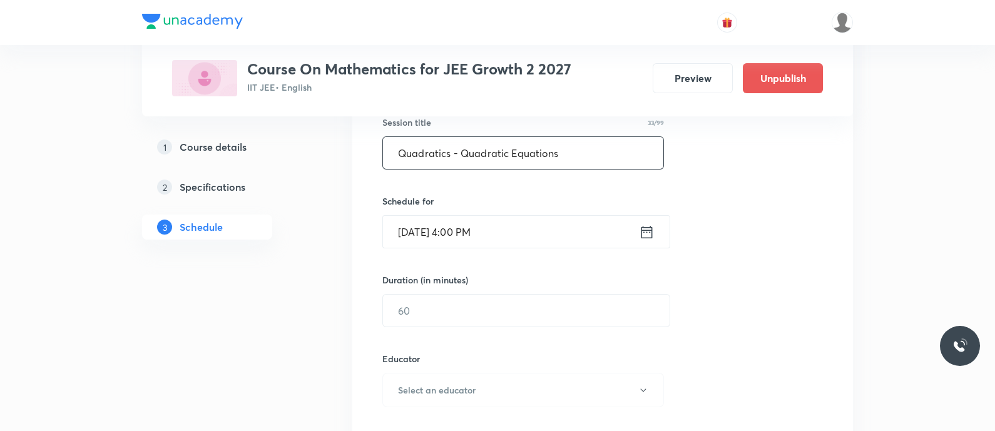
type input "Quadratics - Quadratic Equations"
click at [644, 228] on icon at bounding box center [647, 232] width 16 height 18
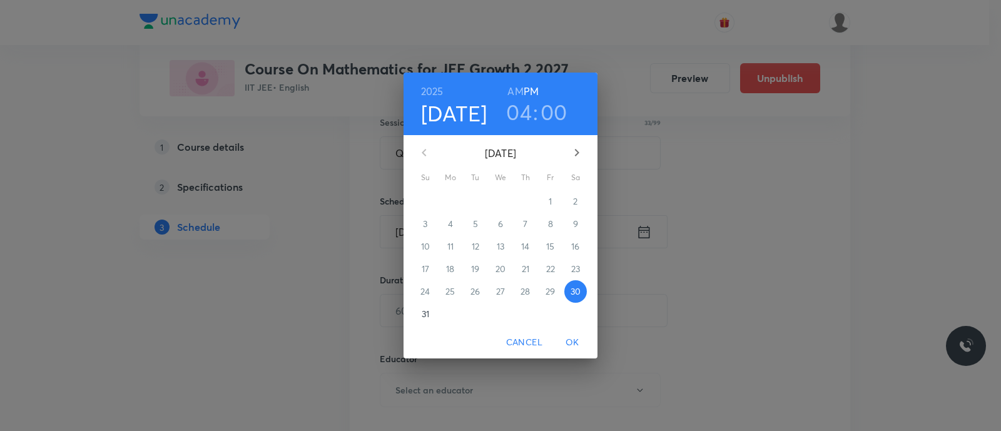
click at [422, 310] on p "31" at bounding box center [426, 314] width 8 height 13
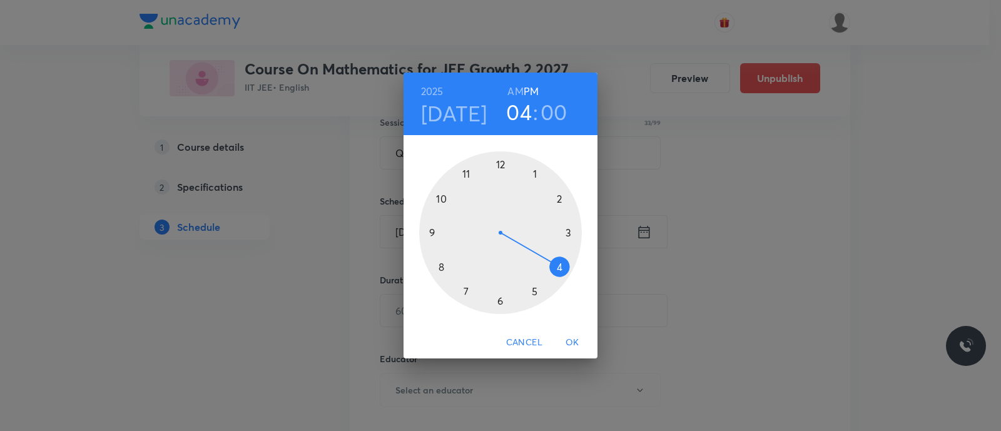
click at [535, 176] on div at bounding box center [500, 232] width 163 height 163
click at [441, 198] on div at bounding box center [500, 232] width 163 height 163
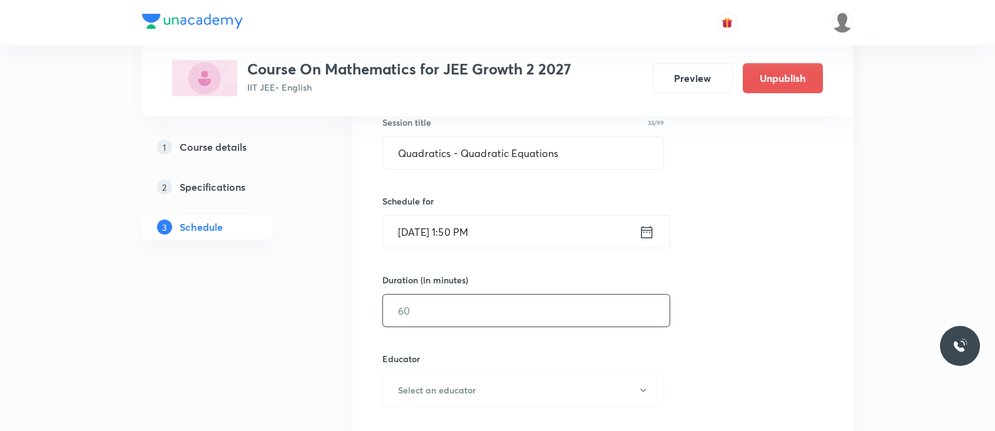
click at [420, 313] on input "text" at bounding box center [526, 311] width 287 height 32
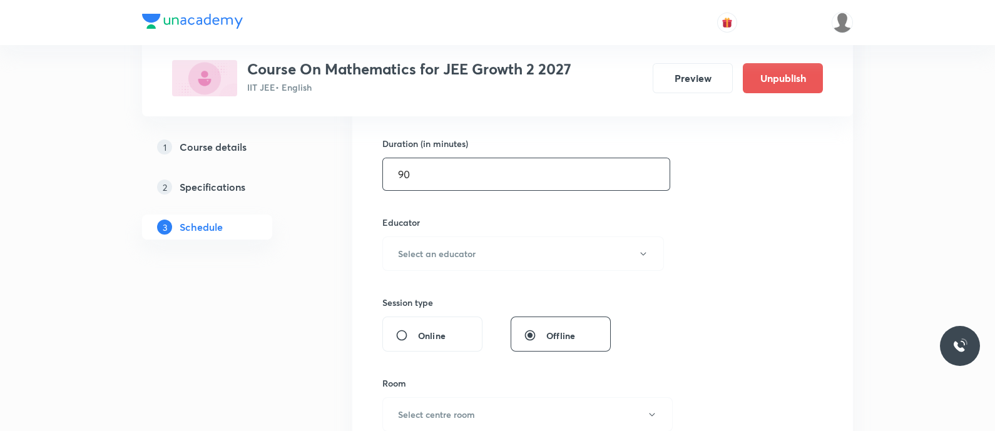
scroll to position [389, 0]
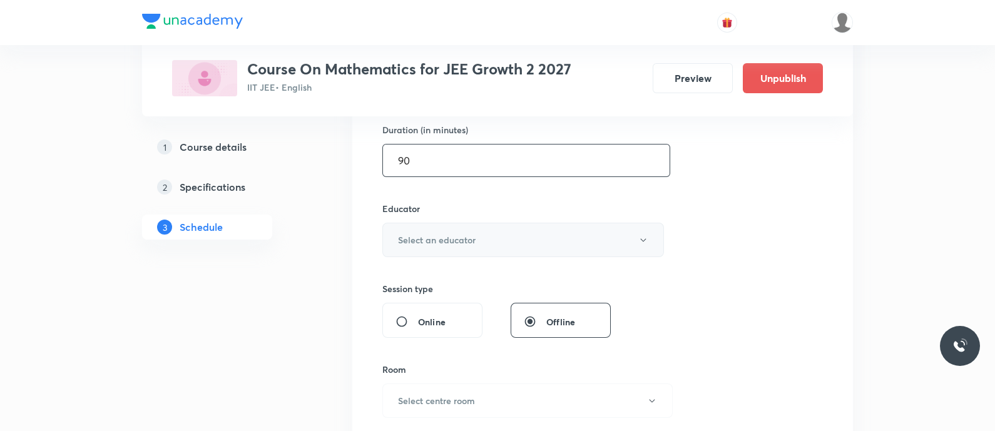
type input "90"
click at [454, 239] on h6 "Select an educator" at bounding box center [437, 239] width 78 height 13
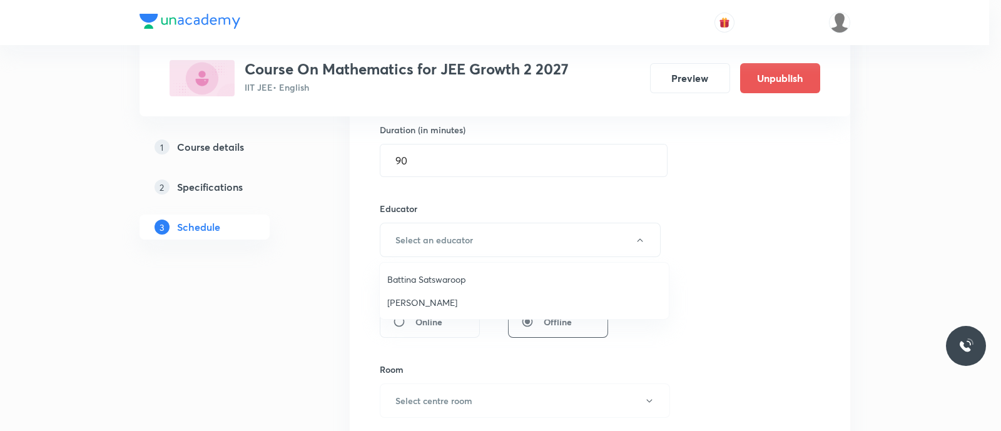
click at [430, 302] on span "Piyush Chandra" at bounding box center [524, 302] width 274 height 13
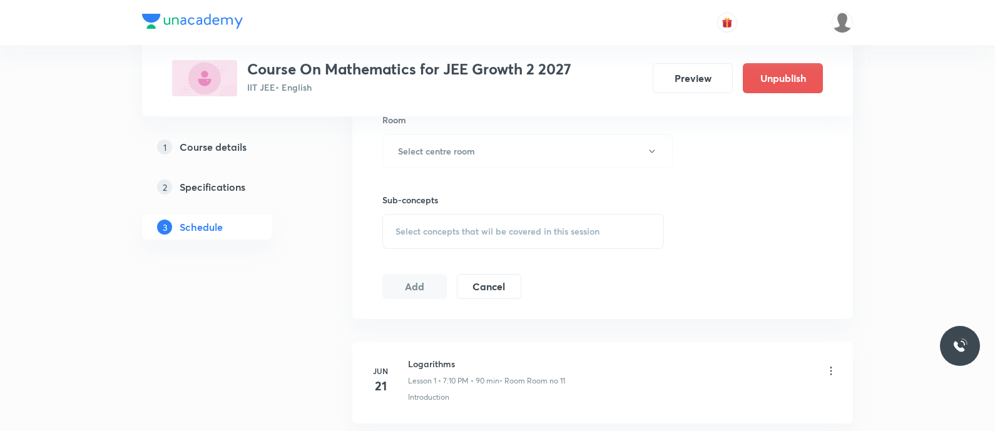
scroll to position [639, 0]
click at [506, 158] on button "Select centre room" at bounding box center [527, 150] width 290 height 34
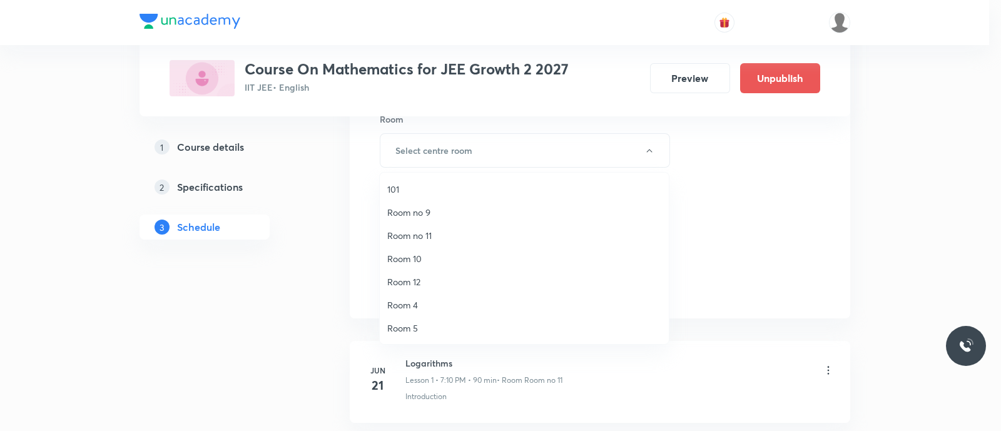
click at [425, 230] on span "Room no 11" at bounding box center [524, 235] width 274 height 13
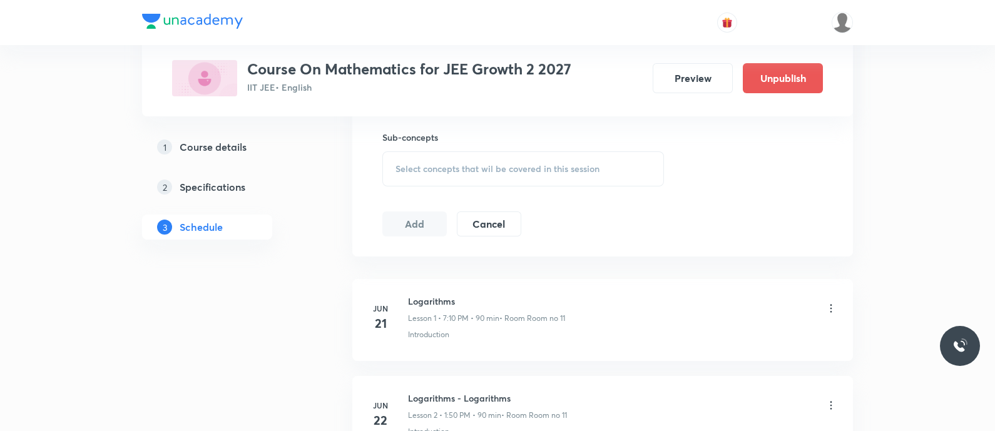
scroll to position [704, 0]
click at [413, 169] on span "Select concepts that wil be covered in this session" at bounding box center [497, 166] width 204 height 10
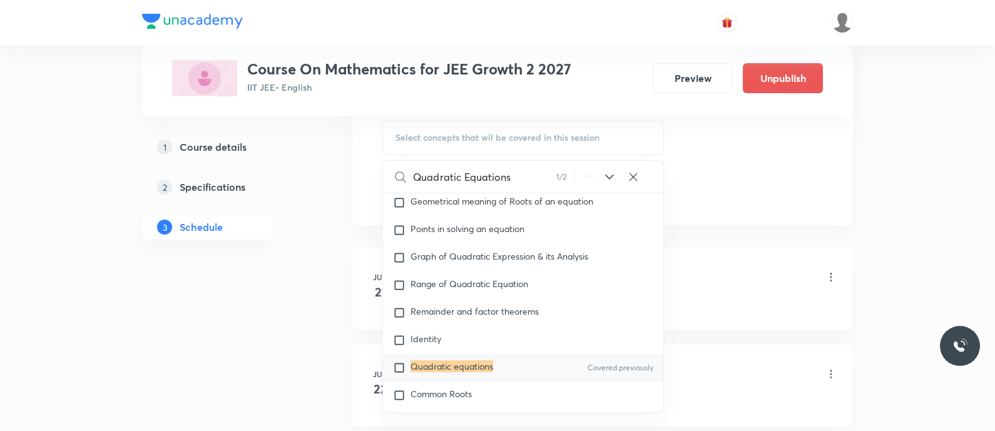
scroll to position [240, 0]
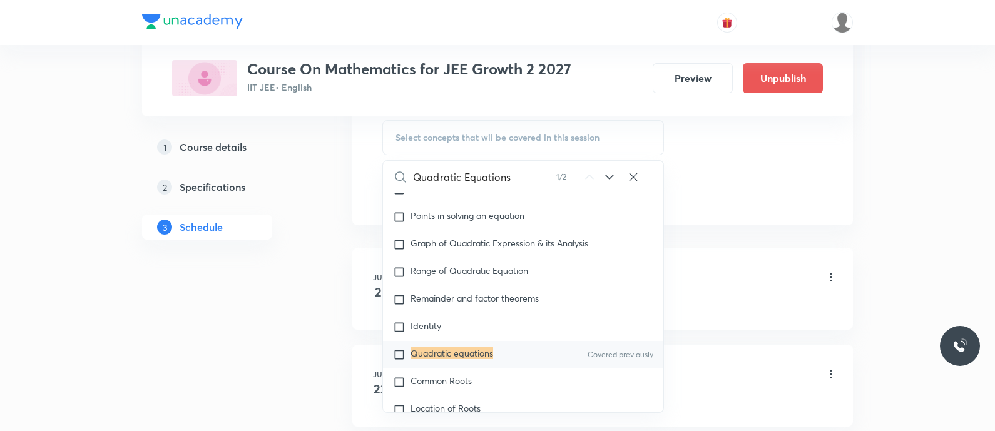
type input "Quadratic Equations"
click at [400, 350] on input "checkbox" at bounding box center [402, 354] width 18 height 13
checkbox input "true"
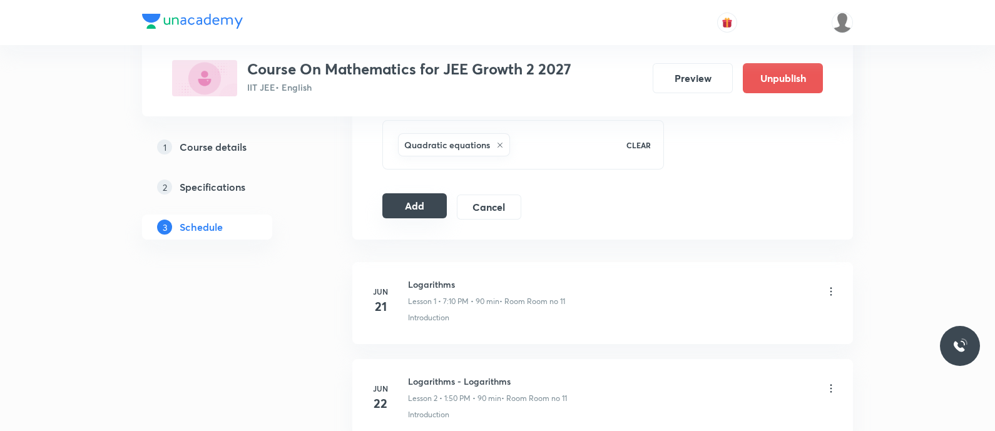
click at [414, 211] on button "Add" at bounding box center [414, 205] width 64 height 25
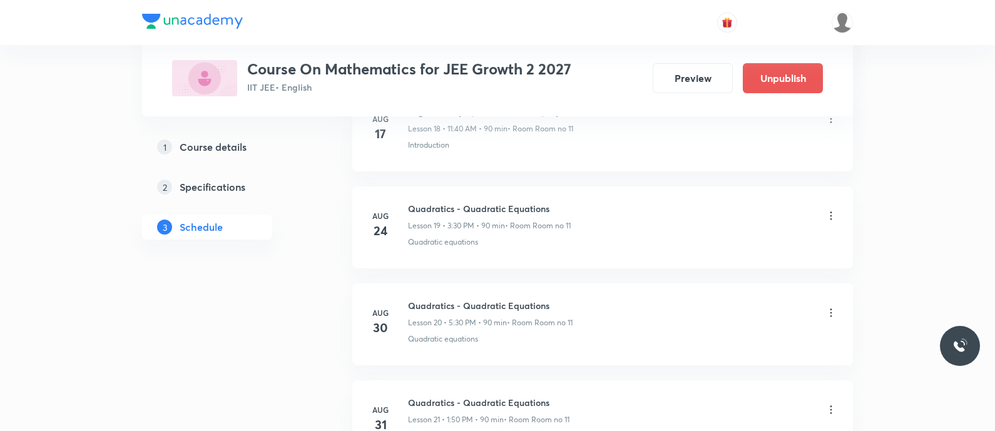
scroll to position [2028, 0]
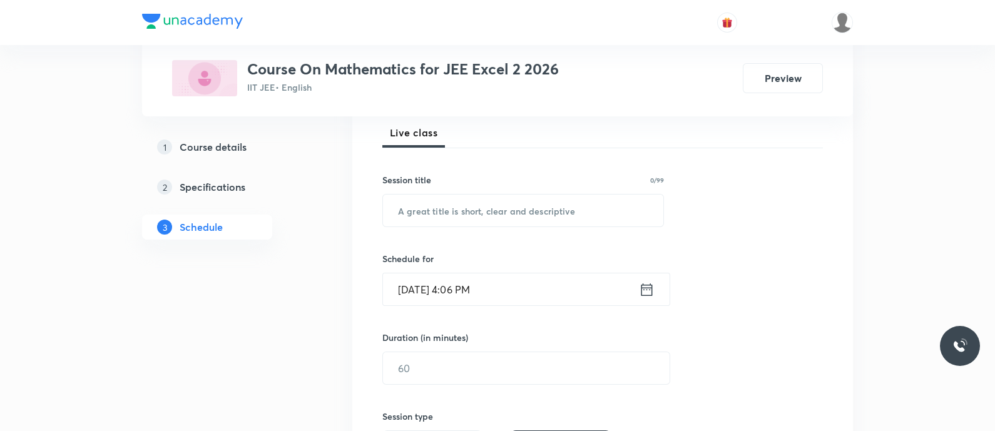
scroll to position [194, 0]
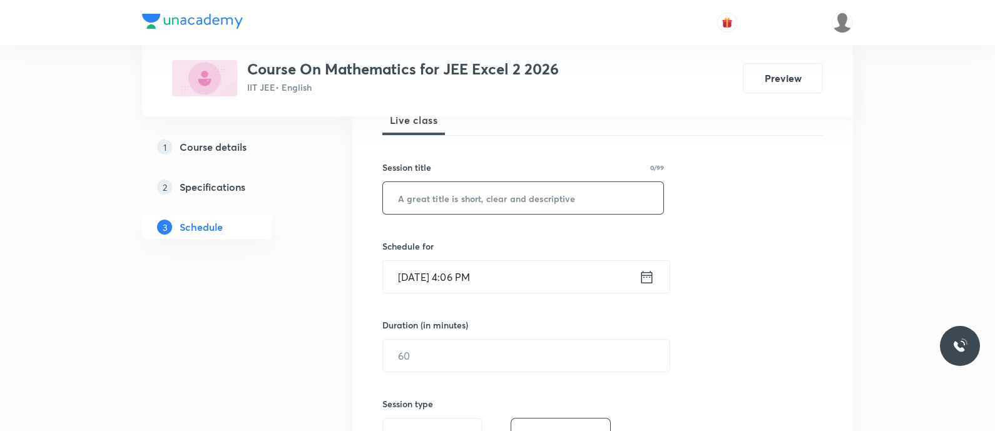
click at [437, 198] on input "text" at bounding box center [523, 198] width 280 height 32
paste input "Integration - Indefinite Integration"
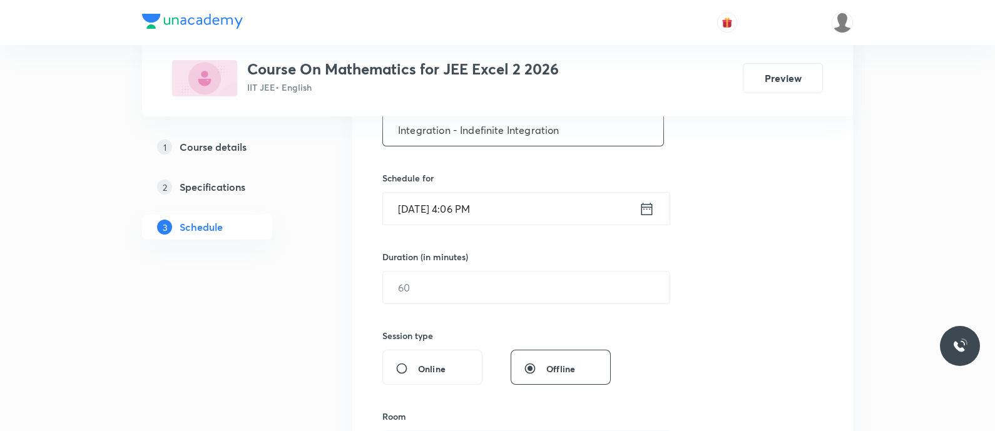
scroll to position [262, 0]
type input "Integration - Indefinite Integration"
click at [638, 207] on input "[DATE] 4:06 PM" at bounding box center [511, 209] width 256 height 32
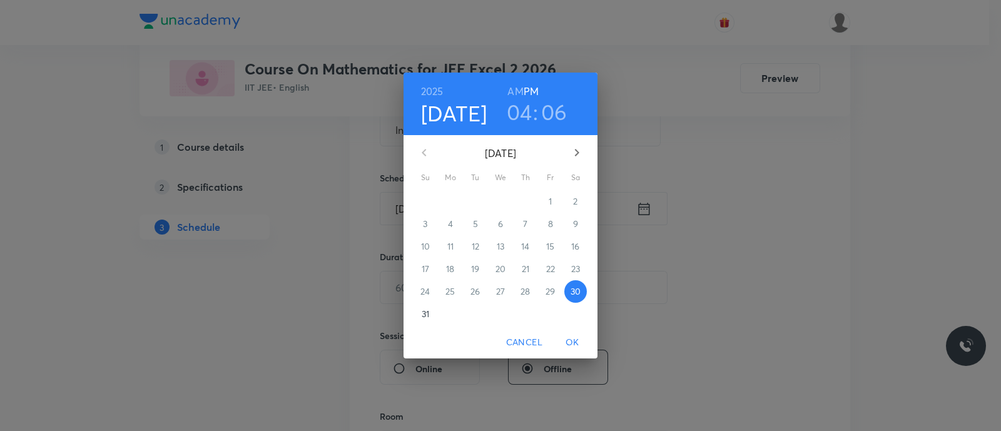
click at [423, 315] on p "31" at bounding box center [426, 314] width 8 height 13
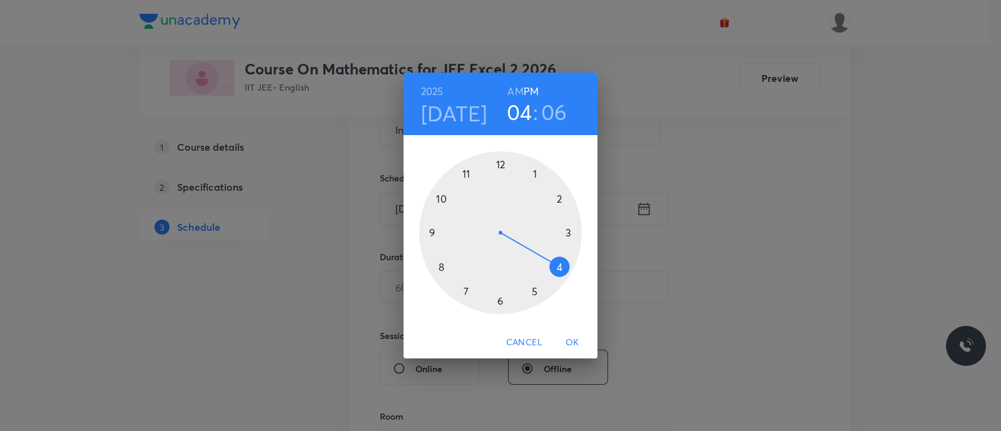
click at [437, 198] on div at bounding box center [500, 232] width 163 height 163
click at [510, 88] on h6 "AM" at bounding box center [515, 92] width 16 height 18
click at [499, 167] on div at bounding box center [500, 232] width 163 height 163
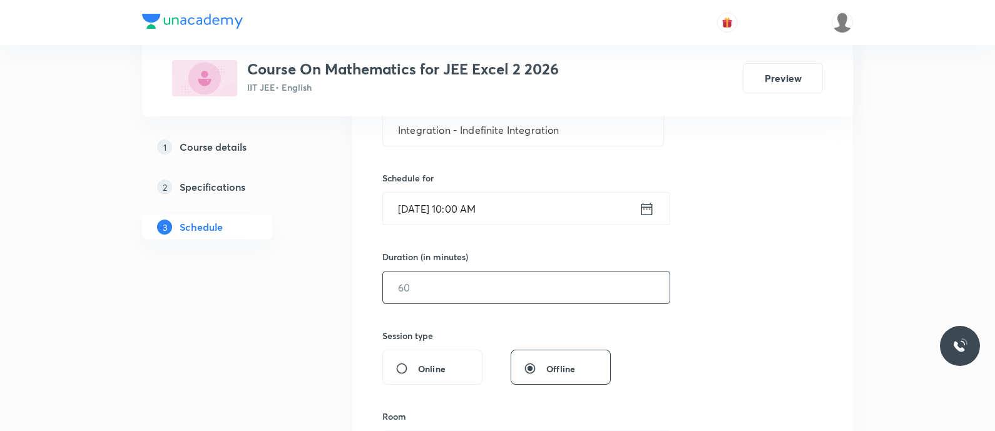
click at [451, 287] on input "text" at bounding box center [526, 288] width 287 height 32
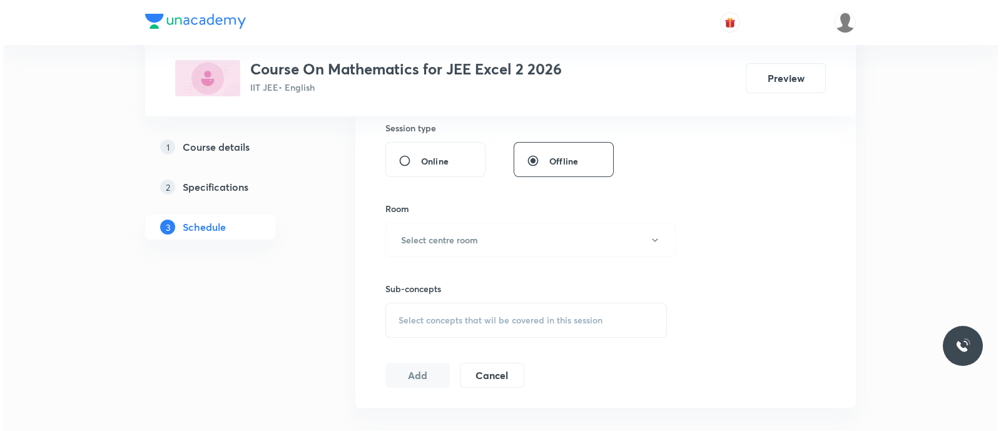
scroll to position [473, 0]
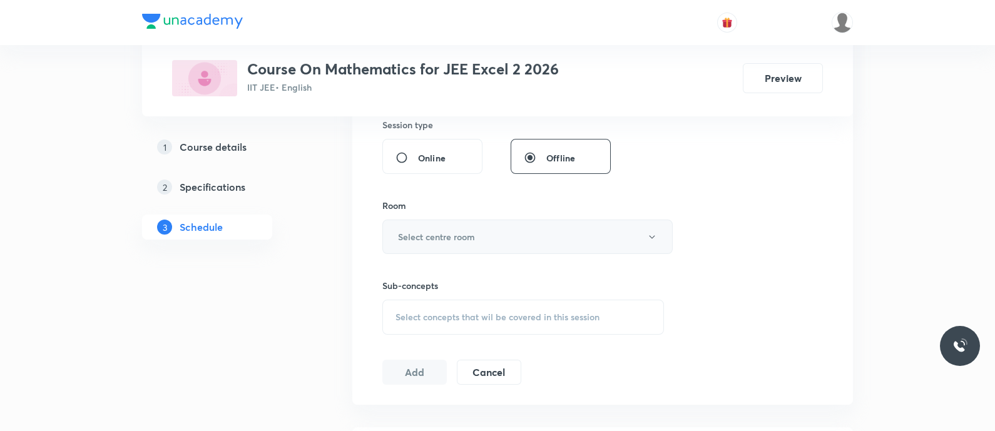
type input "90"
click at [432, 242] on button "Select centre room" at bounding box center [527, 237] width 290 height 34
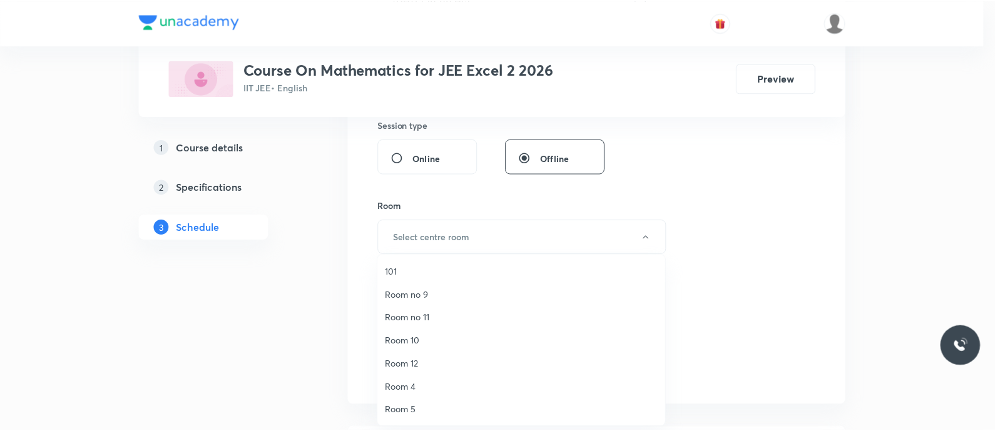
scroll to position [162, 0]
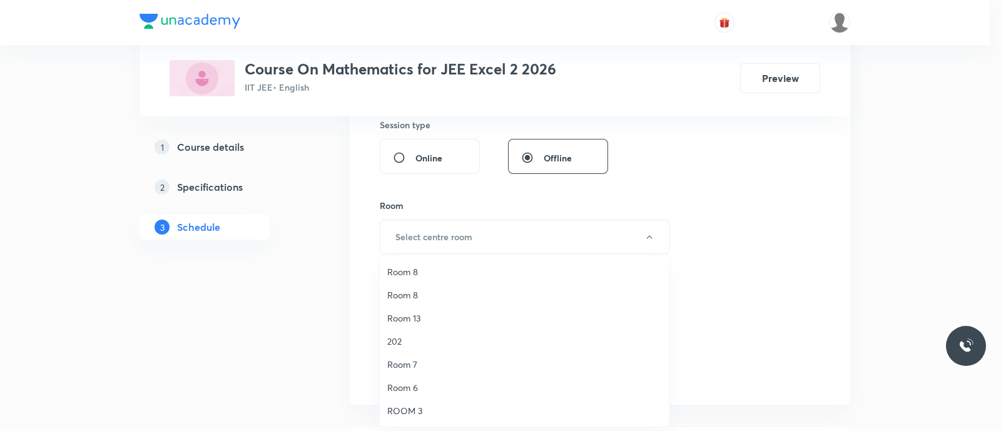
click at [424, 320] on span "Room 13" at bounding box center [524, 318] width 274 height 13
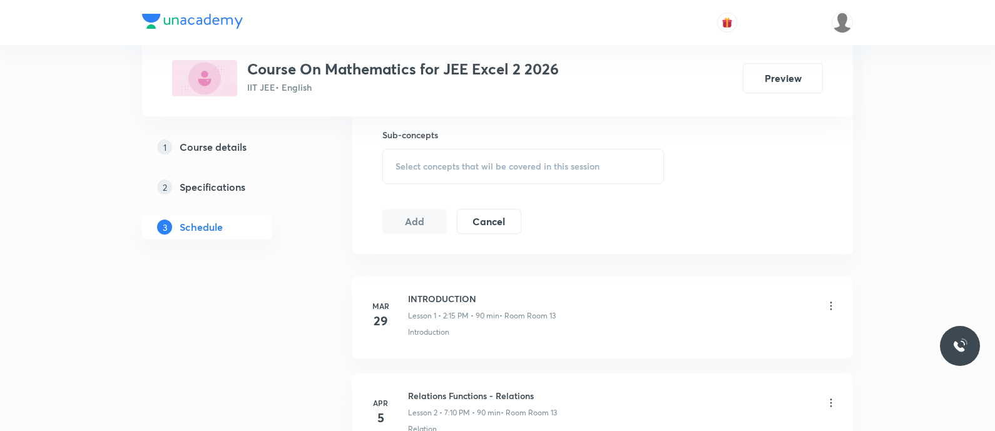
scroll to position [633, 0]
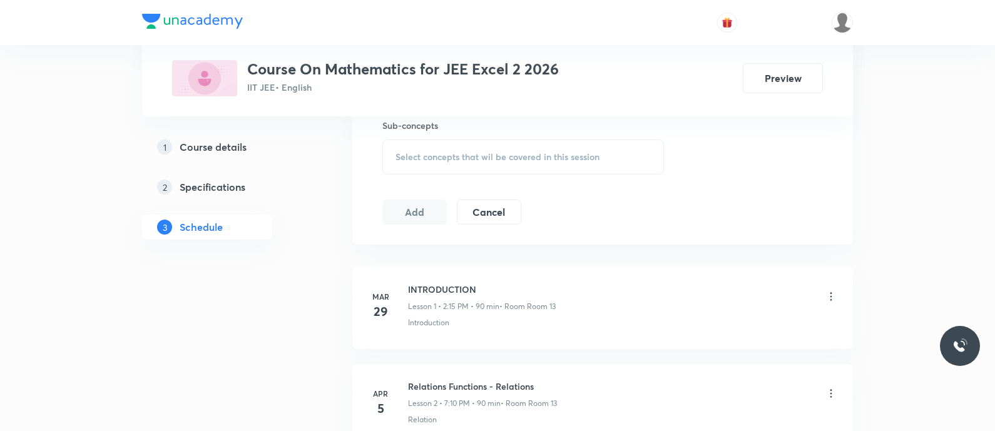
click at [431, 152] on span "Select concepts that wil be covered in this session" at bounding box center [497, 157] width 204 height 10
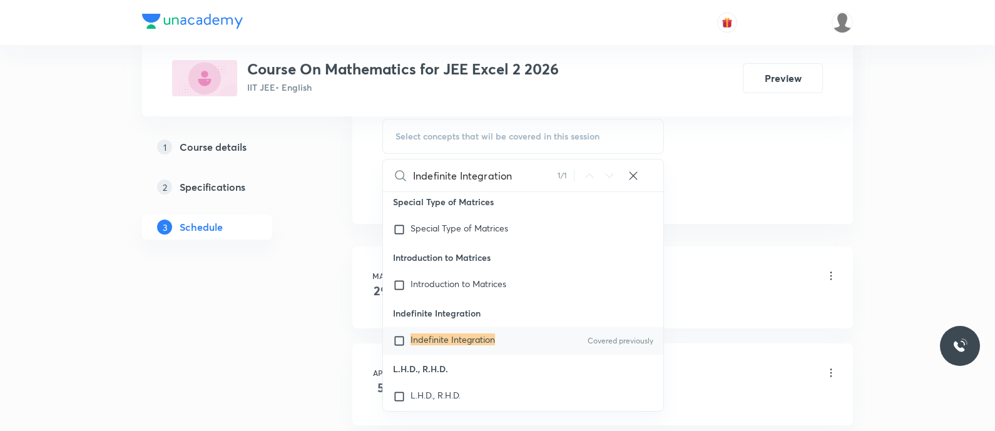
scroll to position [26198, 0]
type input "Indefinite Integration"
click at [412, 344] on mark "Indefinite Integration" at bounding box center [452, 338] width 84 height 12
checkbox input "true"
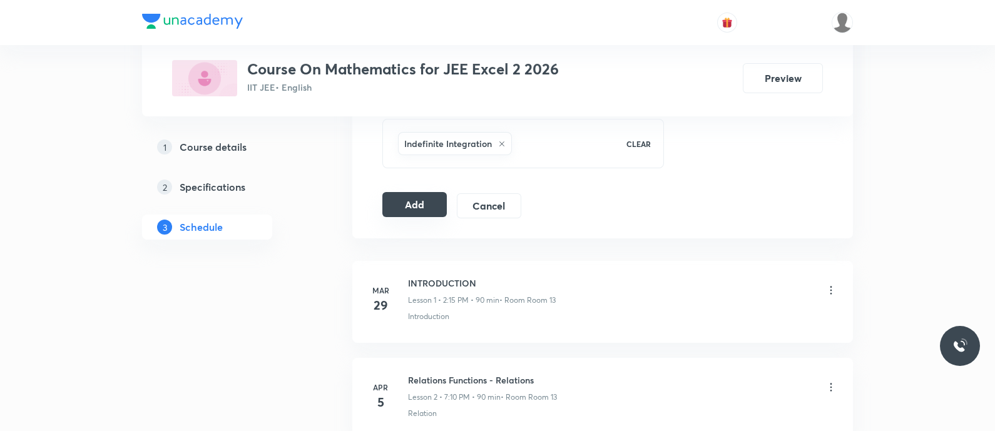
click at [405, 204] on button "Add" at bounding box center [414, 204] width 64 height 25
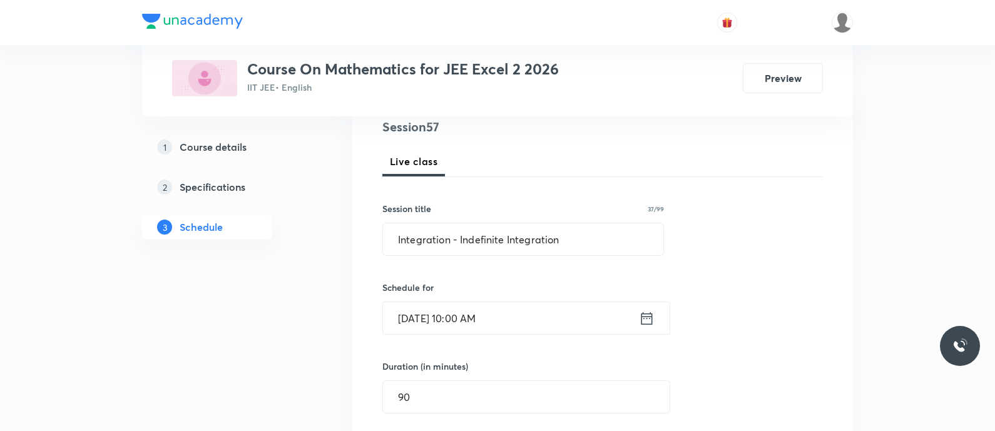
scroll to position [155, 0]
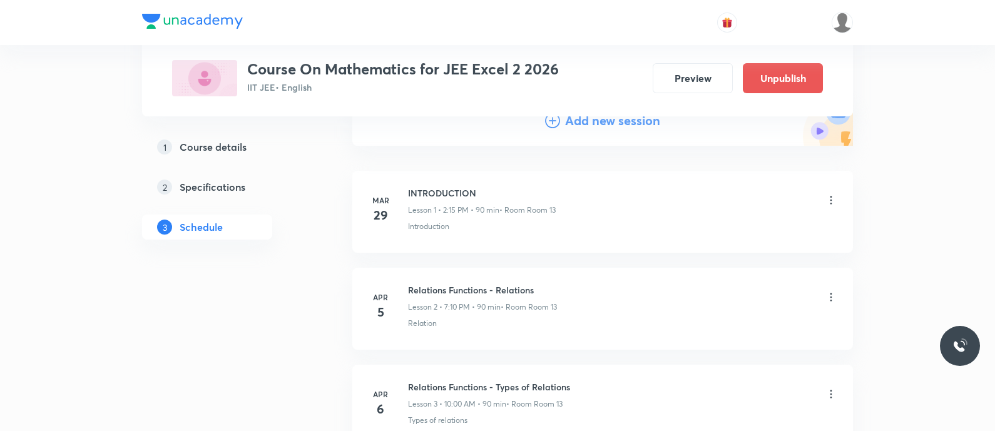
click at [558, 128] on div "Add new session" at bounding box center [602, 120] width 115 height 19
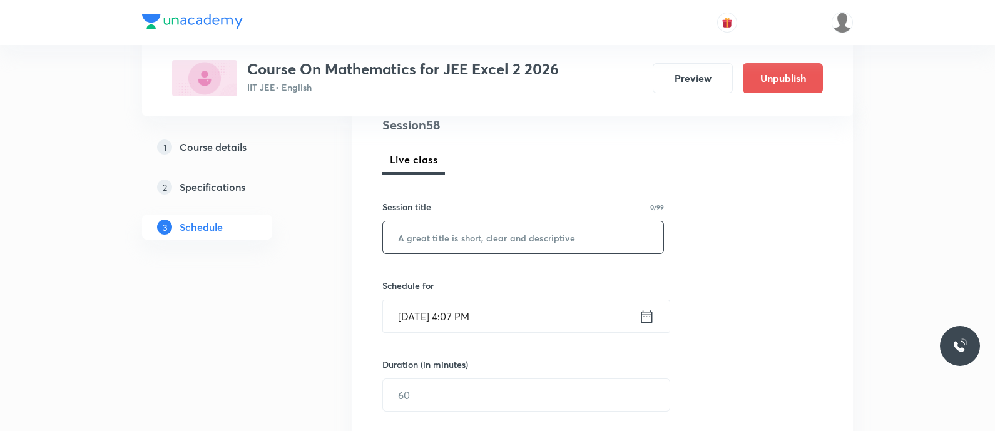
click at [404, 234] on input "text" at bounding box center [523, 237] width 280 height 32
paste input "Integration - Indefinite Integration"
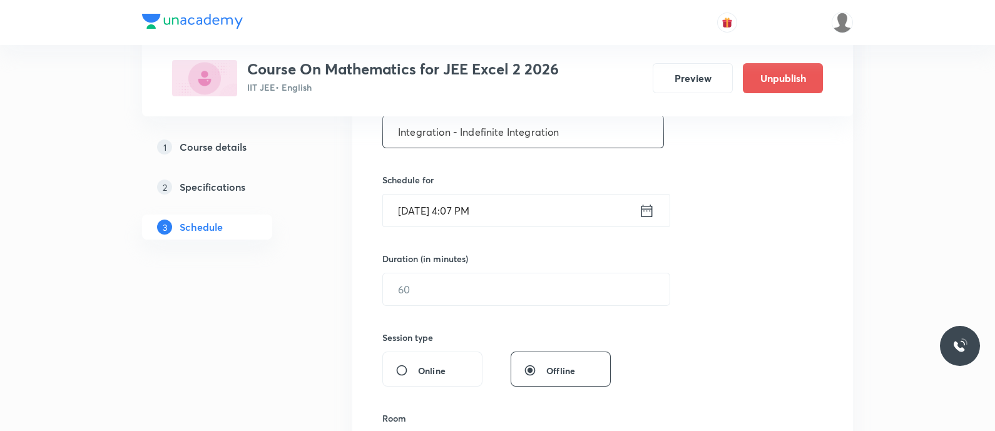
scroll to position [262, 0]
type input "Integration - Indefinite Integration"
click at [641, 206] on icon at bounding box center [647, 209] width 16 height 18
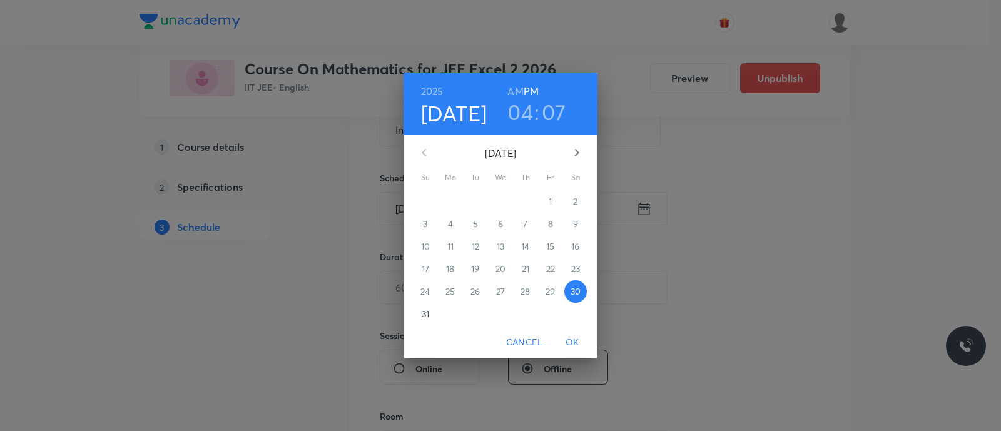
click at [422, 310] on p "31" at bounding box center [426, 314] width 8 height 13
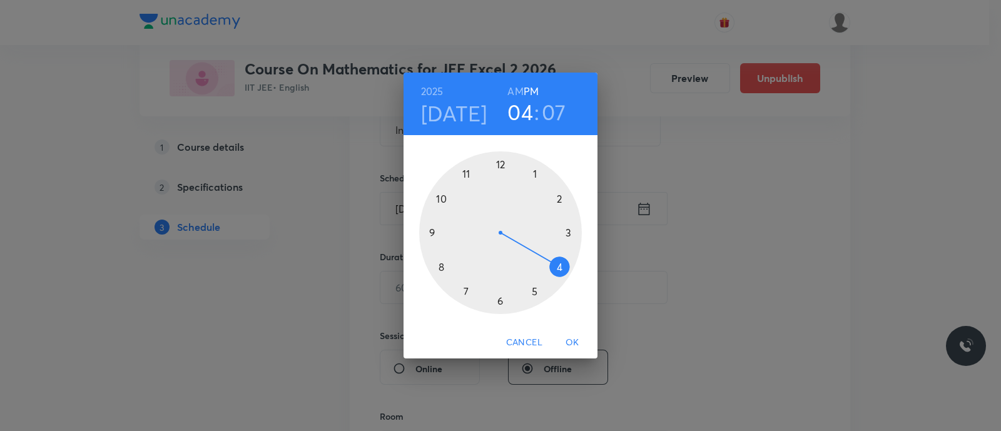
click at [569, 235] on div at bounding box center [500, 232] width 163 height 163
click at [501, 302] on div at bounding box center [500, 232] width 163 height 163
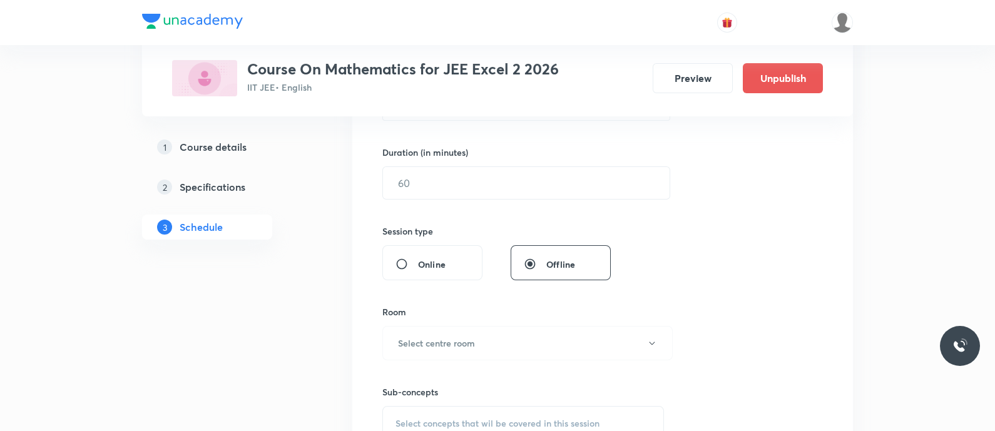
scroll to position [382, 0]
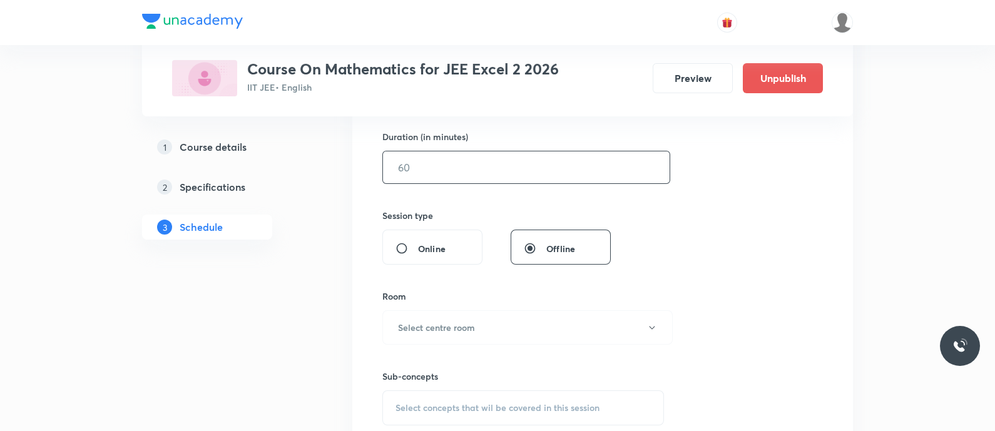
click at [425, 169] on input "text" at bounding box center [526, 167] width 287 height 32
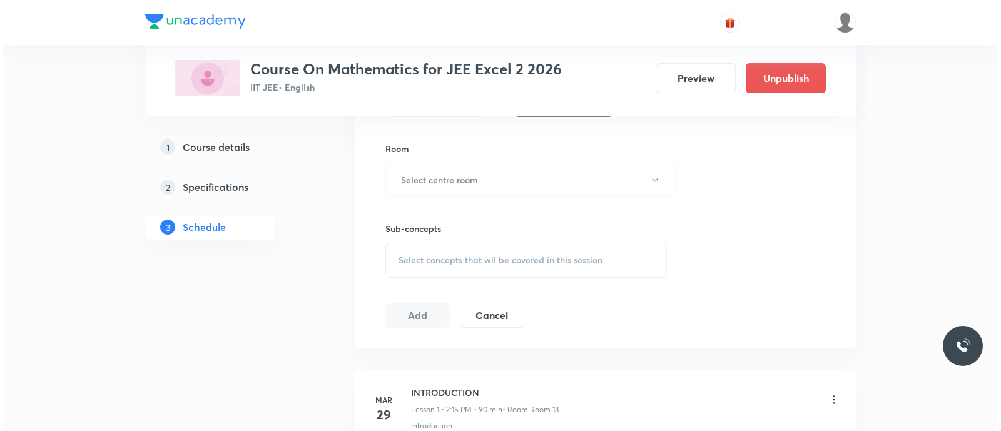
scroll to position [533, 0]
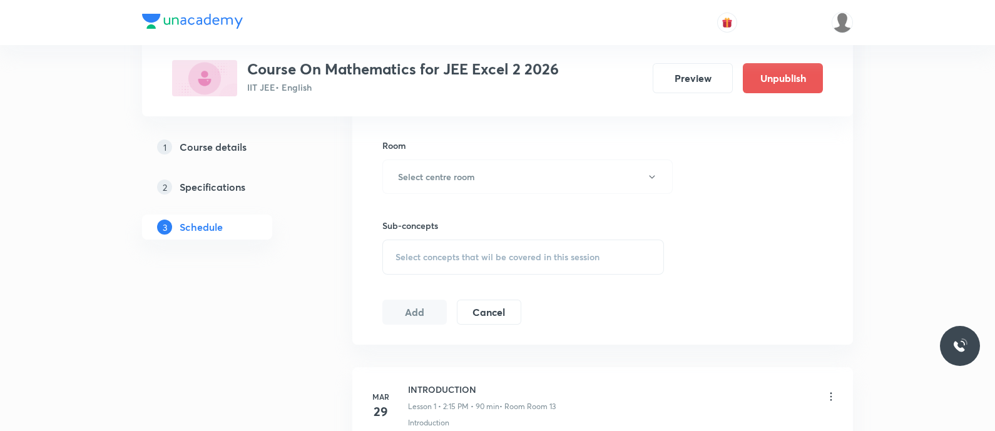
type input "90"
click at [425, 170] on h6 "Select centre room" at bounding box center [436, 176] width 77 height 13
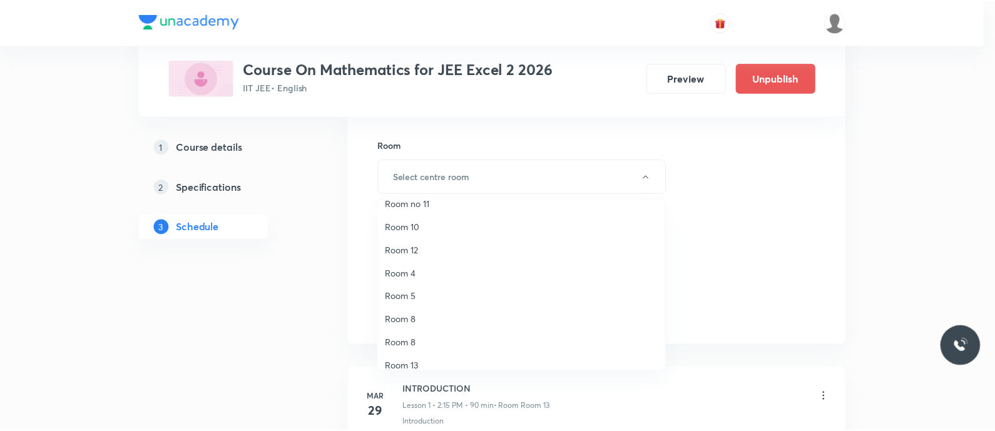
scroll to position [162, 0]
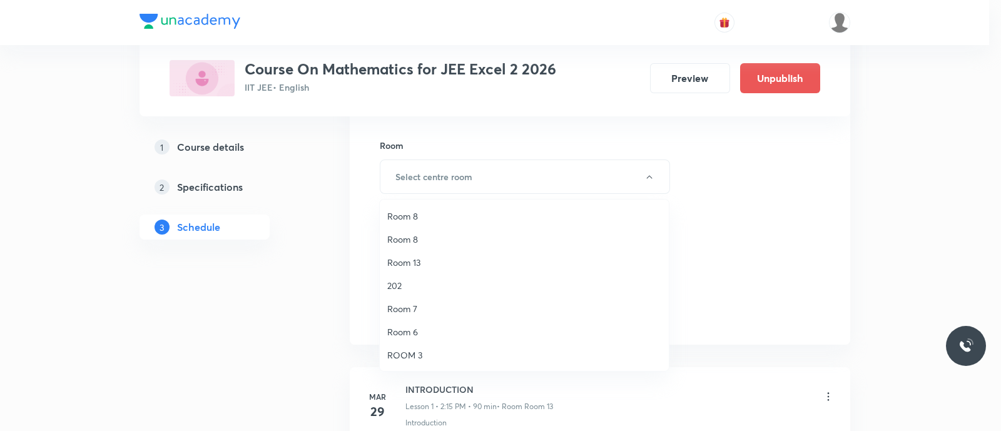
click at [417, 261] on span "Room 13" at bounding box center [524, 262] width 274 height 13
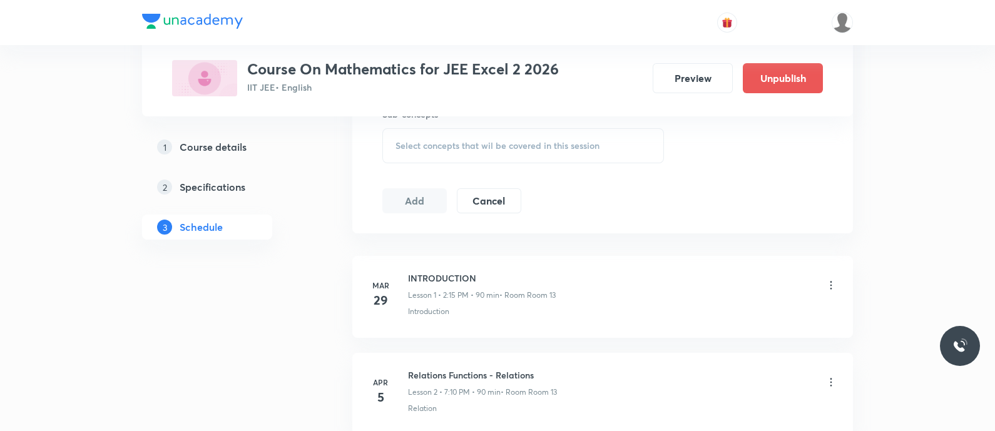
scroll to position [646, 0]
click at [416, 143] on span "Select concepts that wil be covered in this session" at bounding box center [497, 145] width 204 height 10
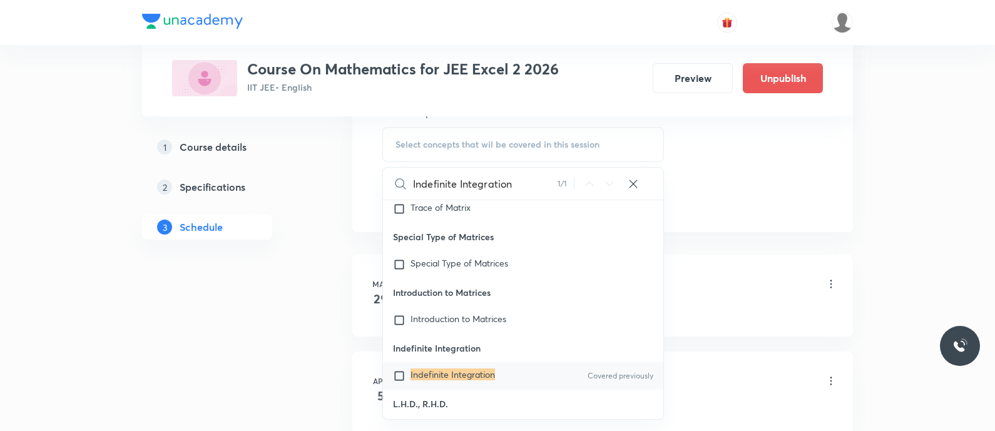
scroll to position [26198, 0]
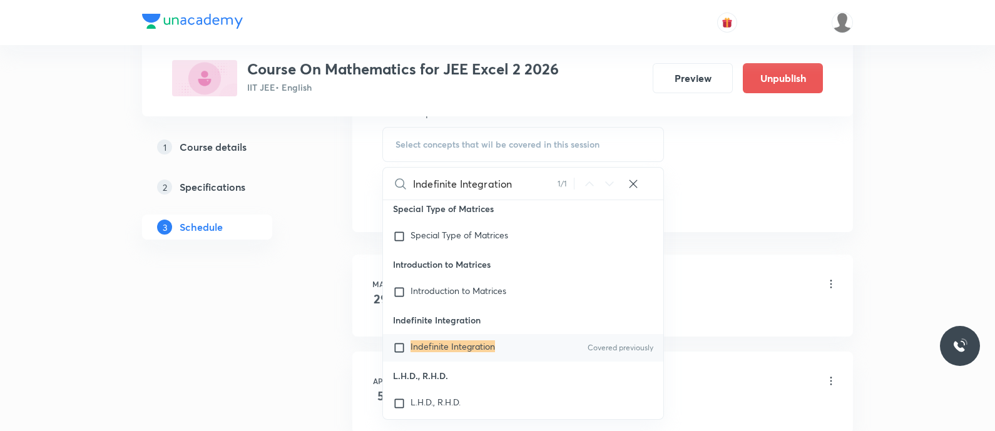
type input "Indefinite Integration"
click at [412, 352] on mark "Indefinite Integration" at bounding box center [452, 346] width 84 height 12
checkbox input "true"
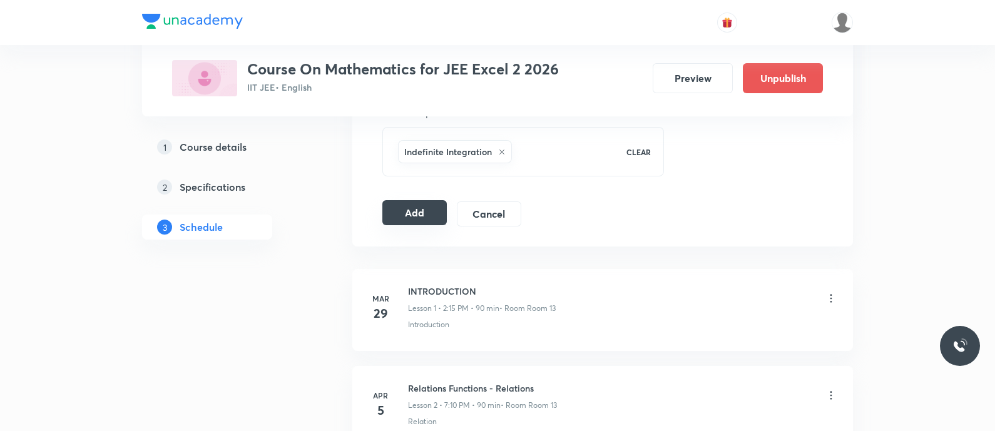
click at [402, 201] on button "Add" at bounding box center [414, 212] width 64 height 25
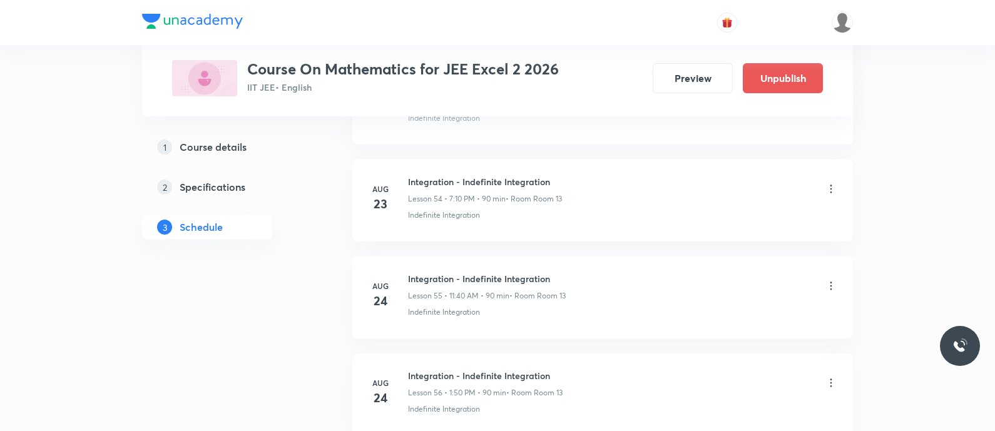
scroll to position [5608, 0]
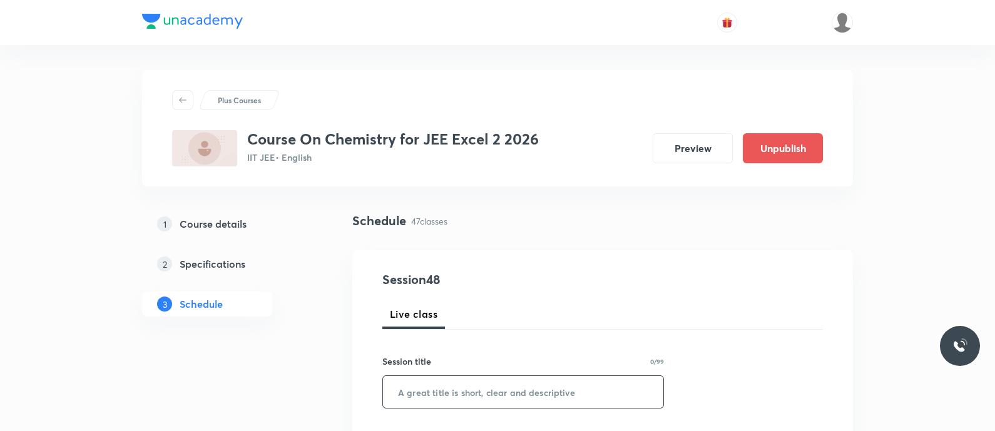
click at [468, 378] on input "text" at bounding box center [523, 392] width 280 height 32
paste input "Thermodynamics - enthalpy"
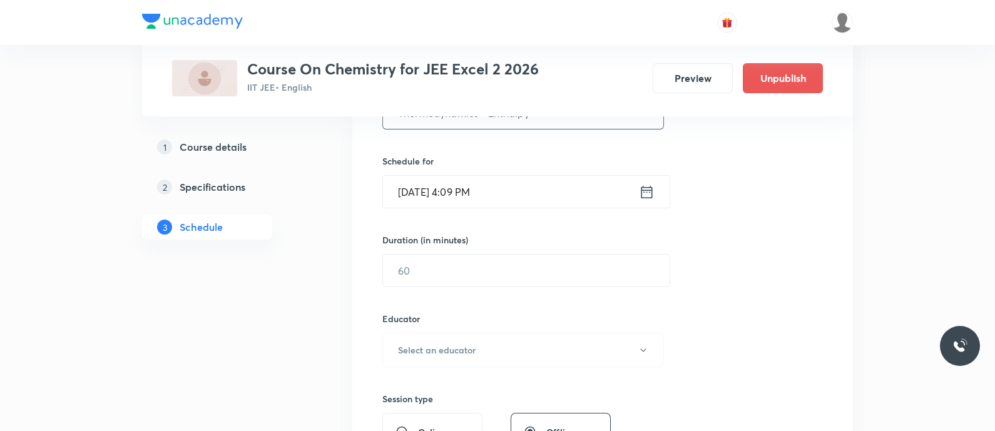
scroll to position [281, 0]
type input "Thermodynamics - Enthalpy"
click at [649, 184] on icon at bounding box center [646, 189] width 11 height 13
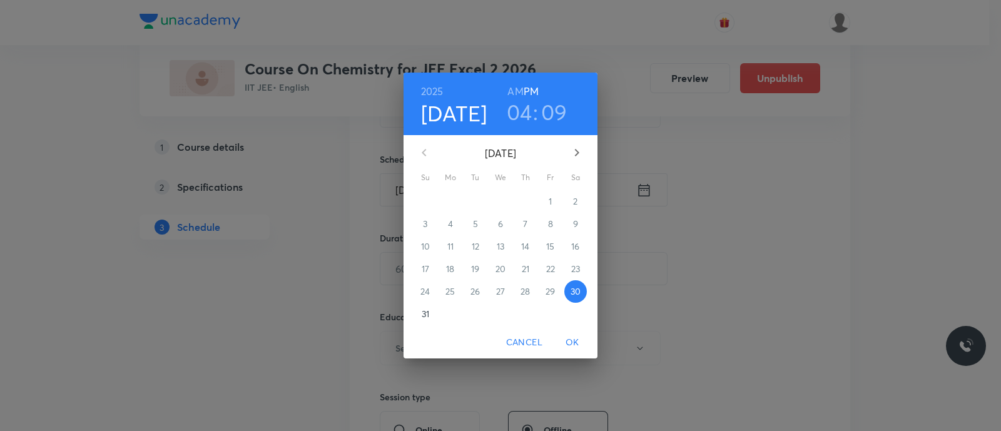
click at [427, 315] on p "31" at bounding box center [426, 314] width 8 height 13
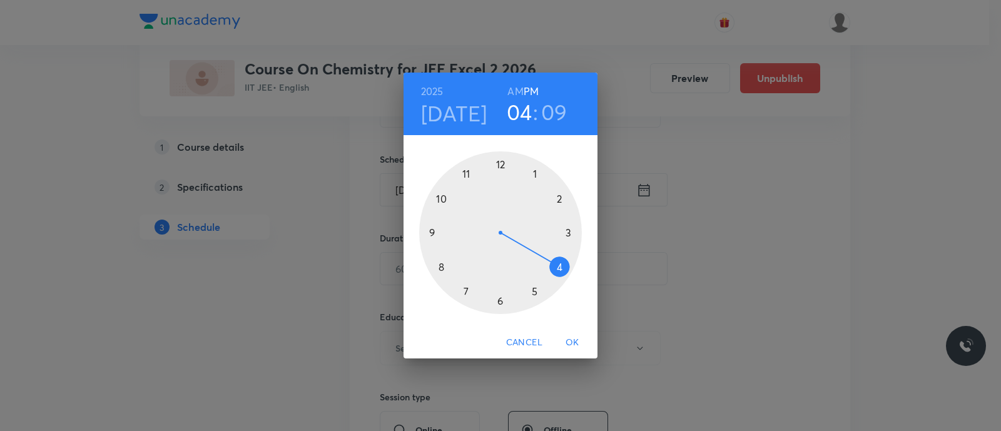
click at [467, 175] on div at bounding box center [500, 232] width 163 height 163
click at [511, 92] on h6 "AM" at bounding box center [515, 92] width 16 height 18
click at [440, 267] on div at bounding box center [500, 232] width 163 height 163
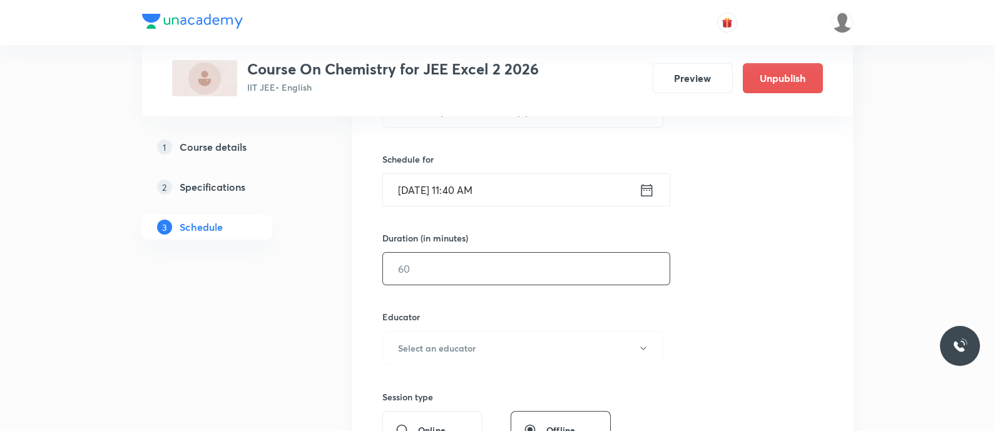
click at [440, 267] on input "text" at bounding box center [526, 269] width 287 height 32
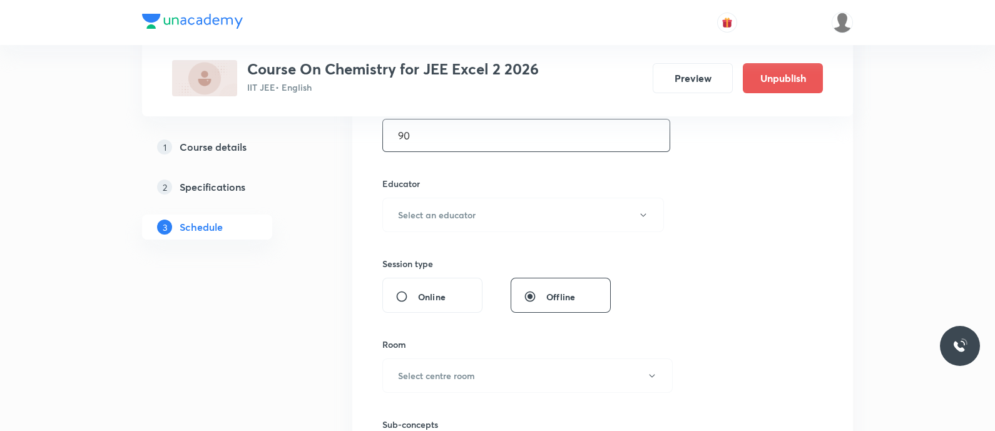
scroll to position [420, 0]
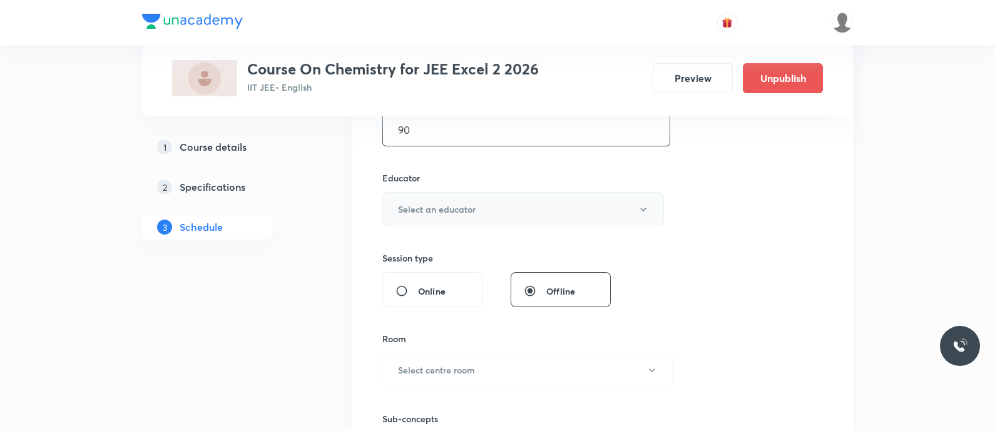
type input "90"
click at [433, 214] on button "Select an educator" at bounding box center [523, 209] width 282 height 34
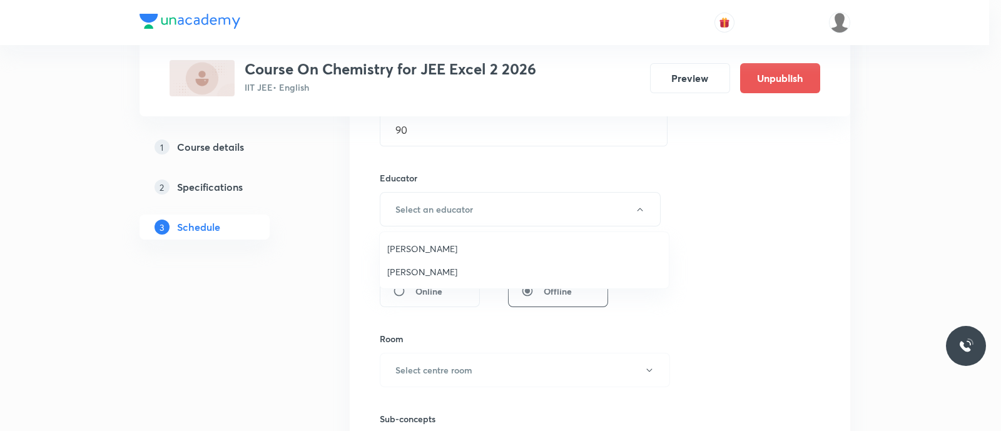
click at [410, 270] on span "[PERSON_NAME]" at bounding box center [524, 271] width 274 height 13
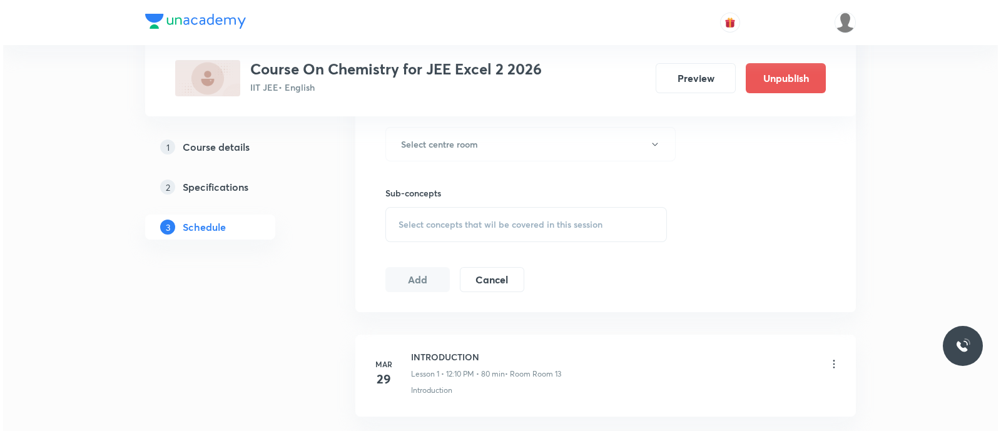
scroll to position [648, 0]
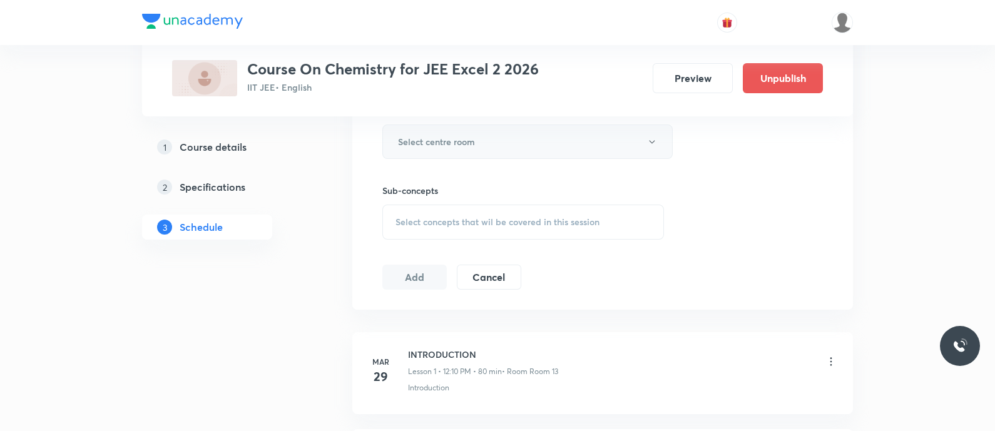
click at [409, 139] on h6 "Select centre room" at bounding box center [436, 141] width 77 height 13
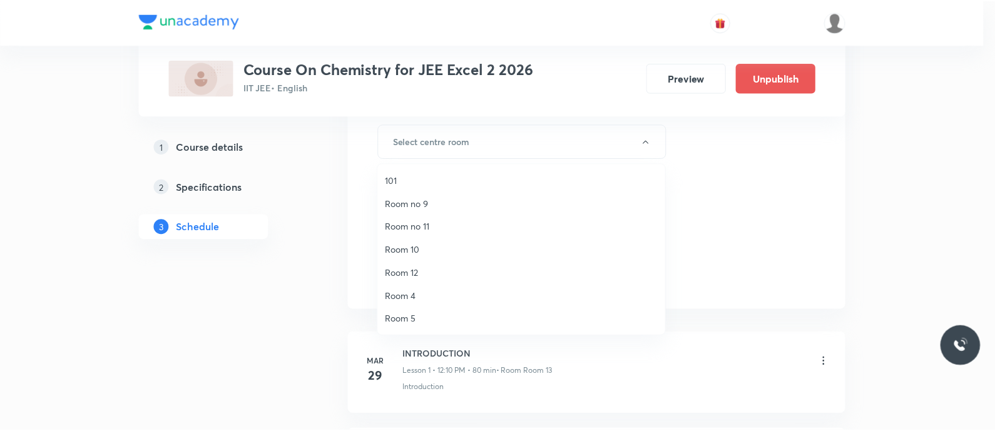
scroll to position [163, 0]
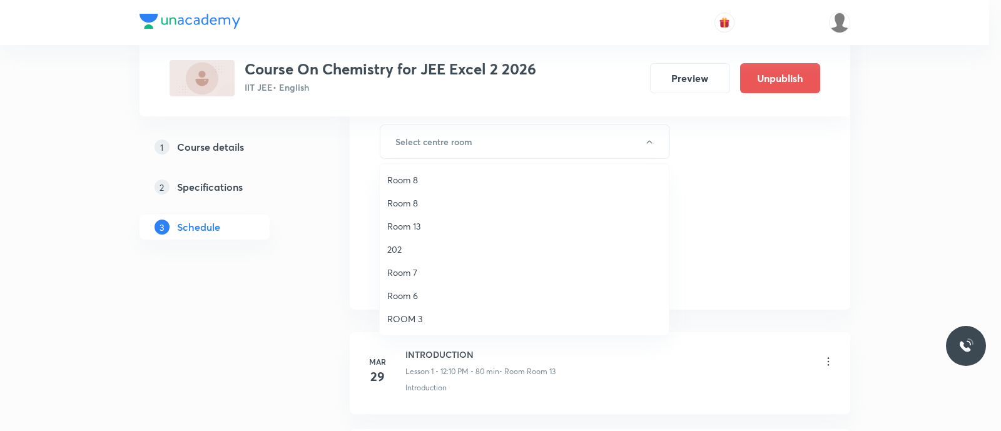
click at [414, 228] on span "Room 13" at bounding box center [524, 226] width 274 height 13
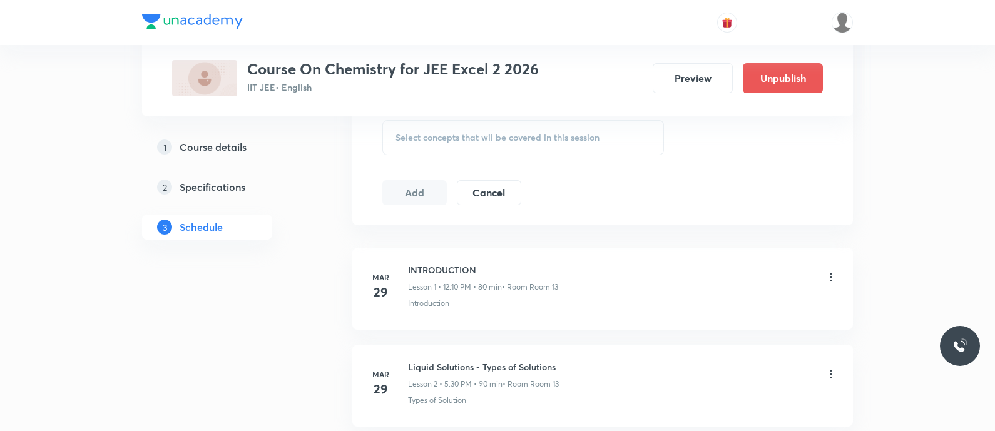
scroll to position [735, 0]
click at [420, 131] on span "Select concepts that wil be covered in this session" at bounding box center [497, 136] width 204 height 10
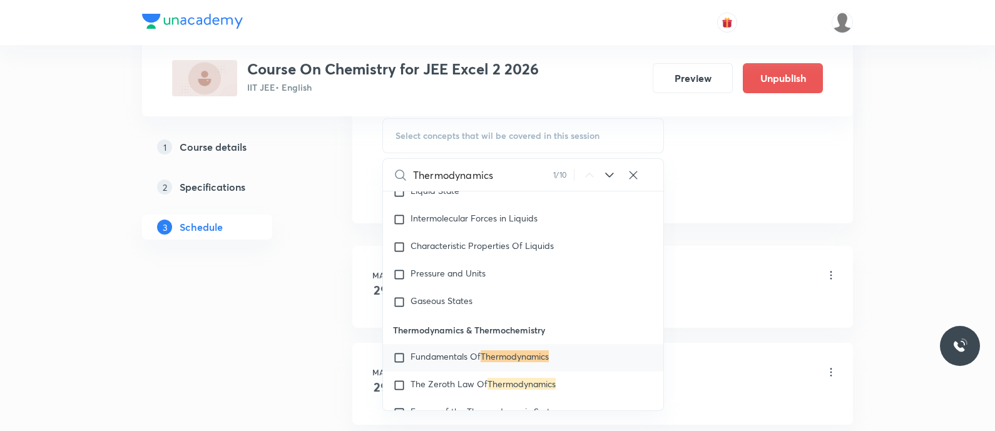
scroll to position [1990, 0]
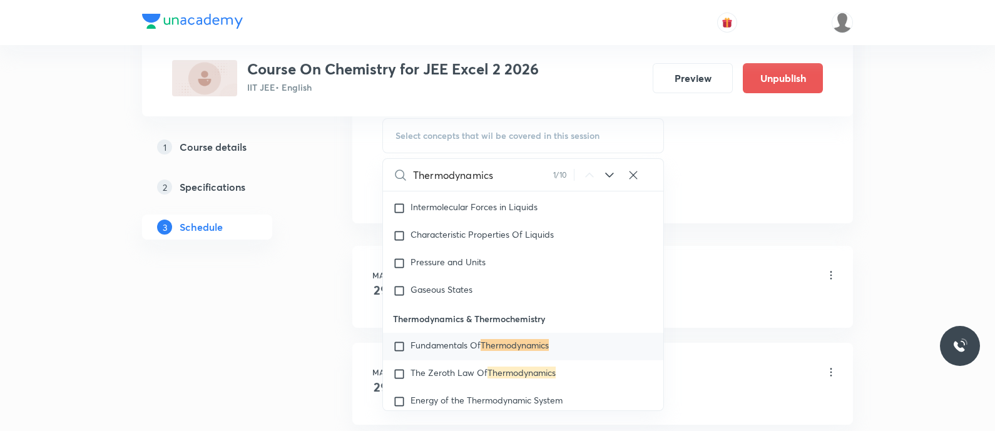
type input "Thermodynamics"
click at [447, 347] on span "Fundamentals Of" at bounding box center [445, 345] width 70 height 12
checkbox input "true"
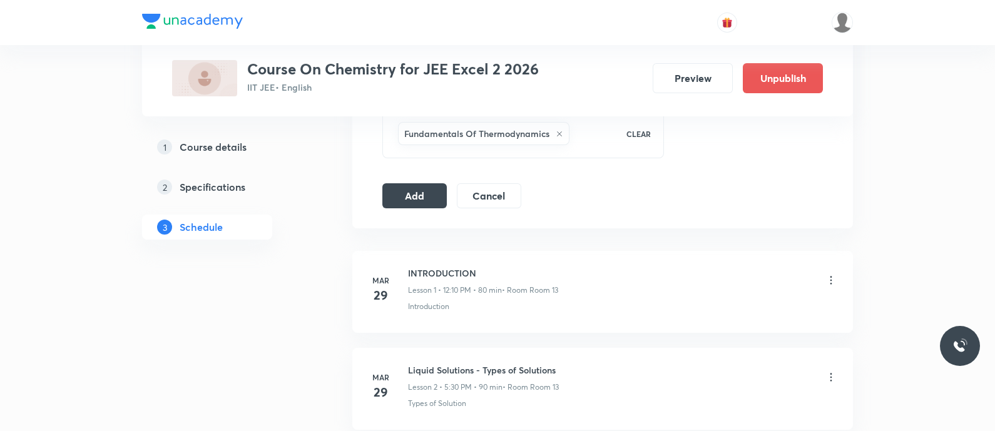
scroll to position [745, 0]
click at [410, 191] on button "Add" at bounding box center [414, 193] width 64 height 25
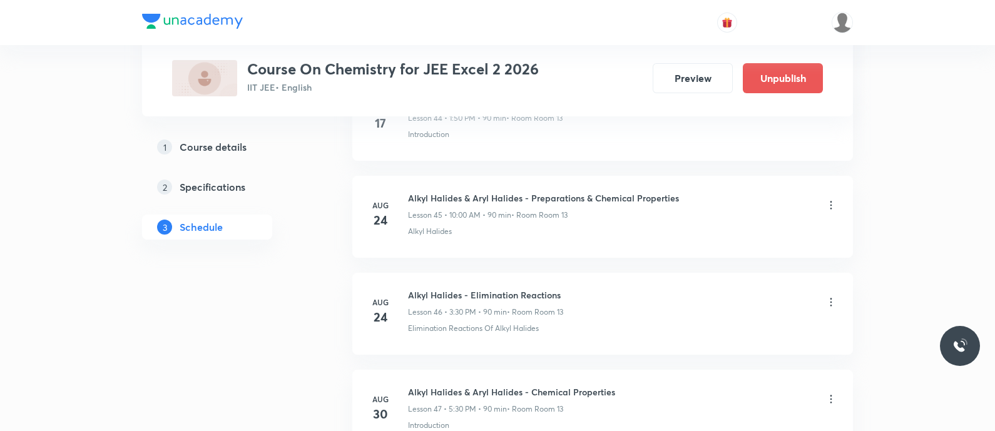
scroll to position [4641, 0]
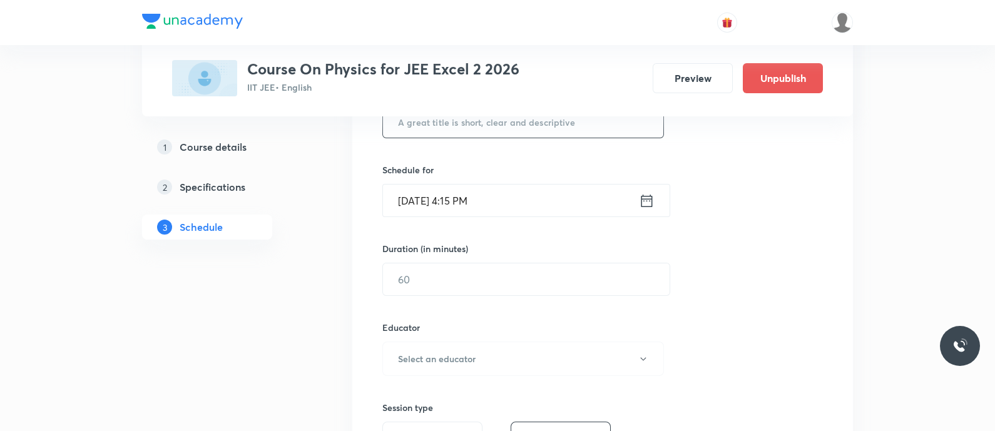
click at [466, 123] on input "text" at bounding box center [523, 122] width 280 height 32
paste input "Ray optics - Spherical mirrors"
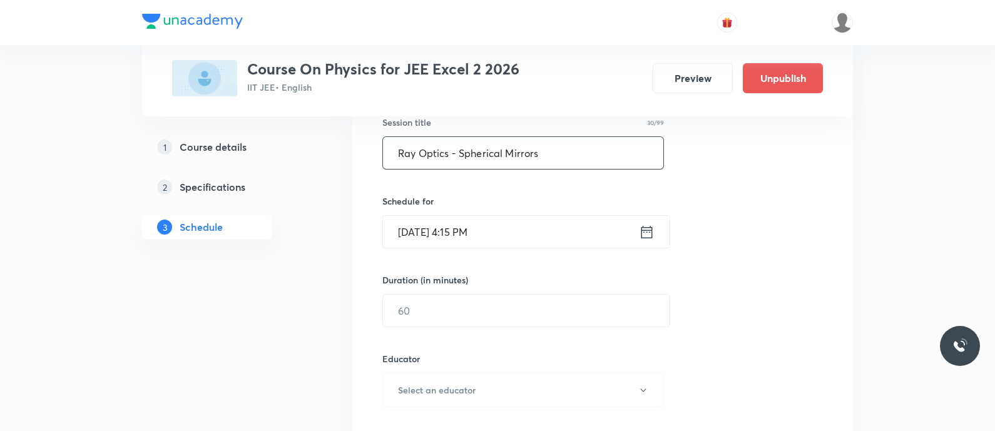
type input "Ray Optics - Spherical Mirrors"
click at [635, 232] on input "[DATE] 4:15 PM" at bounding box center [511, 232] width 256 height 32
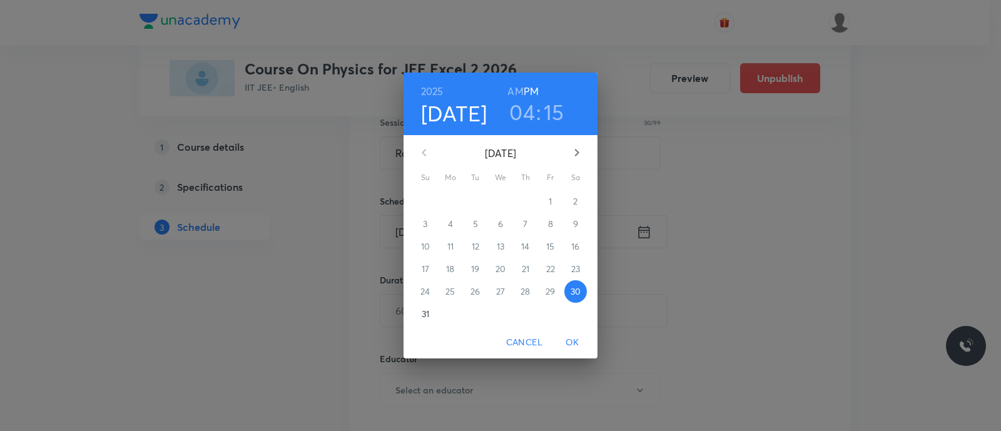
click at [429, 318] on p "31" at bounding box center [426, 314] width 8 height 13
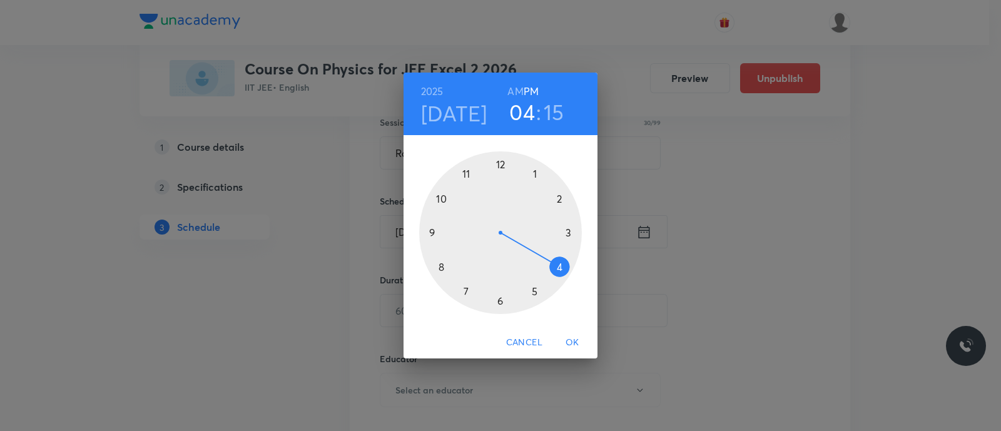
click at [535, 175] on div at bounding box center [500, 232] width 163 height 163
click at [444, 198] on div at bounding box center [500, 232] width 163 height 163
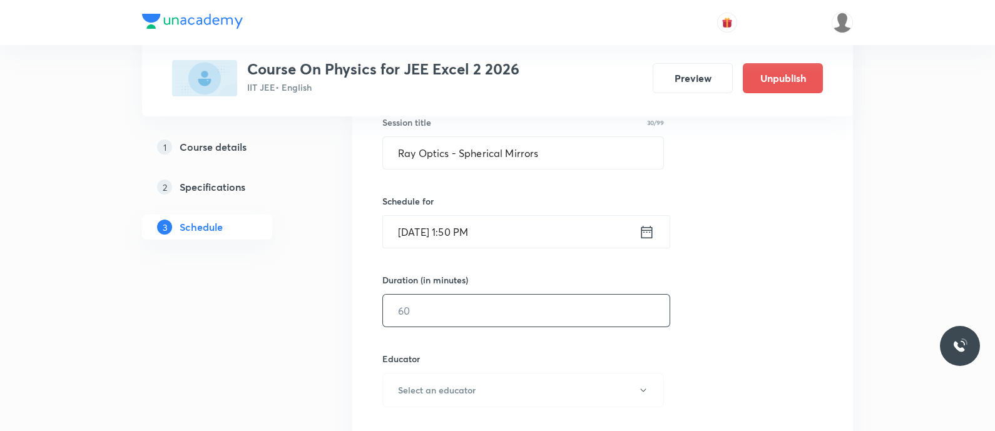
click at [423, 305] on input "text" at bounding box center [526, 311] width 287 height 32
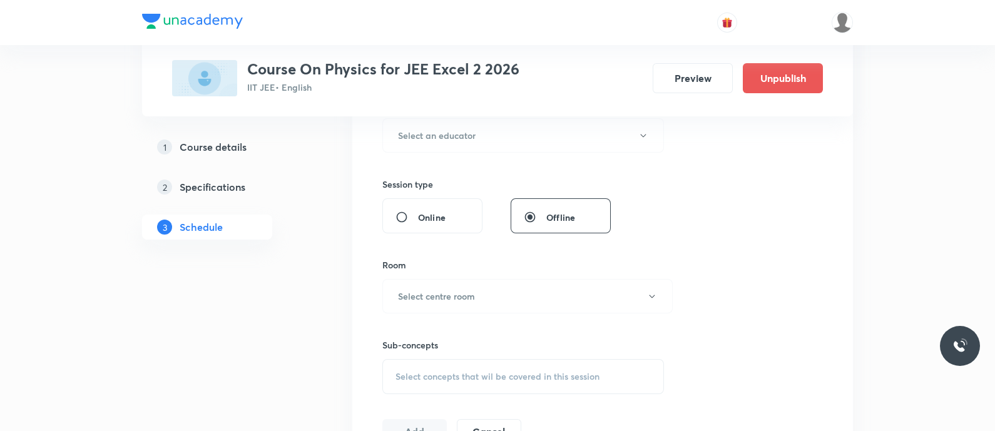
scroll to position [496, 0]
type input "90"
click at [410, 128] on h6 "Select an educator" at bounding box center [437, 133] width 78 height 13
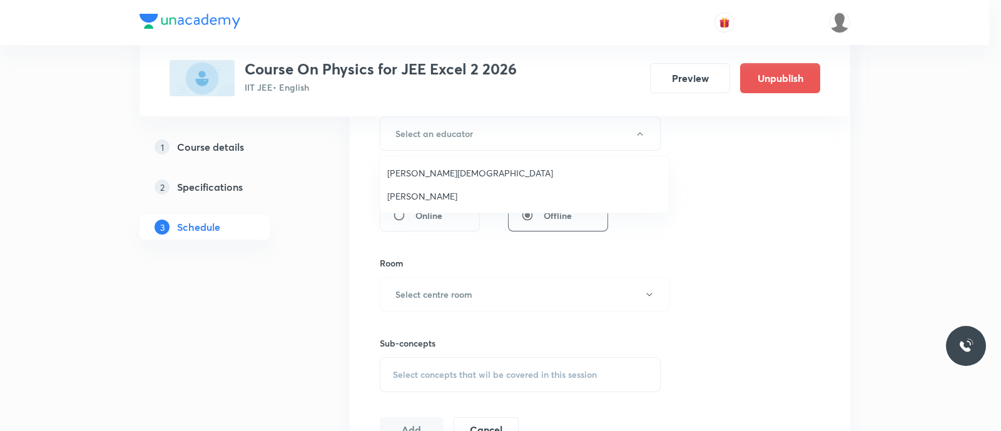
click at [425, 173] on span "[PERSON_NAME][DEMOGRAPHIC_DATA]" at bounding box center [524, 172] width 274 height 13
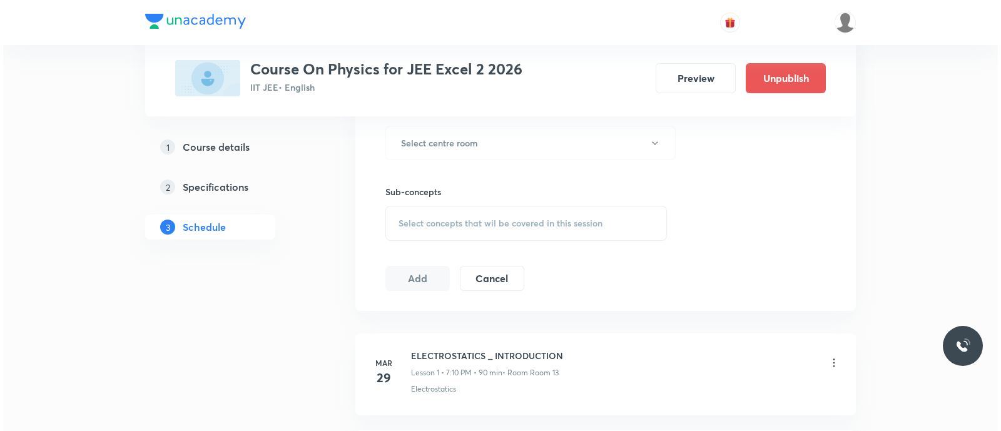
scroll to position [651, 0]
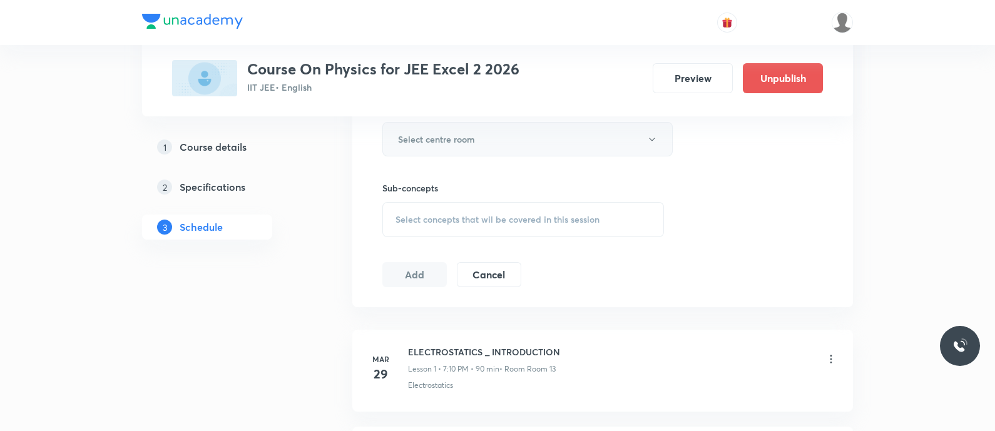
click at [432, 133] on h6 "Select centre room" at bounding box center [436, 139] width 77 height 13
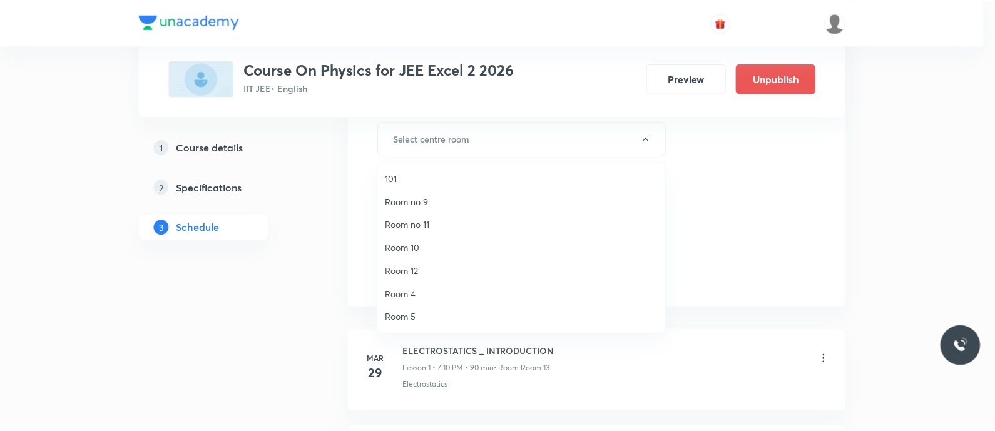
scroll to position [162, 0]
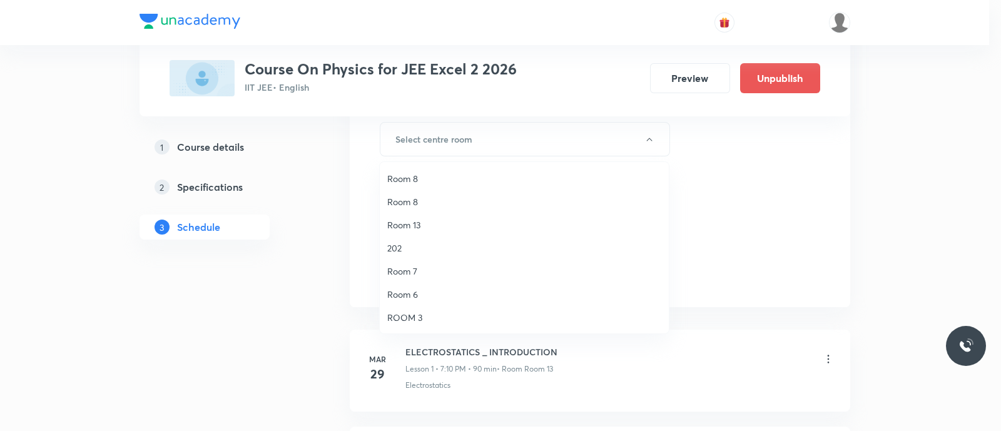
click at [420, 226] on span "Room 13" at bounding box center [524, 224] width 274 height 13
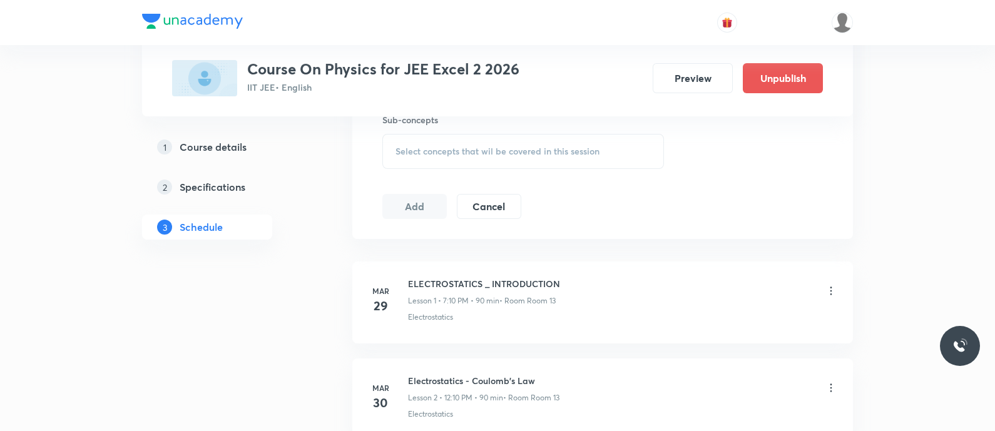
scroll to position [716, 0]
click at [406, 150] on span "Select concepts that wil be covered in this session" at bounding box center [497, 155] width 204 height 10
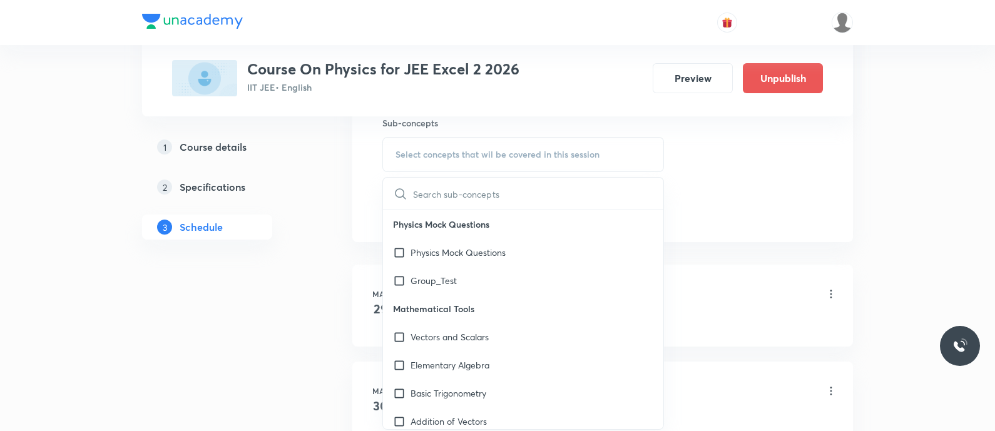
type input "Spherical Mirrors"
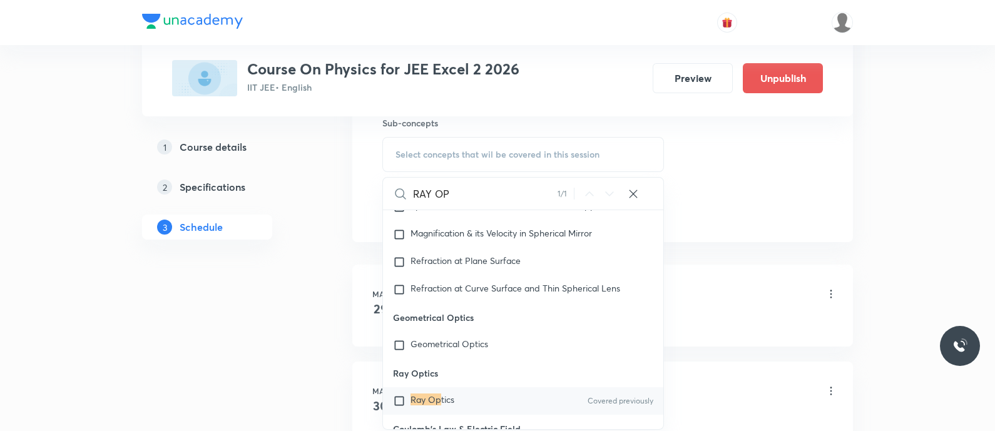
scroll to position [10485, 0]
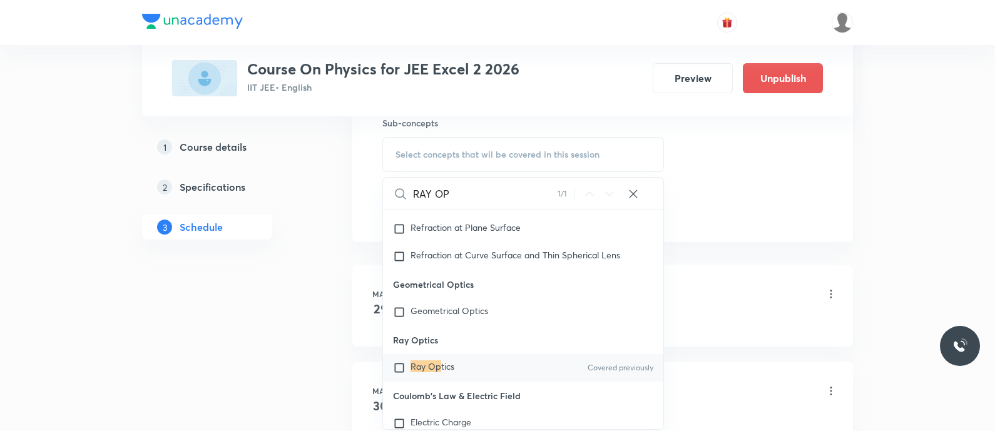
type input "RAY OP"
click at [447, 370] on span "tics" at bounding box center [447, 366] width 13 height 12
checkbox input "true"
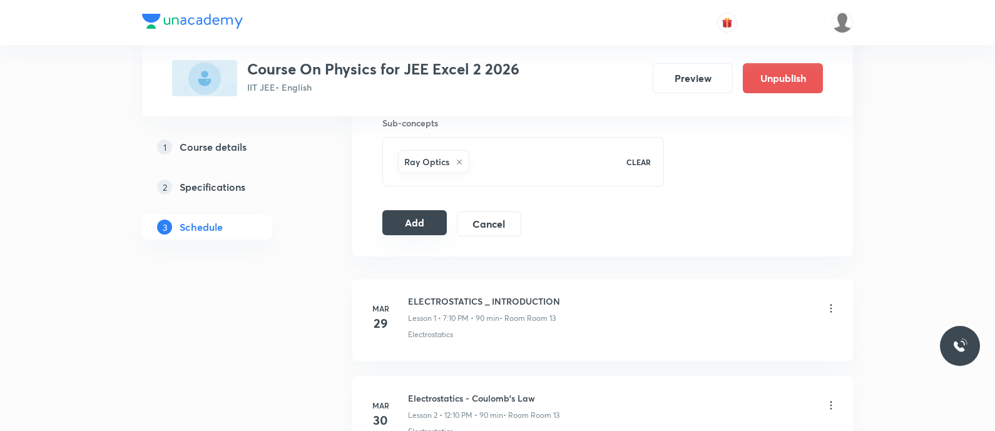
click at [412, 220] on button "Add" at bounding box center [414, 222] width 64 height 25
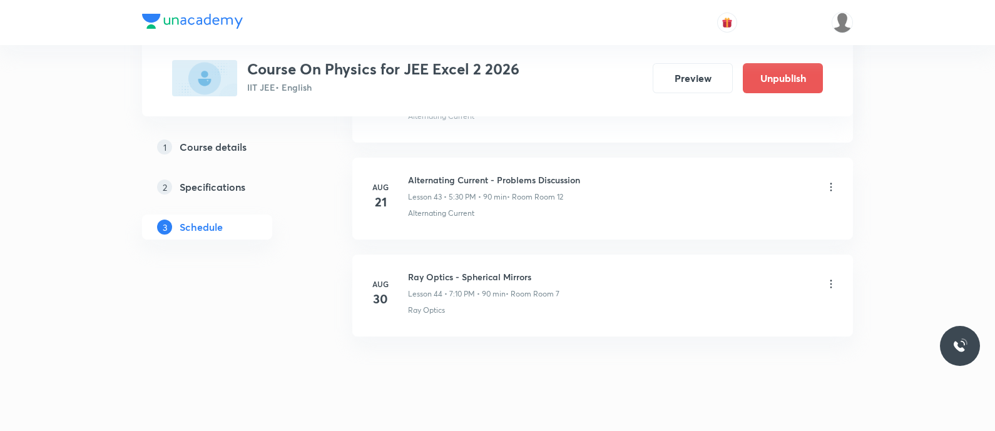
scroll to position [4350, 0]
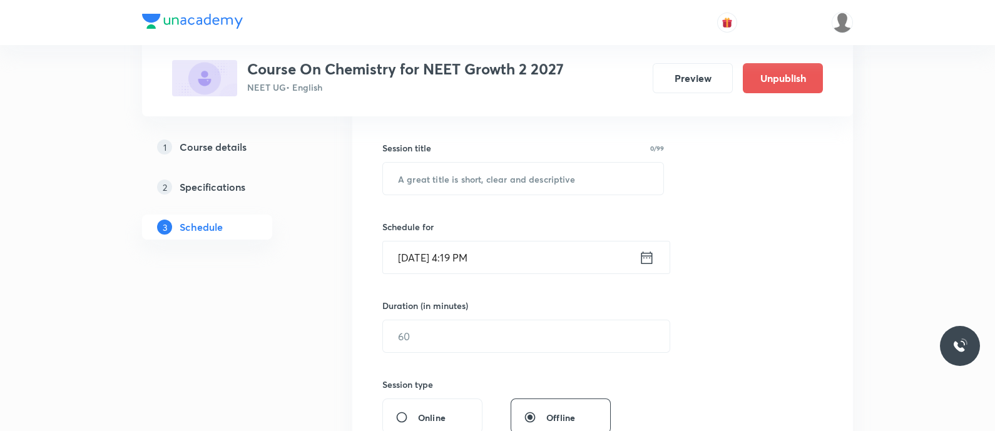
scroll to position [219, 0]
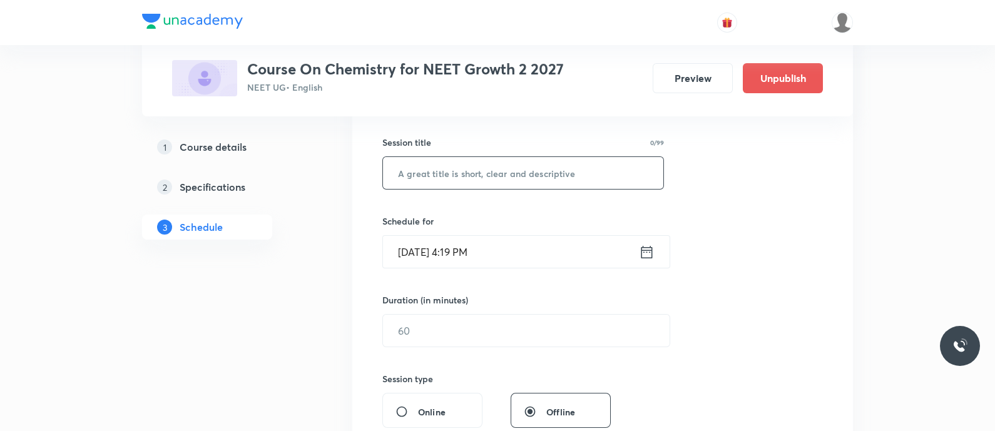
click at [464, 181] on input "text" at bounding box center [523, 173] width 280 height 32
paste input "Gravitation - Book and Exercise Discussion"
click at [434, 175] on input "Gravitation - Book and Exercise Discussion" at bounding box center [523, 173] width 280 height 32
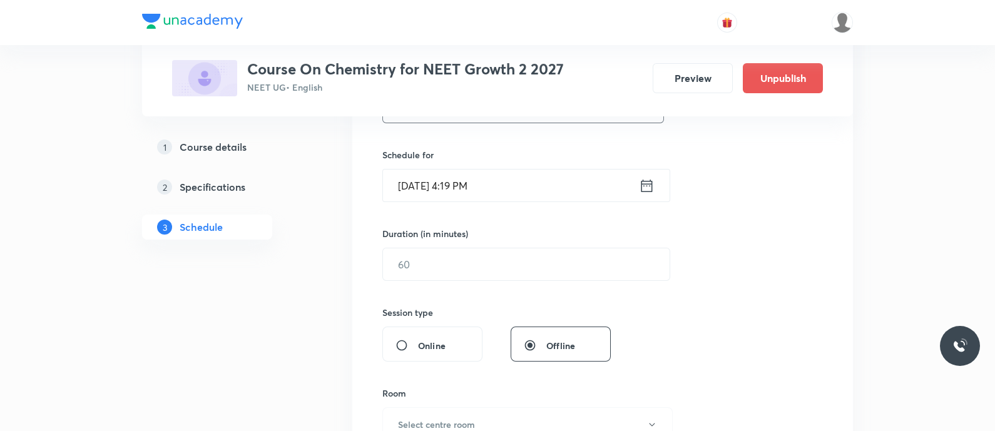
scroll to position [286, 0]
type input "Gravitation - Book and Exercise Discussion"
click at [636, 189] on input "Aug 30, 2025, 4:19 PM" at bounding box center [511, 185] width 256 height 32
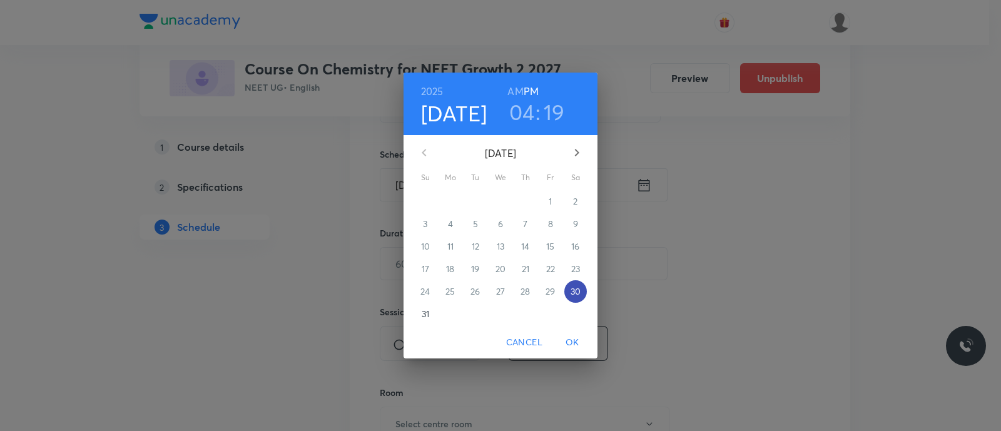
click at [577, 292] on p "30" at bounding box center [576, 291] width 10 height 13
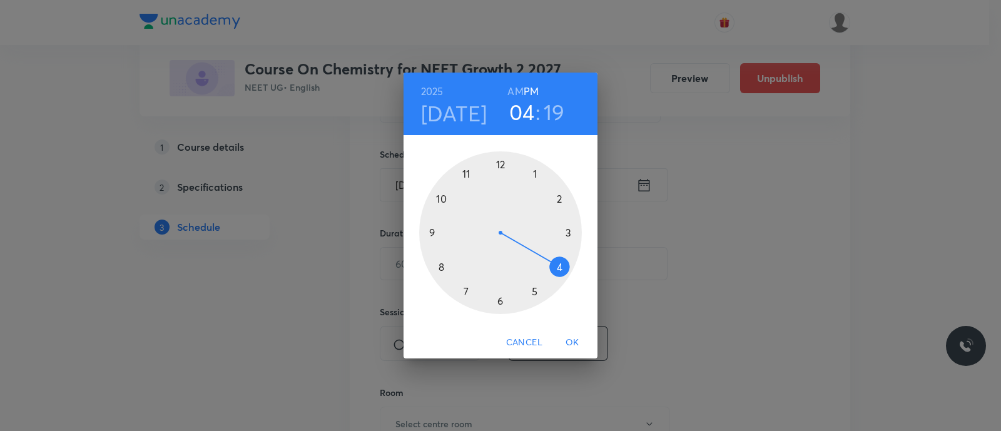
click at [465, 295] on div at bounding box center [500, 232] width 163 height 163
click at [501, 302] on div at bounding box center [500, 232] width 163 height 163
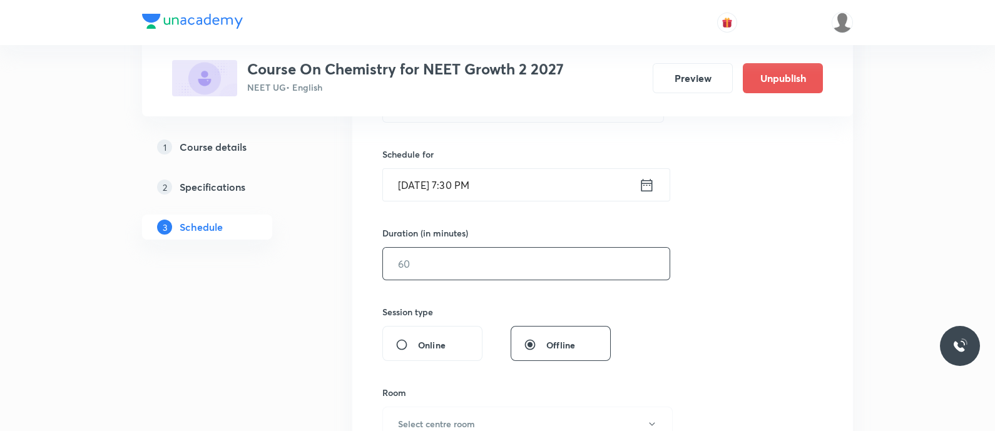
click at [452, 257] on input "text" at bounding box center [526, 264] width 287 height 32
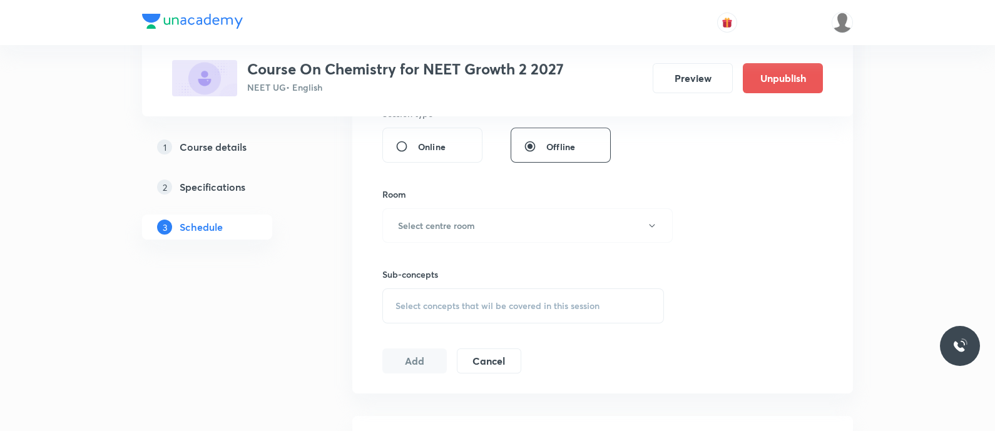
scroll to position [486, 0]
type input "50"
click at [437, 211] on button "Select centre room" at bounding box center [527, 224] width 290 height 34
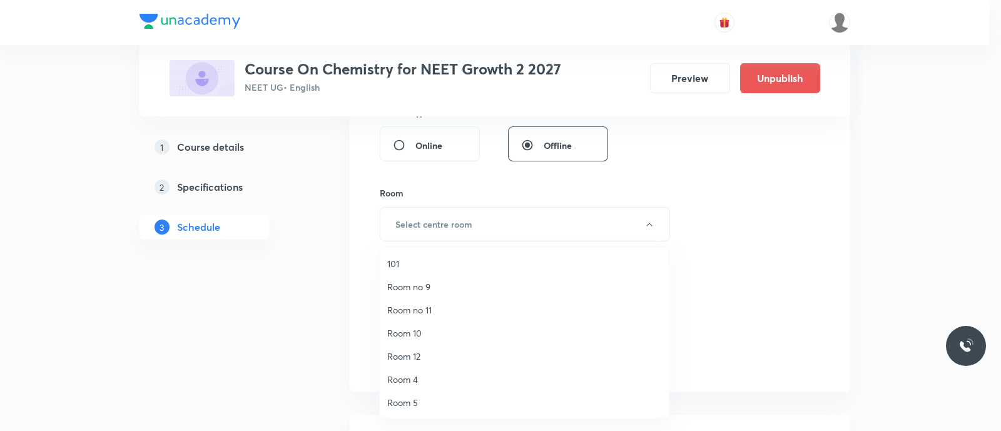
click at [415, 282] on span "Room no 9" at bounding box center [524, 286] width 274 height 13
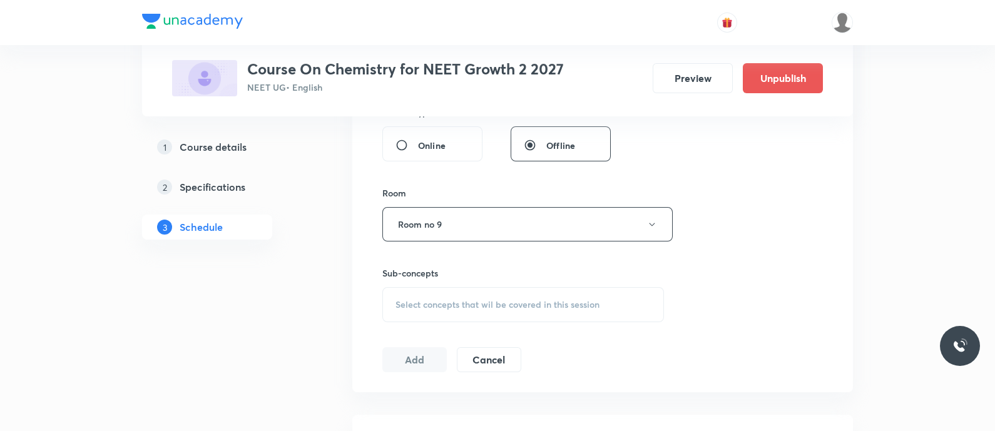
click at [412, 305] on span "Select concepts that wil be covered in this session" at bounding box center [497, 305] width 204 height 10
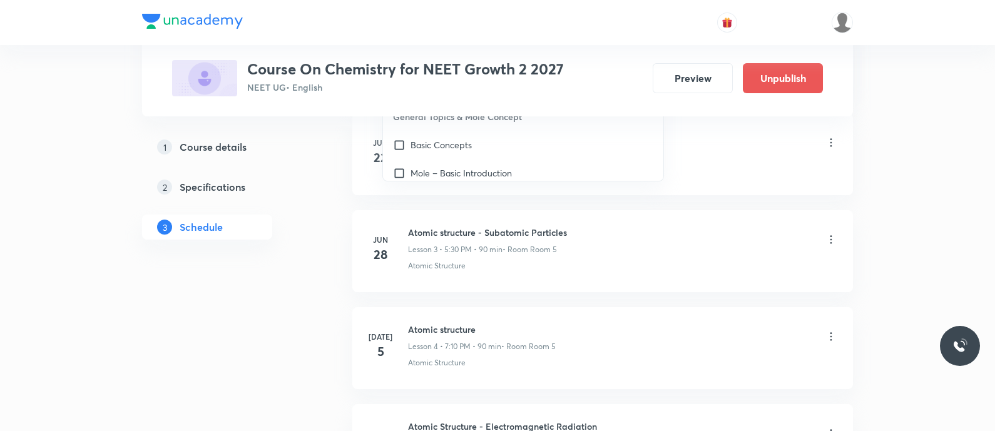
scroll to position [792, 0]
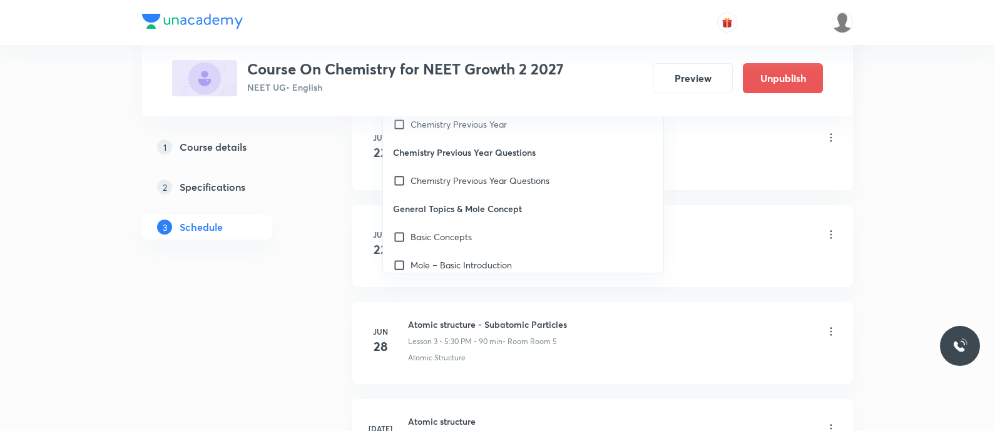
type input "252023546"
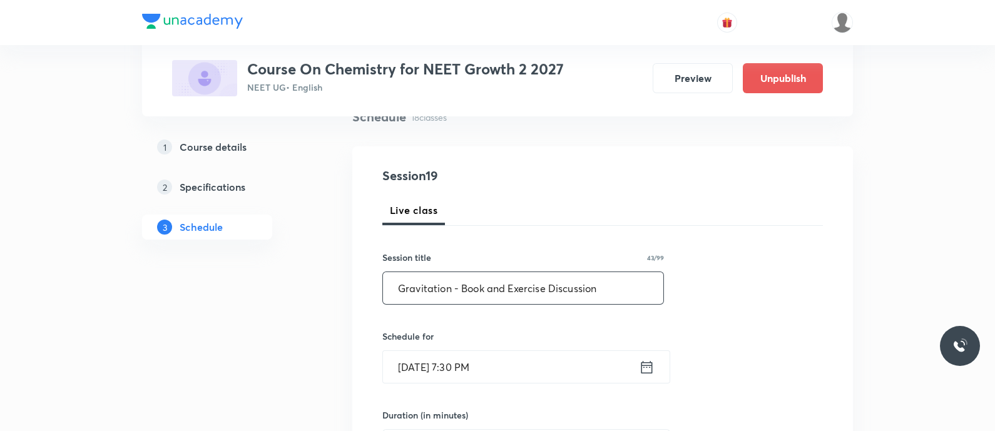
scroll to position [103, 0]
click at [411, 290] on input "Gravitation - Book and Exercise Discussion" at bounding box center [523, 289] width 280 height 32
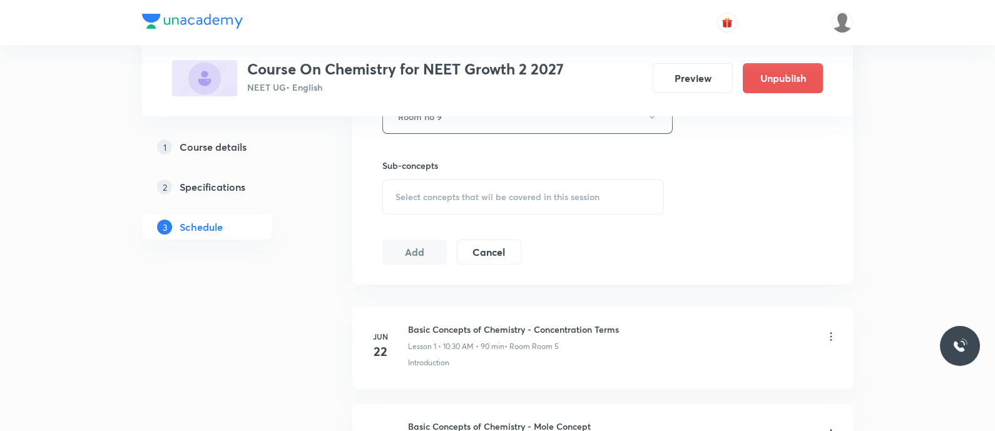
scroll to position [594, 0]
click at [415, 195] on span "Select concepts that wil be covered in this session" at bounding box center [497, 196] width 204 height 10
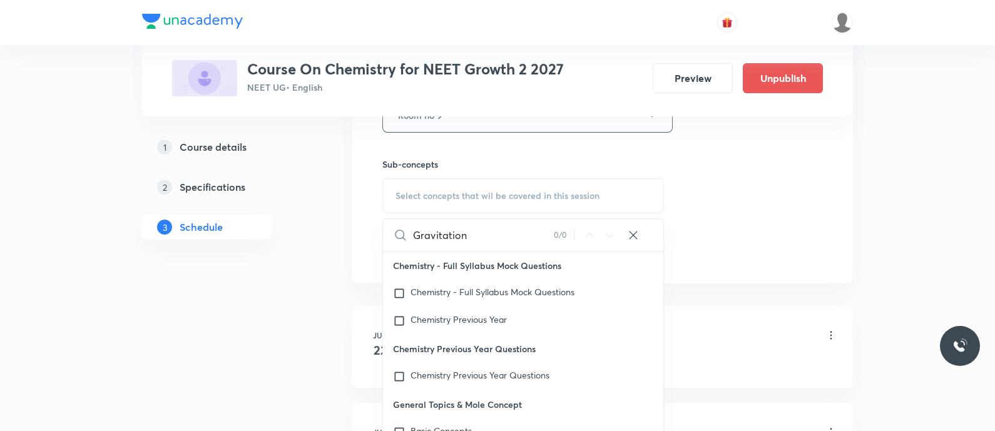
click at [501, 232] on input "Gravitation" at bounding box center [483, 235] width 141 height 32
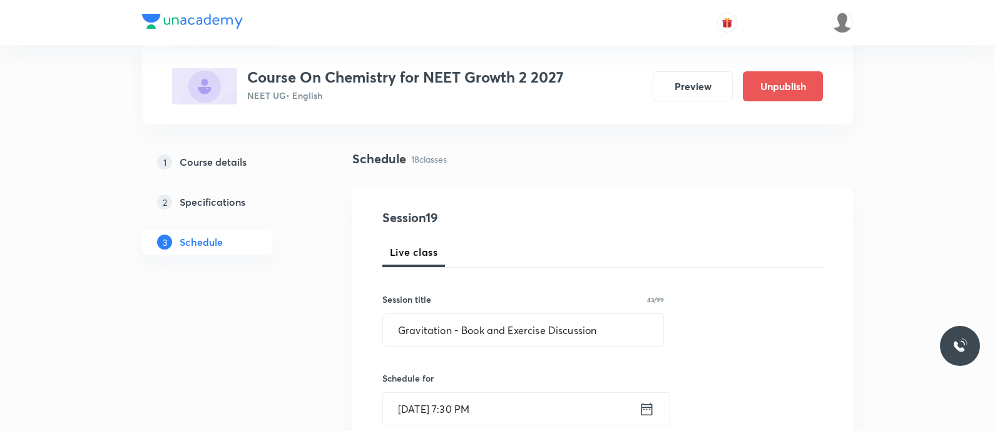
scroll to position [0, 0]
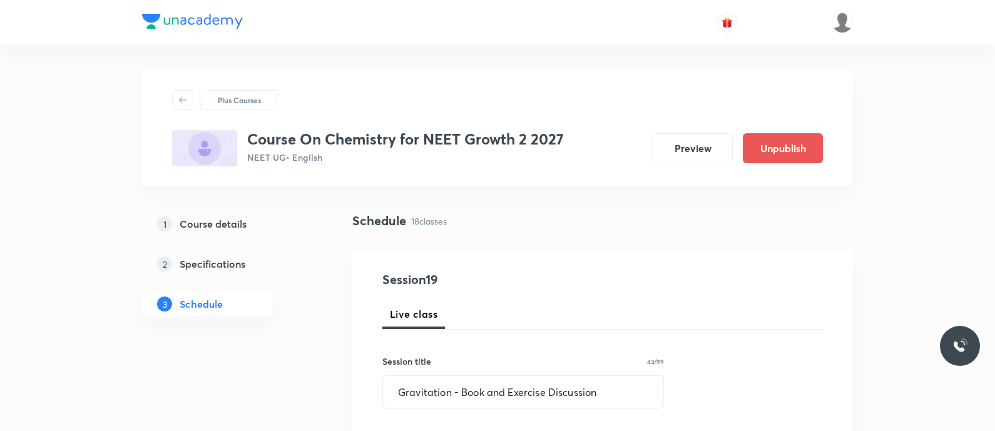
type input "Gravitation"
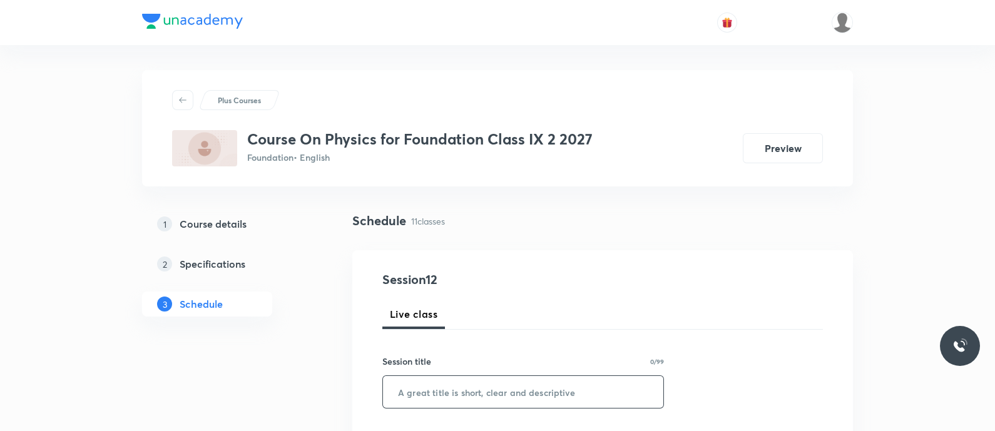
click at [479, 395] on input "text" at bounding box center [523, 392] width 280 height 32
paste input "Gravitation - Book and Exercise Discussion"
click at [429, 396] on input "Gravitation - Book and Exercise Discussion" at bounding box center [523, 392] width 280 height 32
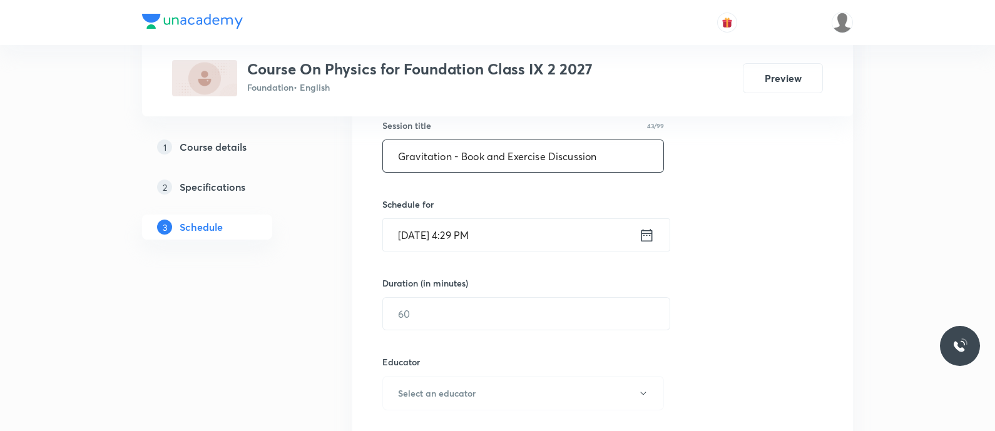
scroll to position [237, 0]
type input "Gravitation - Book and Exercise Discussion"
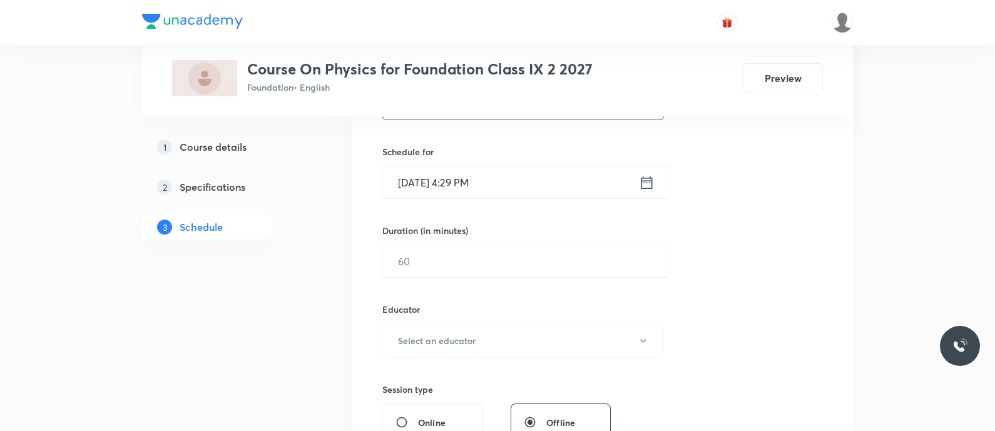
scroll to position [301, 0]
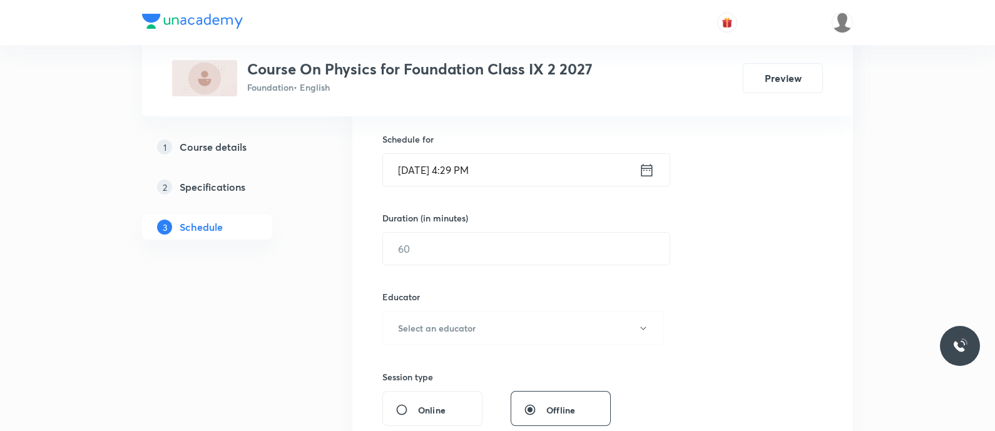
click at [649, 174] on icon at bounding box center [646, 169] width 11 height 13
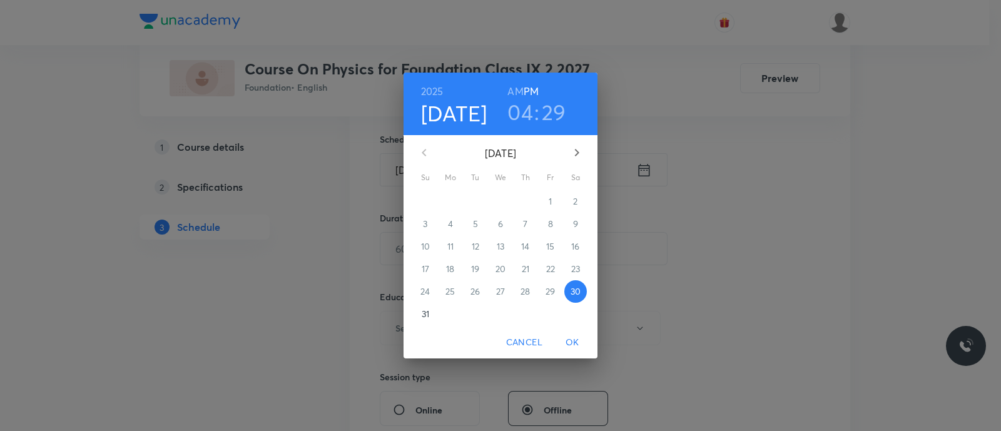
click at [428, 317] on p "31" at bounding box center [426, 314] width 8 height 13
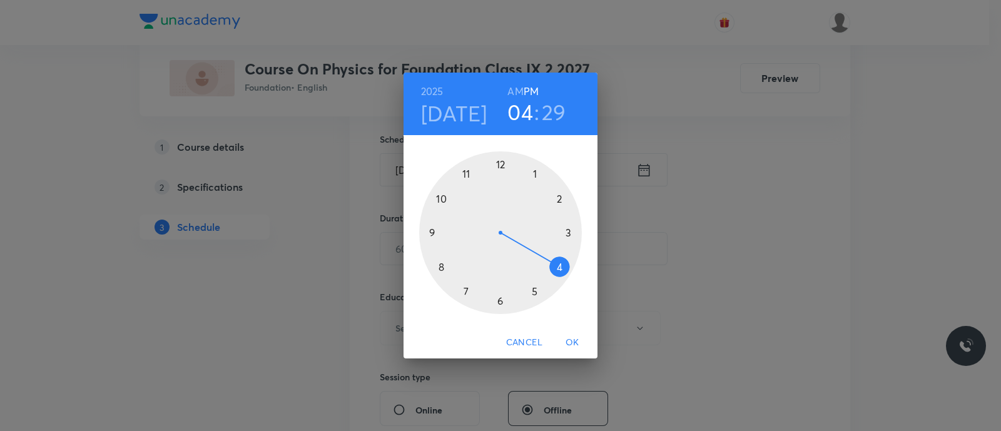
click at [475, 126] on h4 "Aug 31" at bounding box center [454, 113] width 66 height 26
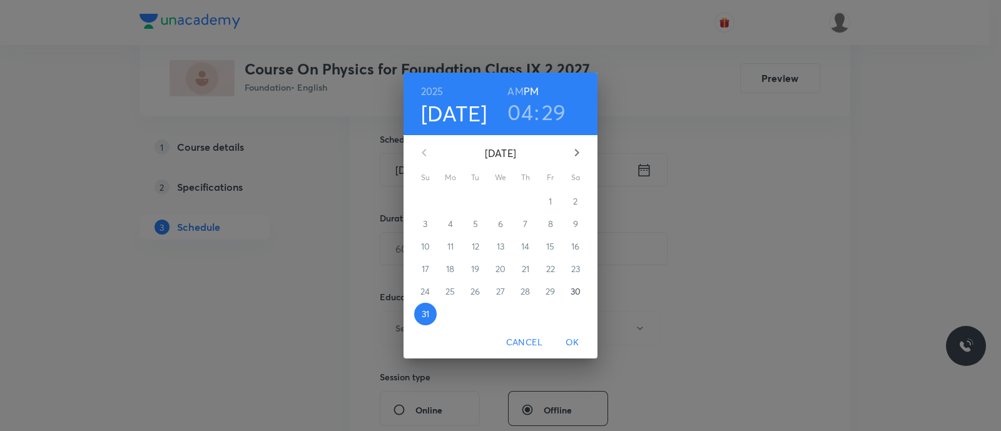
click at [574, 285] on p "30" at bounding box center [576, 291] width 10 height 13
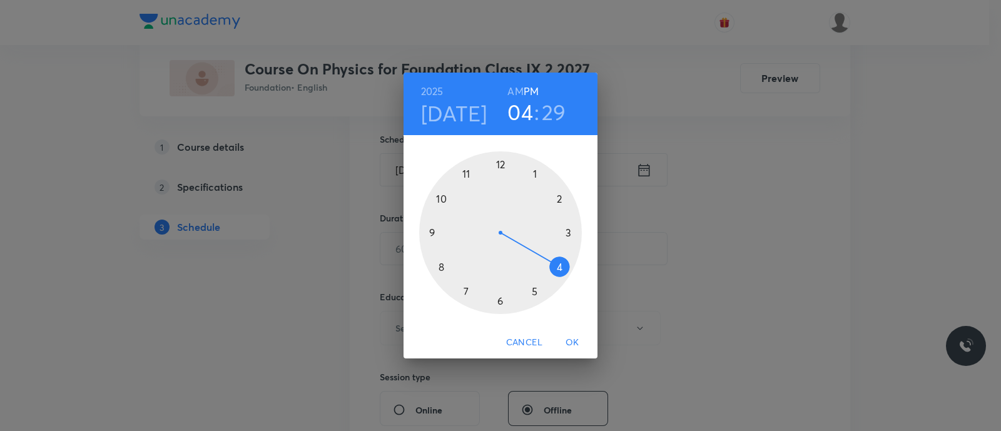
click at [466, 290] on div at bounding box center [500, 232] width 163 height 163
click at [497, 301] on div at bounding box center [500, 232] width 163 height 163
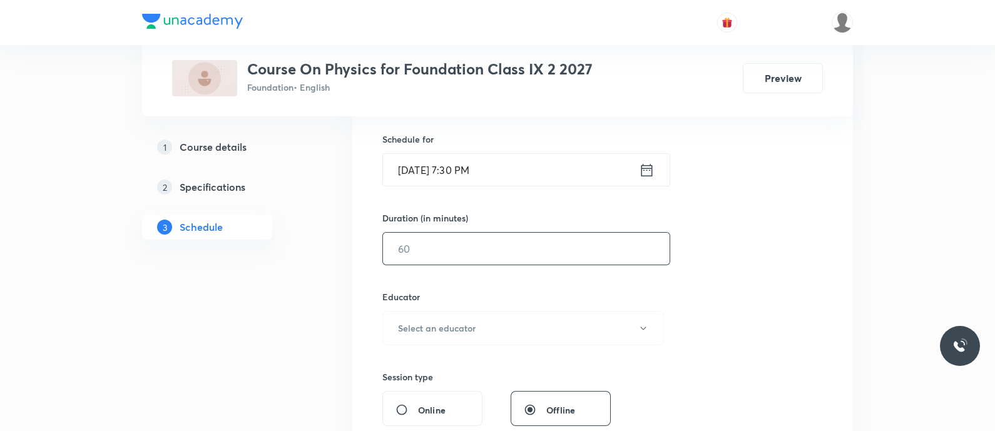
click at [426, 251] on input "text" at bounding box center [526, 249] width 287 height 32
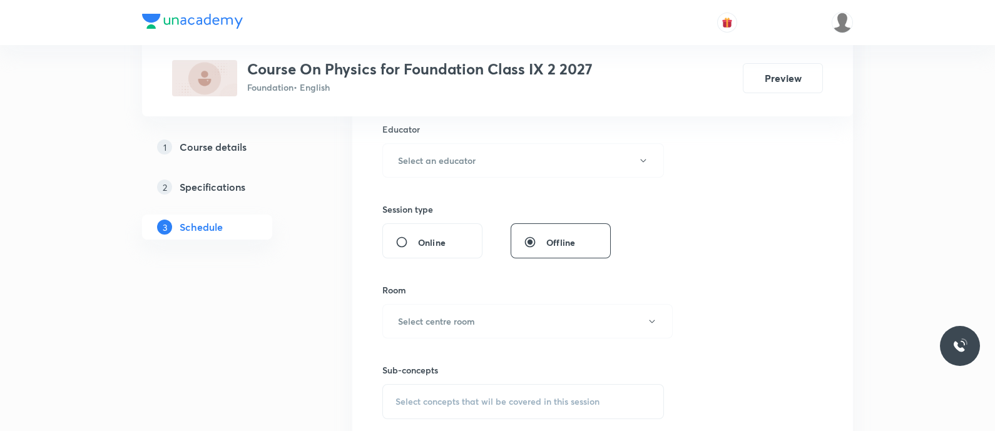
scroll to position [483, 0]
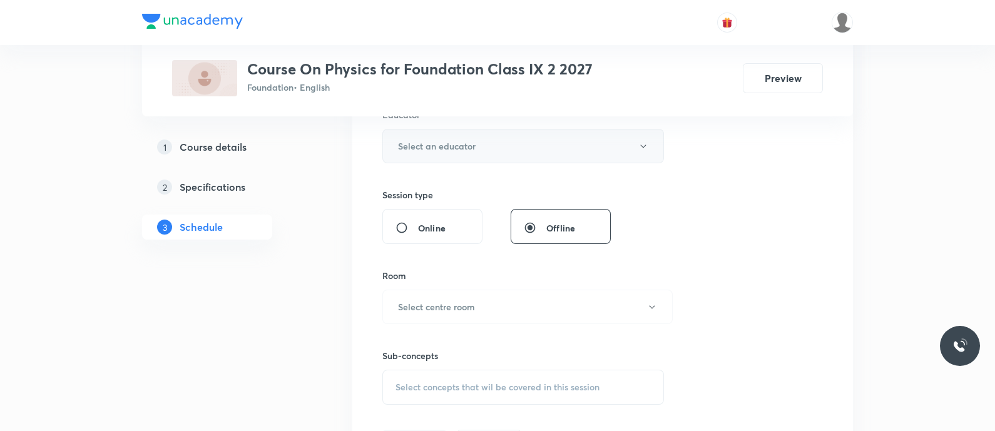
type input "50"
click at [422, 148] on h6 "Select an educator" at bounding box center [437, 146] width 78 height 13
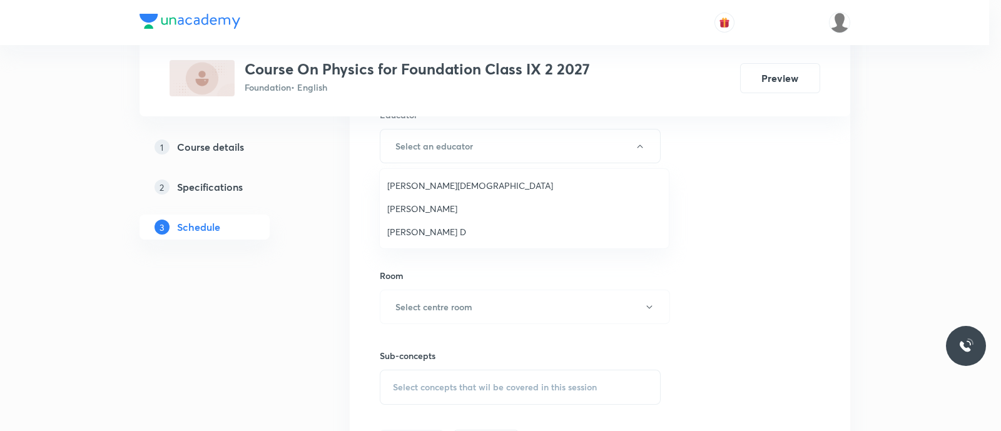
click at [426, 232] on span "[PERSON_NAME] D" at bounding box center [524, 231] width 274 height 13
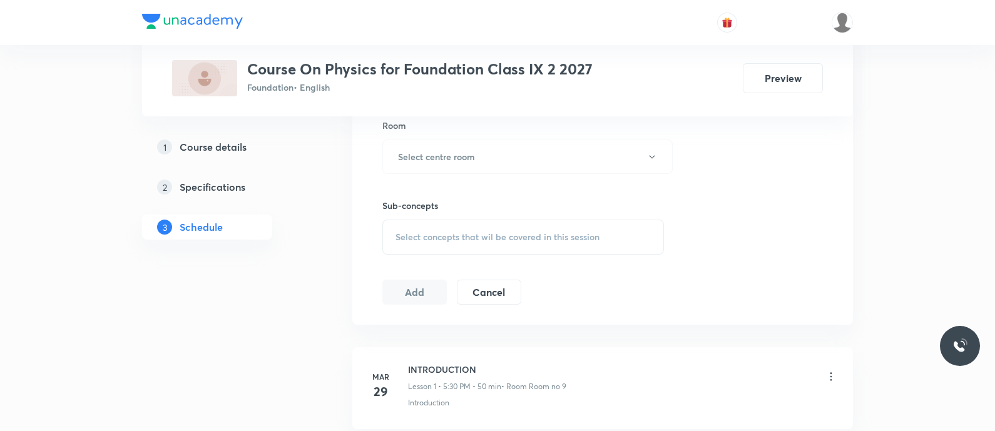
scroll to position [651, 0]
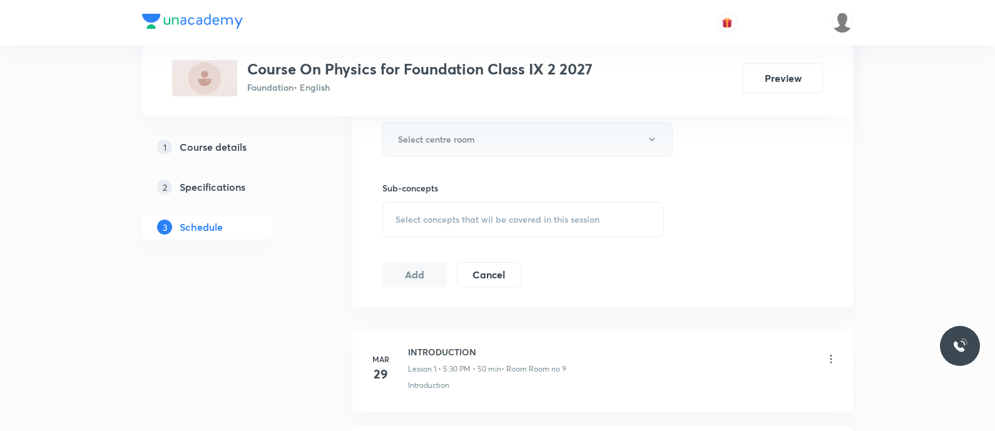
click at [427, 138] on h6 "Select centre room" at bounding box center [436, 139] width 77 height 13
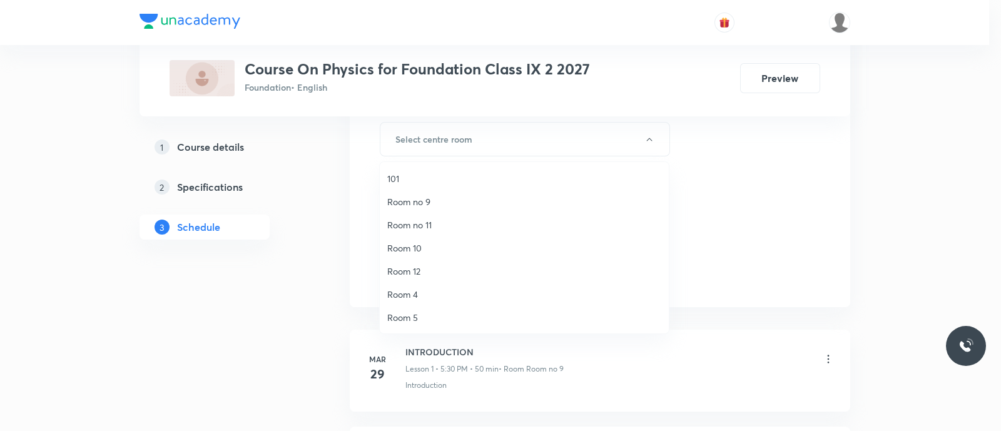
click at [422, 205] on span "Room no 9" at bounding box center [524, 201] width 274 height 13
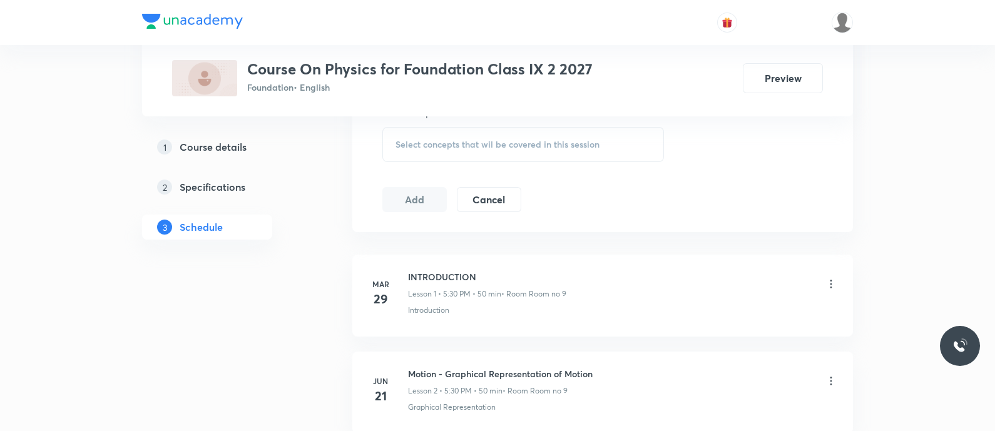
scroll to position [726, 0]
click at [413, 139] on span "Select concepts that wil be covered in this session" at bounding box center [497, 144] width 204 height 10
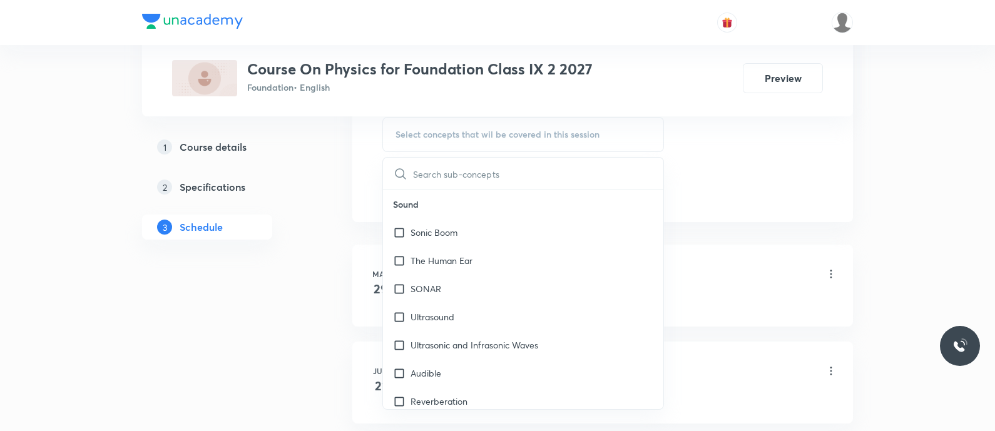
scroll to position [731, 0]
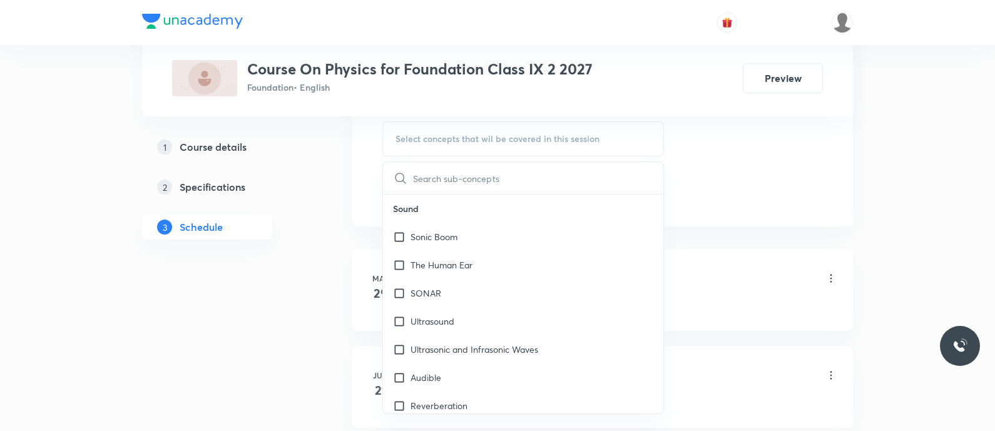
type input "252023546"
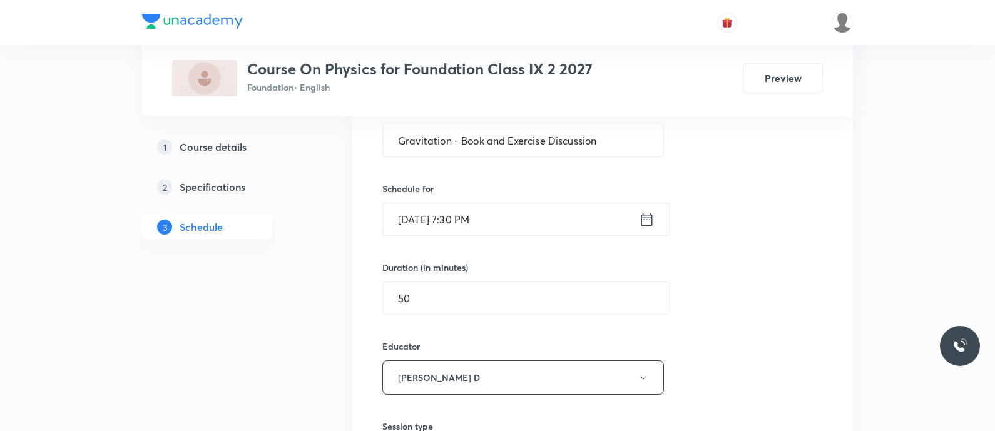
scroll to position [248, 0]
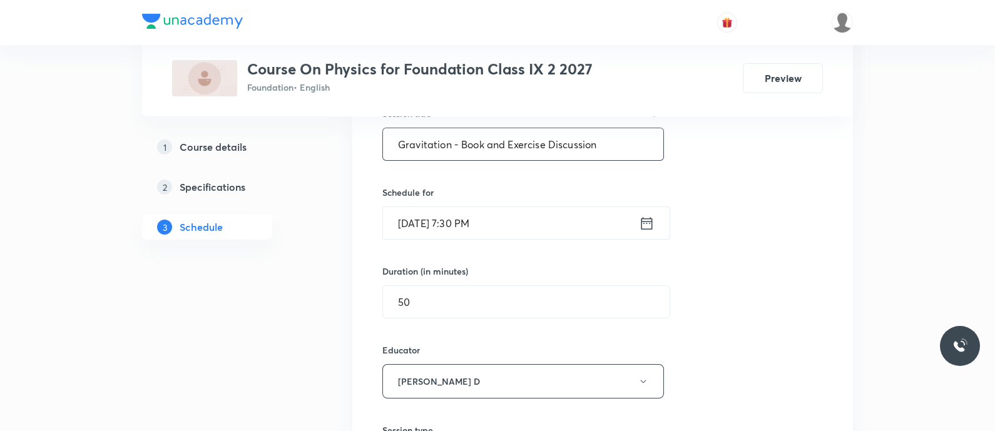
click at [413, 146] on input "Gravitation - Book and Exercise Discussion" at bounding box center [523, 144] width 280 height 32
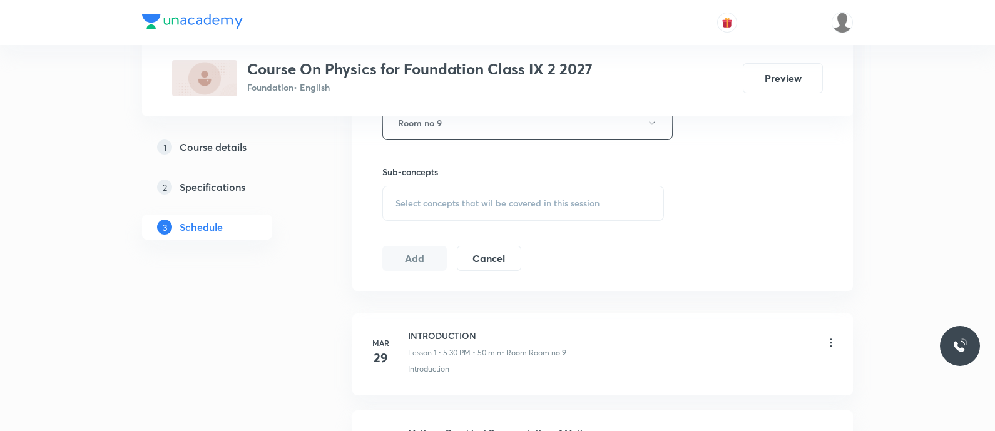
scroll to position [669, 0]
click at [438, 196] on span "Select concepts that wil be covered in this session" at bounding box center [497, 201] width 204 height 10
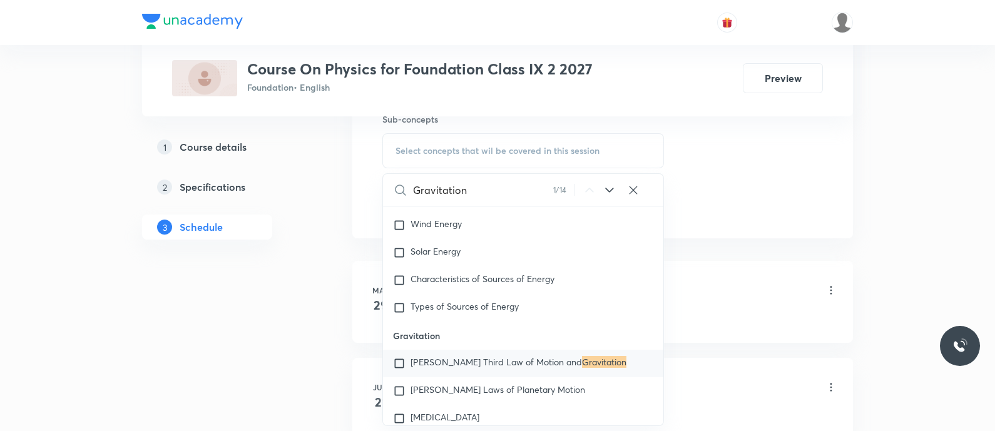
scroll to position [3855, 0]
type input "Gravitation"
click at [605, 185] on icon at bounding box center [609, 190] width 15 height 15
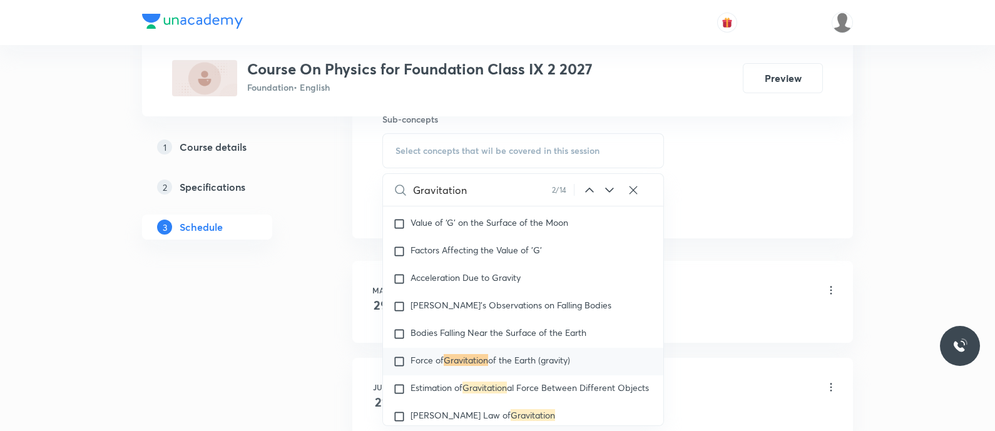
click at [605, 185] on icon at bounding box center [609, 190] width 15 height 15
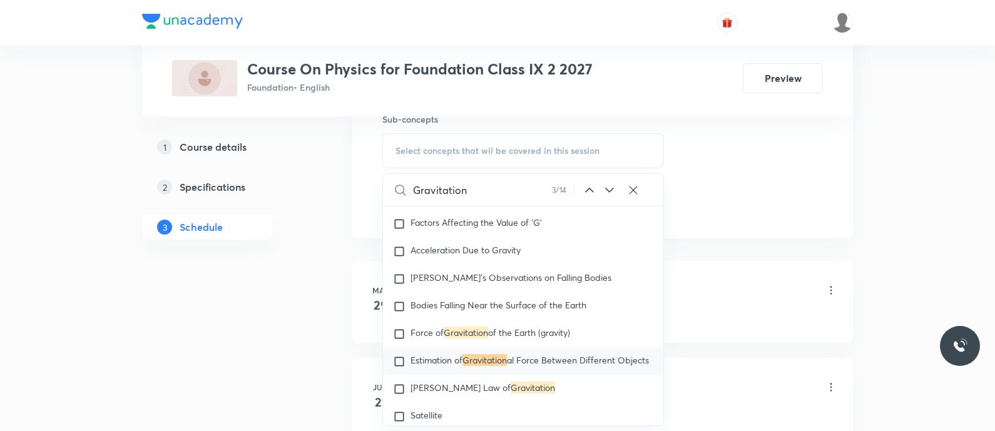
click at [605, 185] on icon at bounding box center [609, 190] width 15 height 15
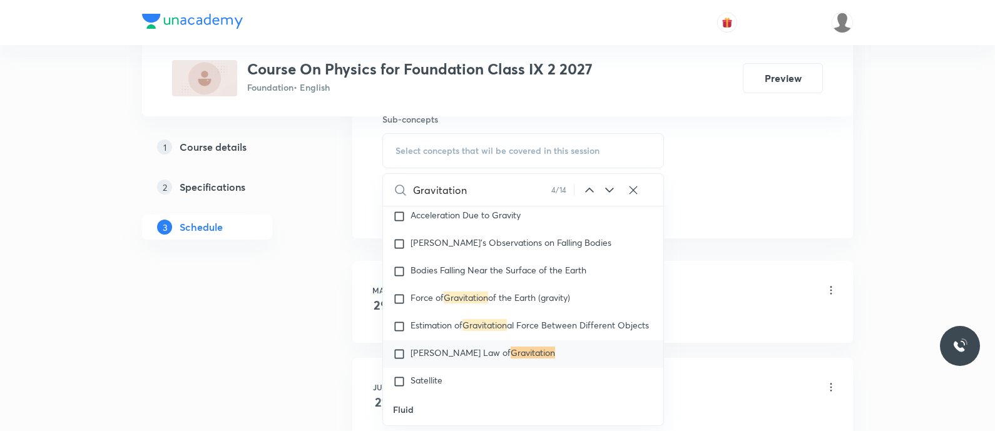
click at [441, 359] on span "Newton’s Law of" at bounding box center [460, 353] width 100 height 12
checkbox input "true"
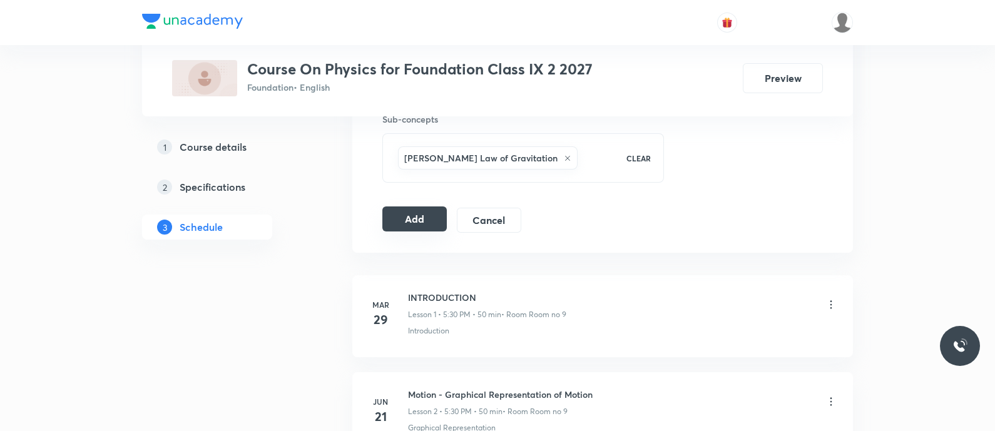
click at [413, 221] on button "Add" at bounding box center [414, 218] width 64 height 25
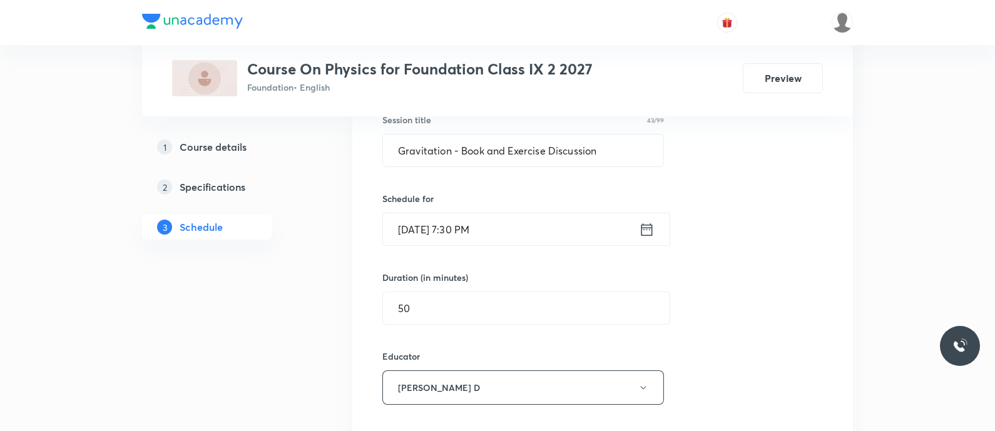
scroll to position [240, 0]
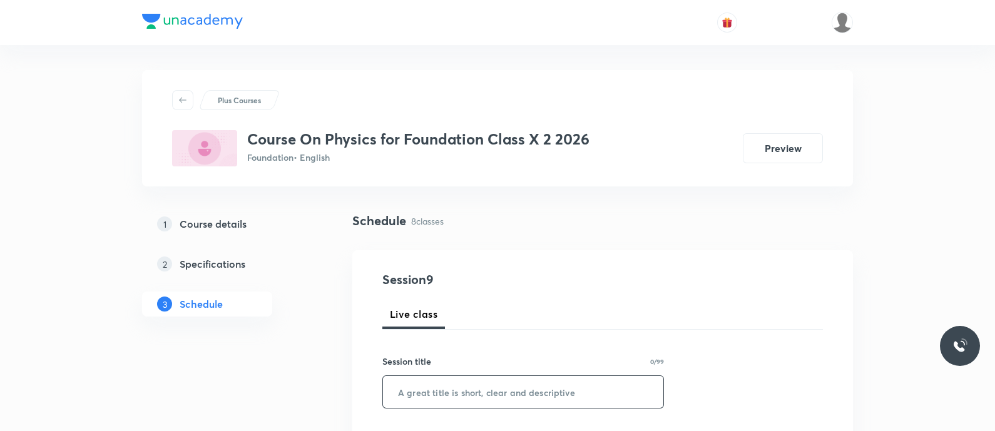
click at [504, 396] on input "text" at bounding box center [523, 392] width 280 height 32
paste input "Electricity - Book and Exercise Discussion"
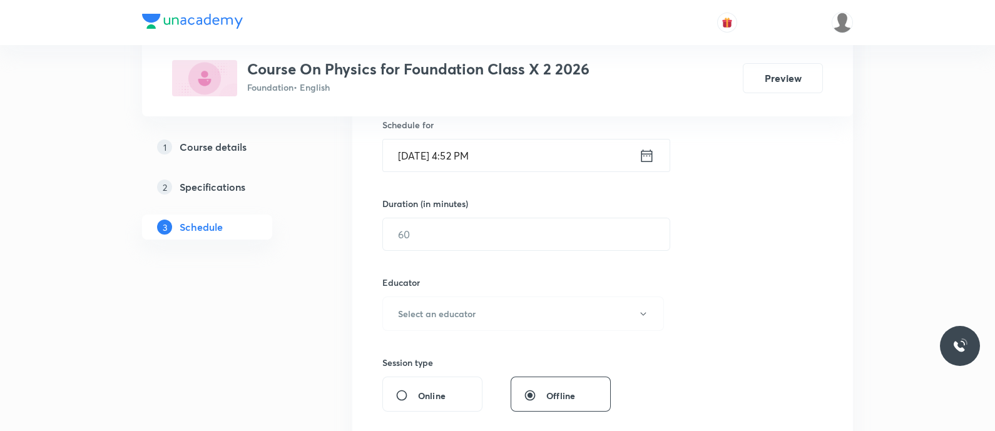
scroll to position [318, 0]
type input "Electricity - Book and Exercise Discussion"
click at [650, 148] on icon at bounding box center [647, 153] width 16 height 18
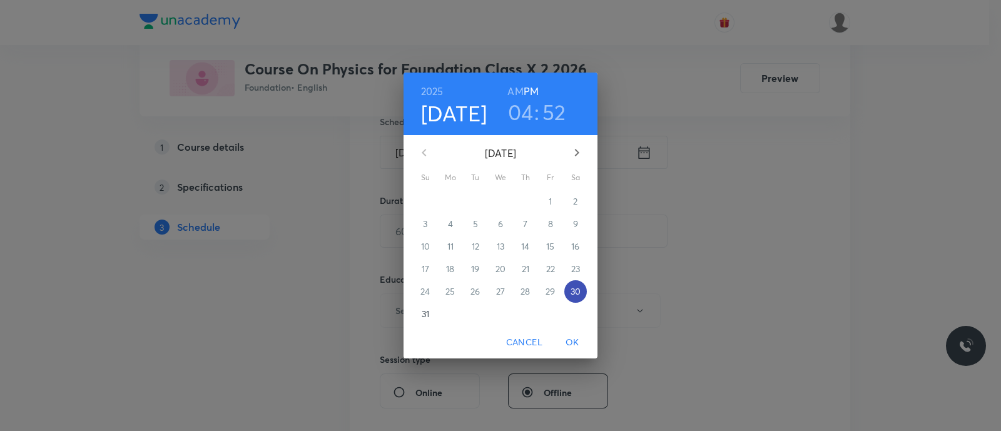
click at [574, 290] on p "30" at bounding box center [576, 291] width 10 height 13
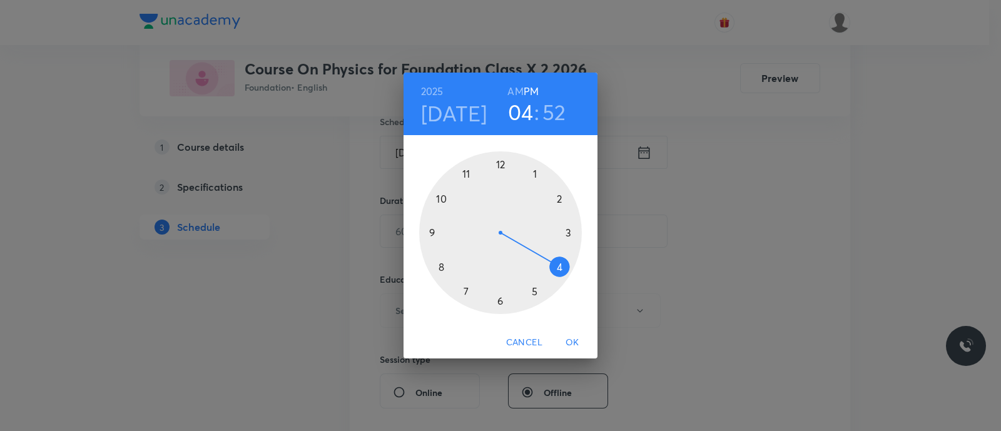
click at [500, 302] on div at bounding box center [500, 232] width 163 height 163
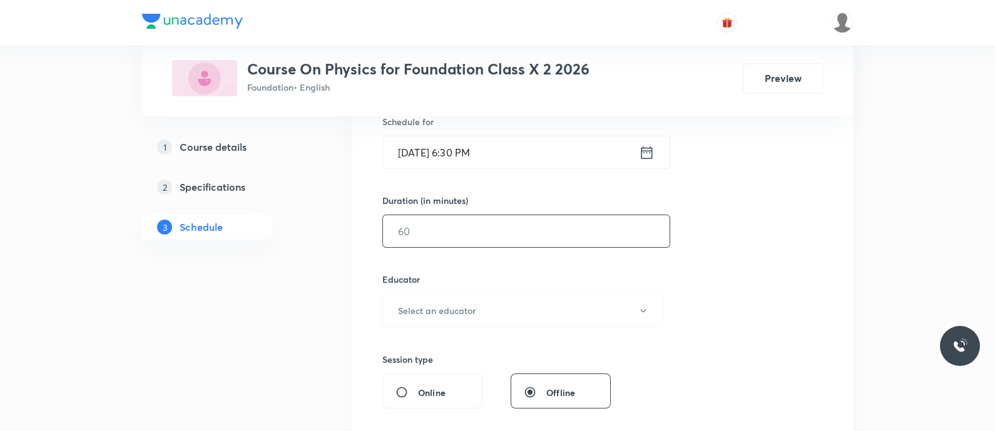
click at [407, 235] on input "text" at bounding box center [526, 231] width 287 height 32
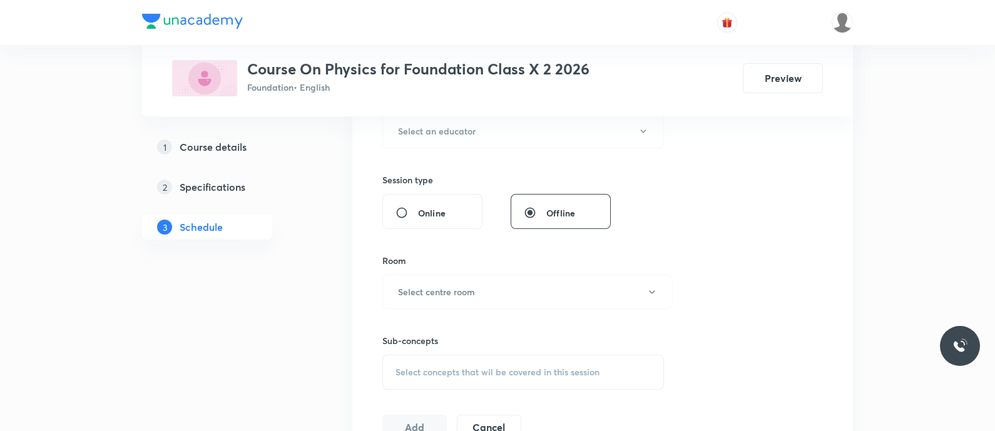
scroll to position [499, 0]
type input "50"
click at [416, 127] on h6 "Select an educator" at bounding box center [437, 130] width 78 height 13
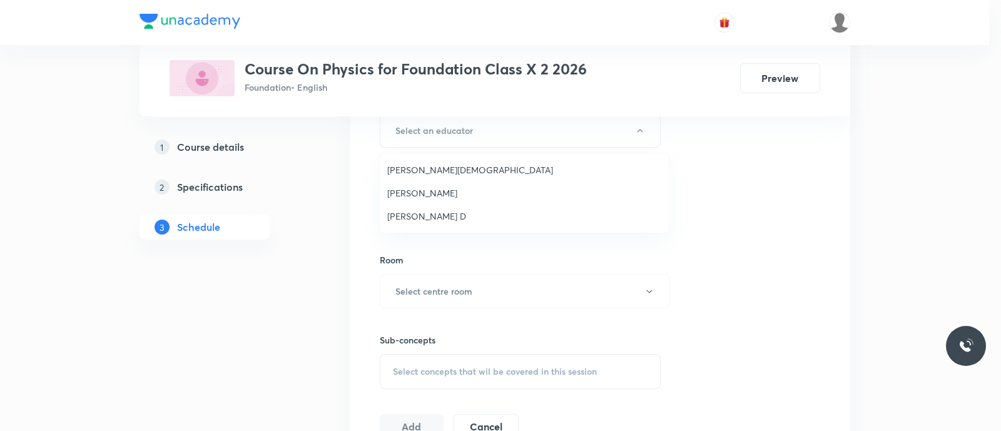
click at [422, 214] on span "[PERSON_NAME] D" at bounding box center [524, 216] width 274 height 13
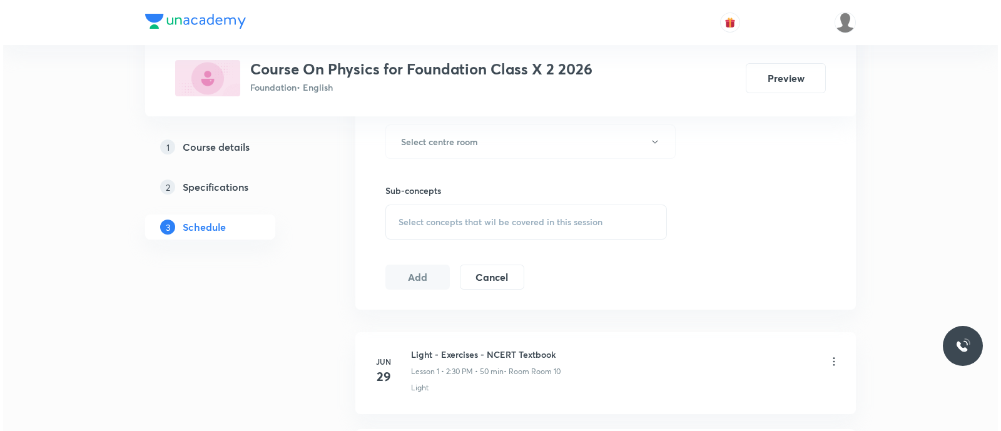
scroll to position [649, 0]
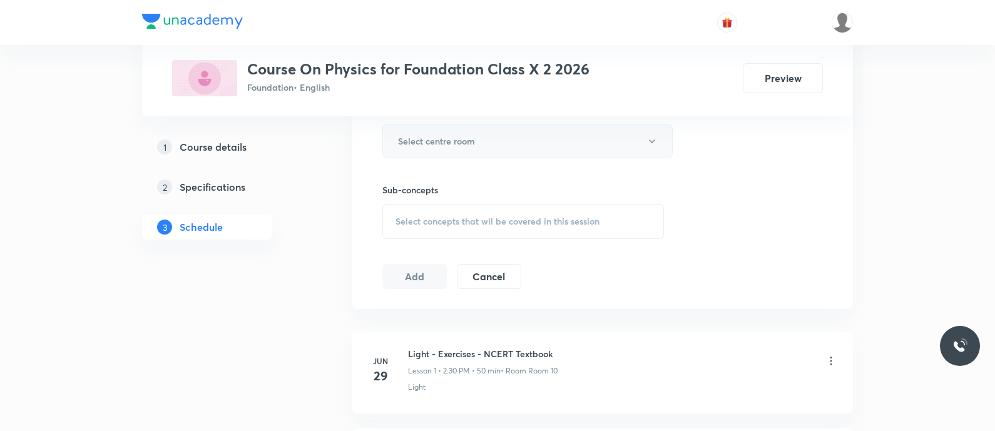
click at [422, 135] on h6 "Select centre room" at bounding box center [436, 141] width 77 height 13
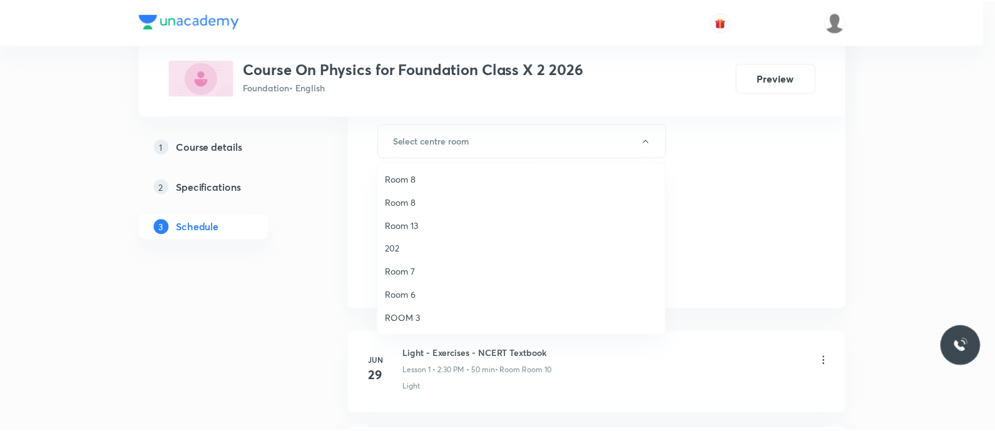
scroll to position [0, 0]
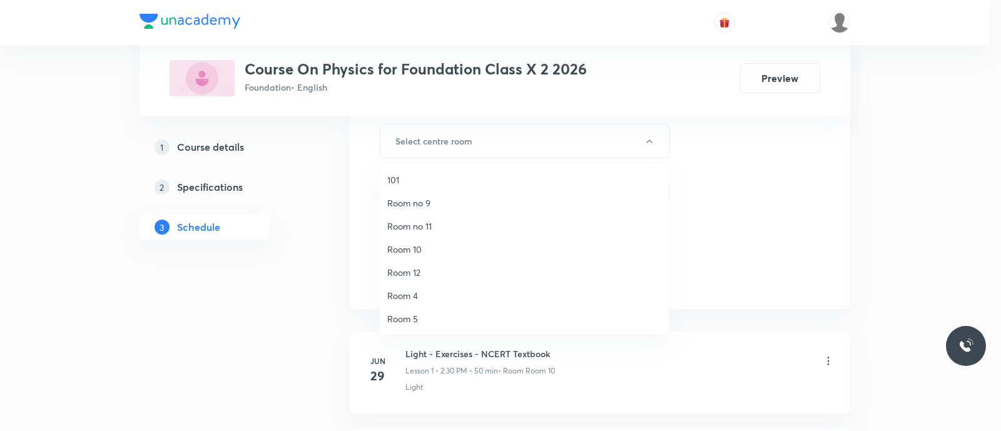
click at [420, 250] on span "Room 10" at bounding box center [524, 249] width 274 height 13
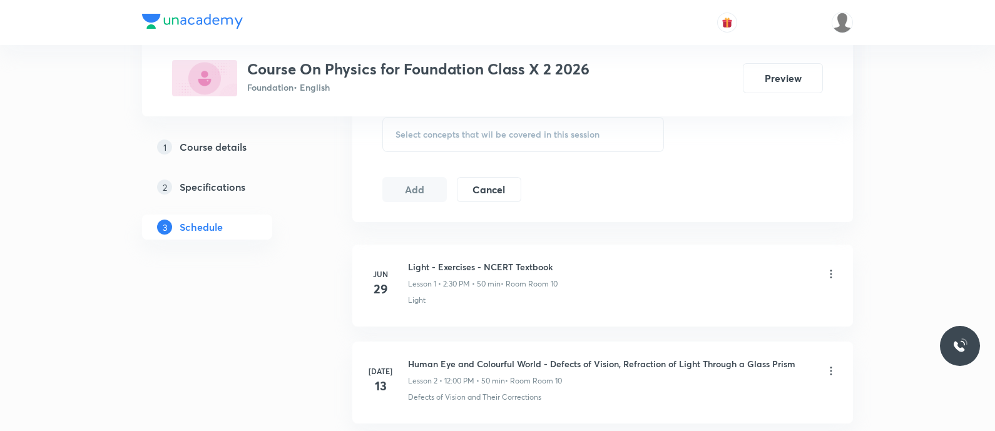
scroll to position [736, 0]
click at [402, 135] on span "Select concepts that wil be covered in this session" at bounding box center [497, 134] width 204 height 10
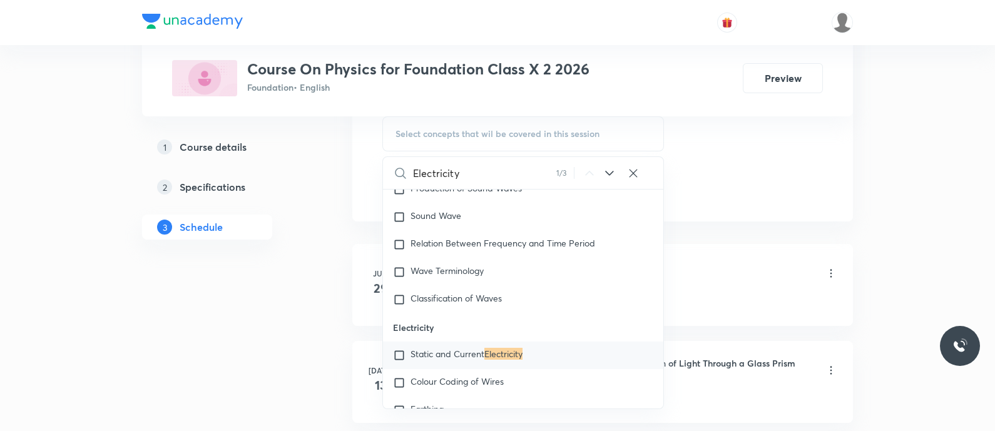
scroll to position [487, 0]
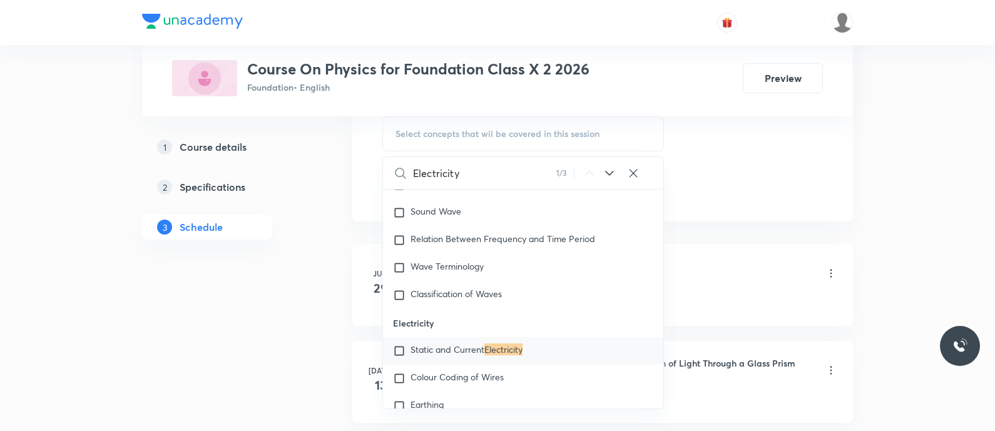
type input "Electricity"
click at [612, 177] on icon at bounding box center [609, 173] width 15 height 15
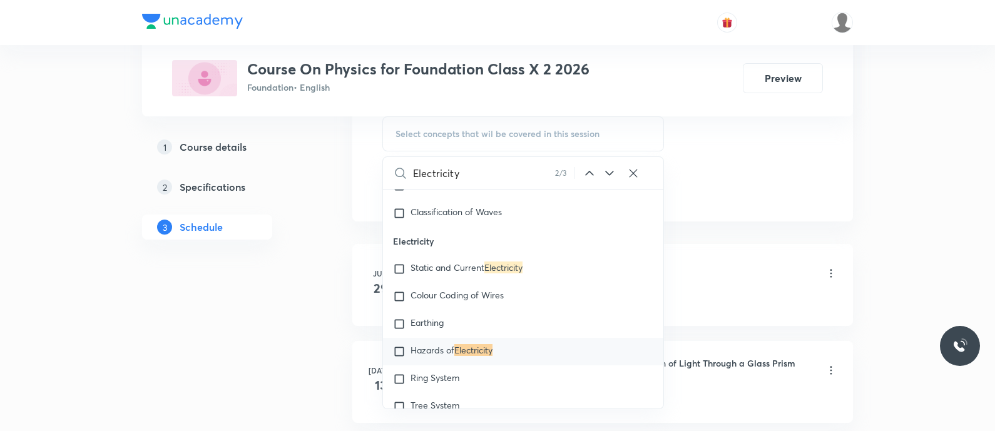
click at [612, 177] on icon at bounding box center [609, 173] width 15 height 15
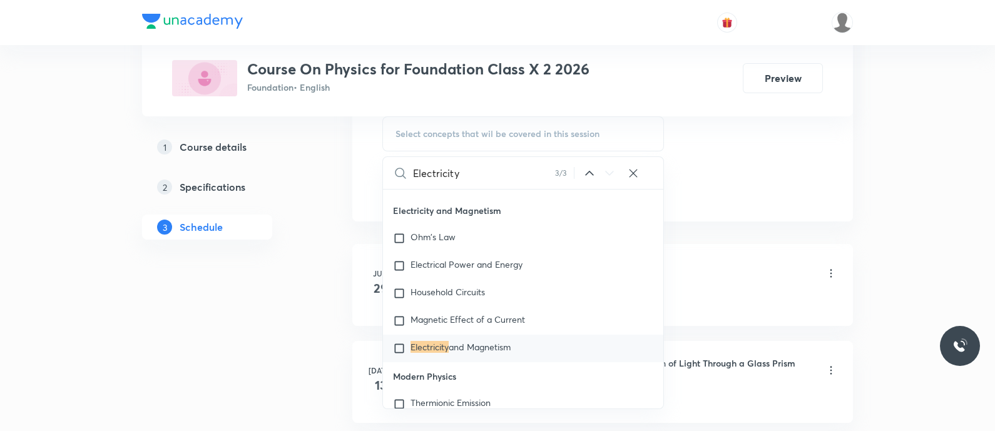
scroll to position [12482, 0]
click at [419, 342] on mark "Electricity" at bounding box center [429, 346] width 38 height 12
checkbox input "true"
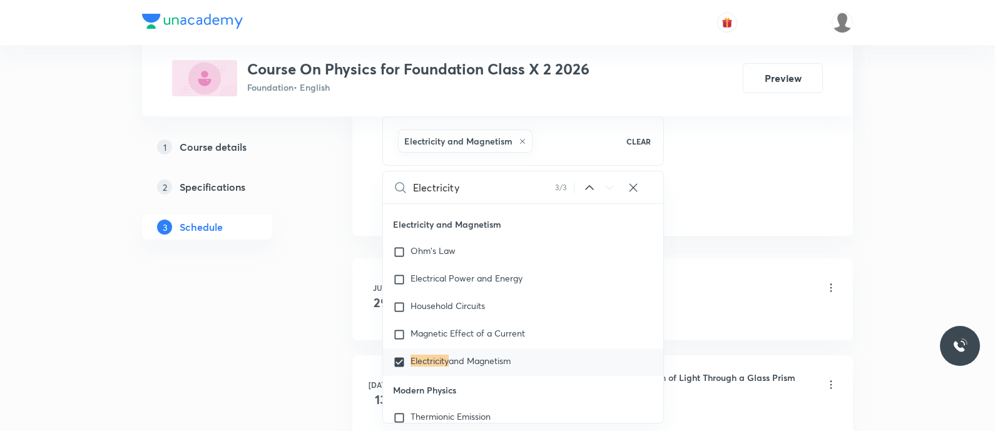
click at [277, 309] on div "1 Course details 2 Specifications 3 Schedule" at bounding box center [227, 294] width 170 height 1639
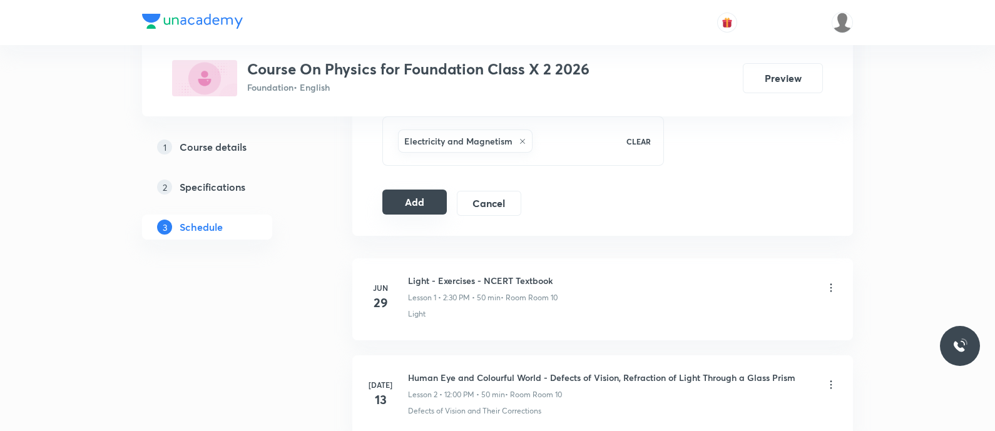
click at [400, 200] on button "Add" at bounding box center [414, 202] width 64 height 25
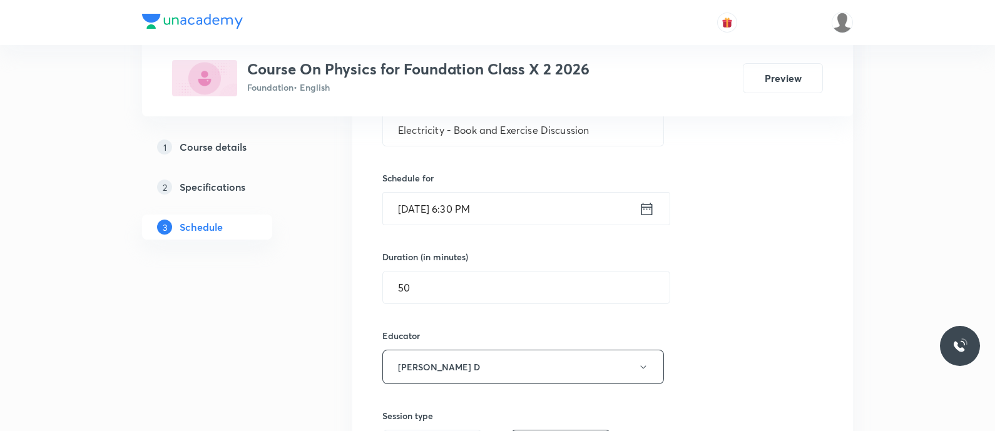
scroll to position [262, 0]
